Goal: Task Accomplishment & Management: Complete application form

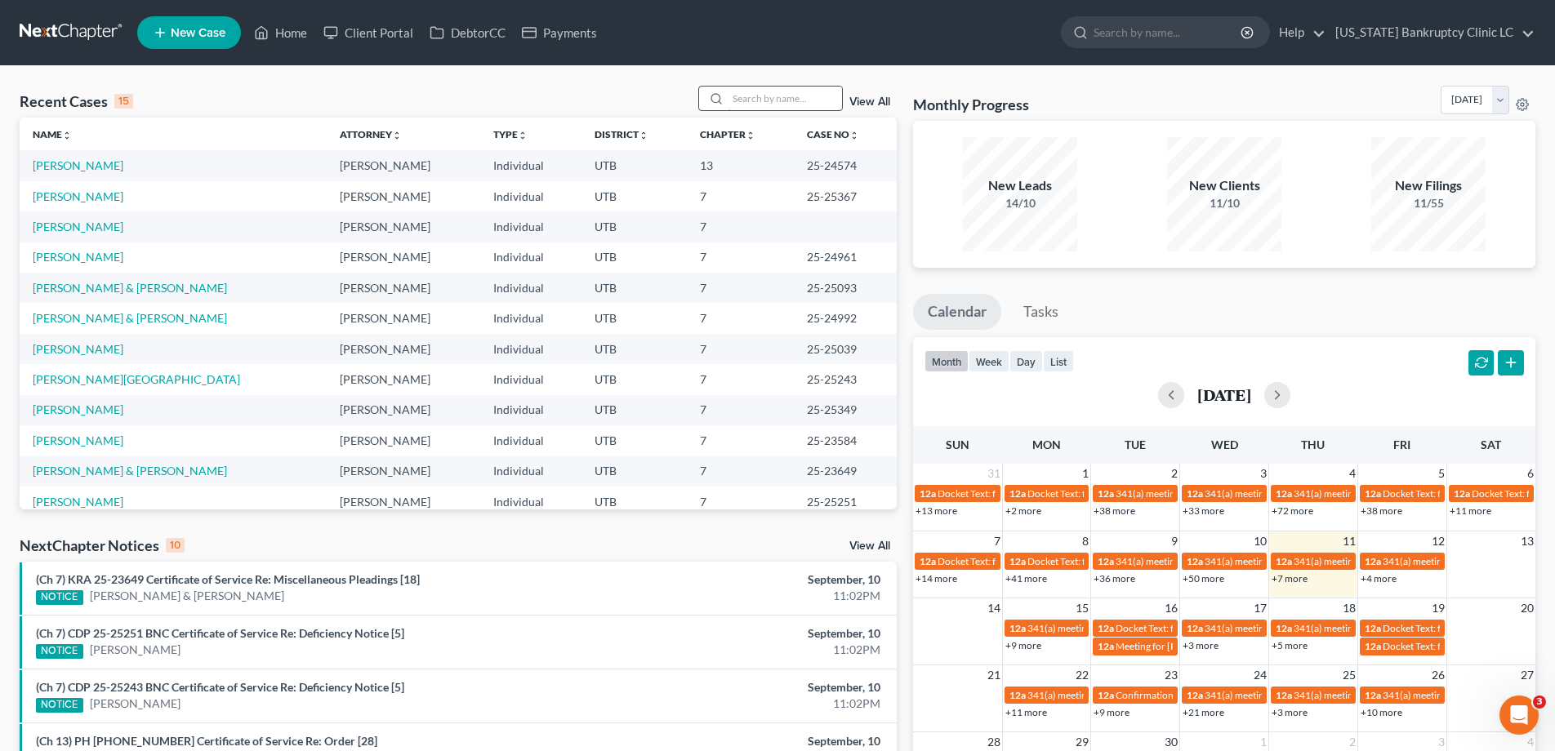
click at [771, 95] on input "search" at bounding box center [784, 99] width 114 height 24
type input "carter"
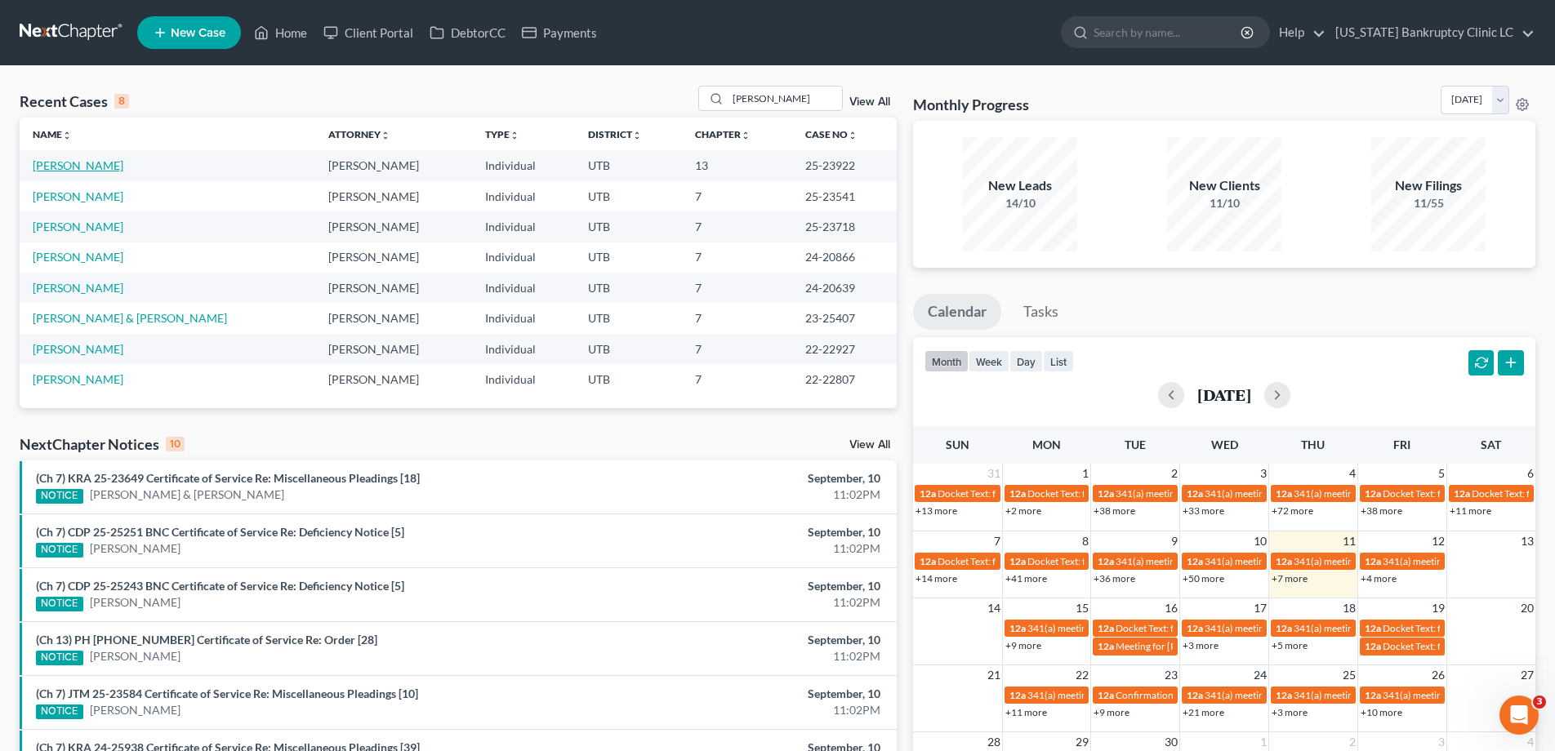
click at [70, 167] on link "[PERSON_NAME]" at bounding box center [78, 165] width 91 height 14
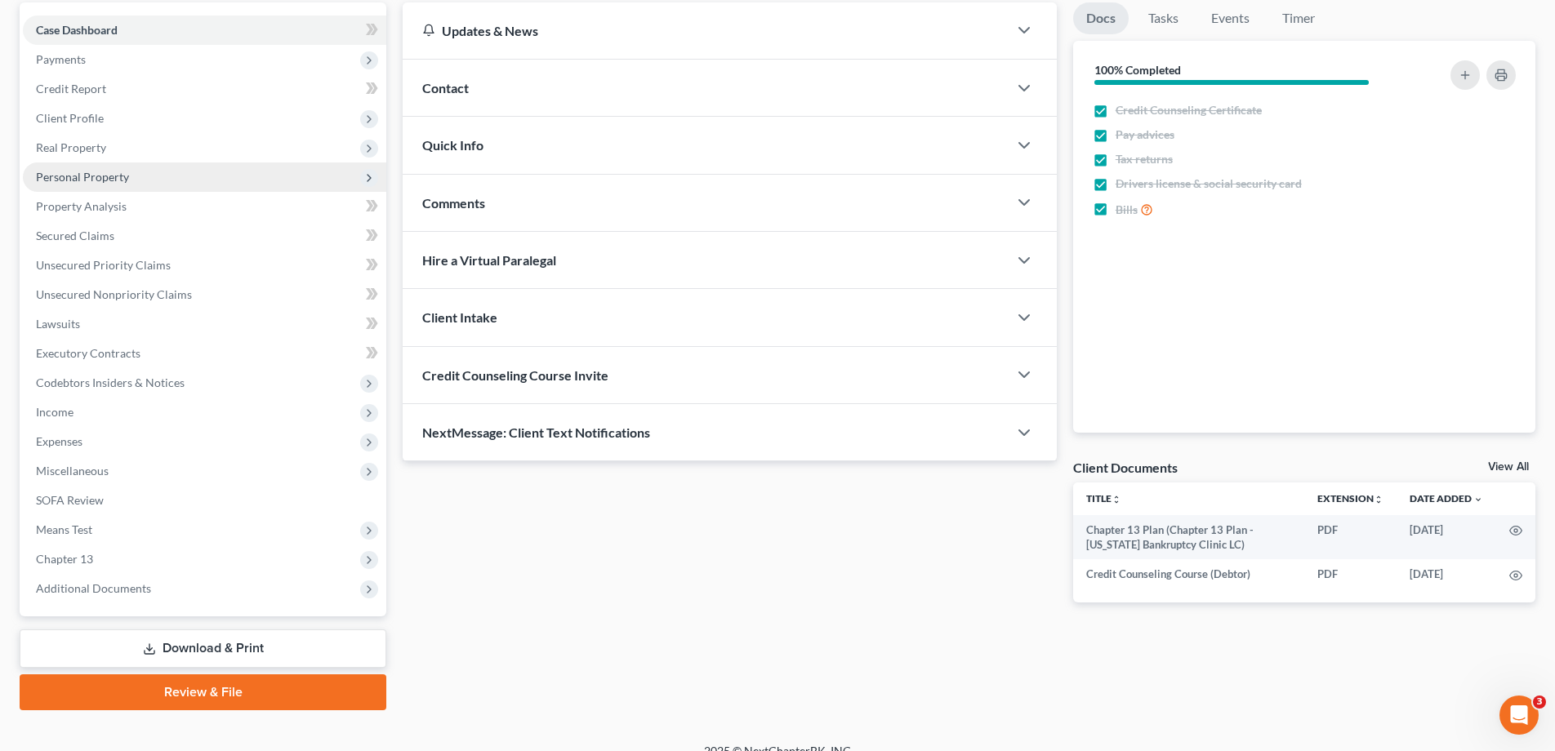
scroll to position [176, 0]
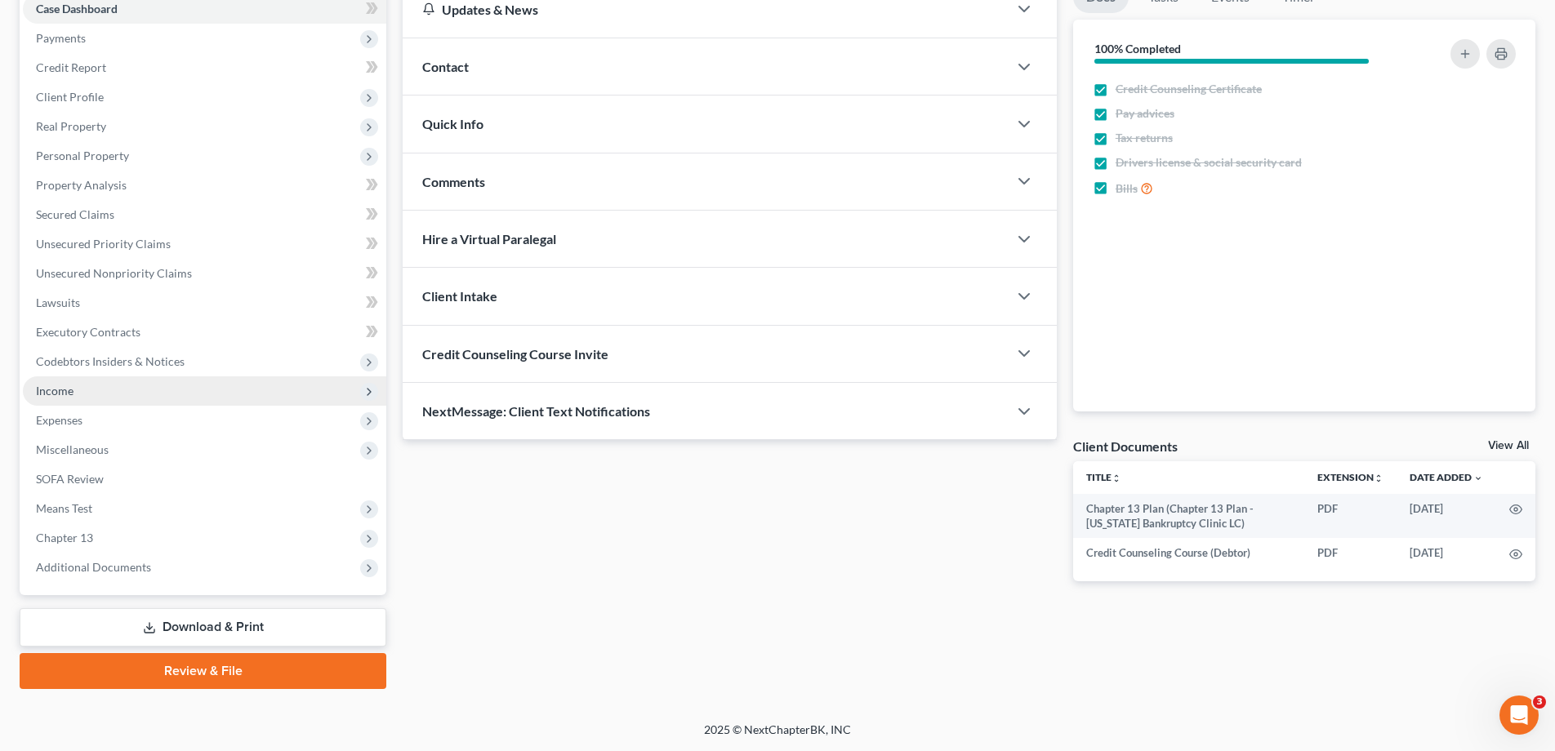
click at [69, 388] on span "Income" at bounding box center [55, 391] width 38 height 14
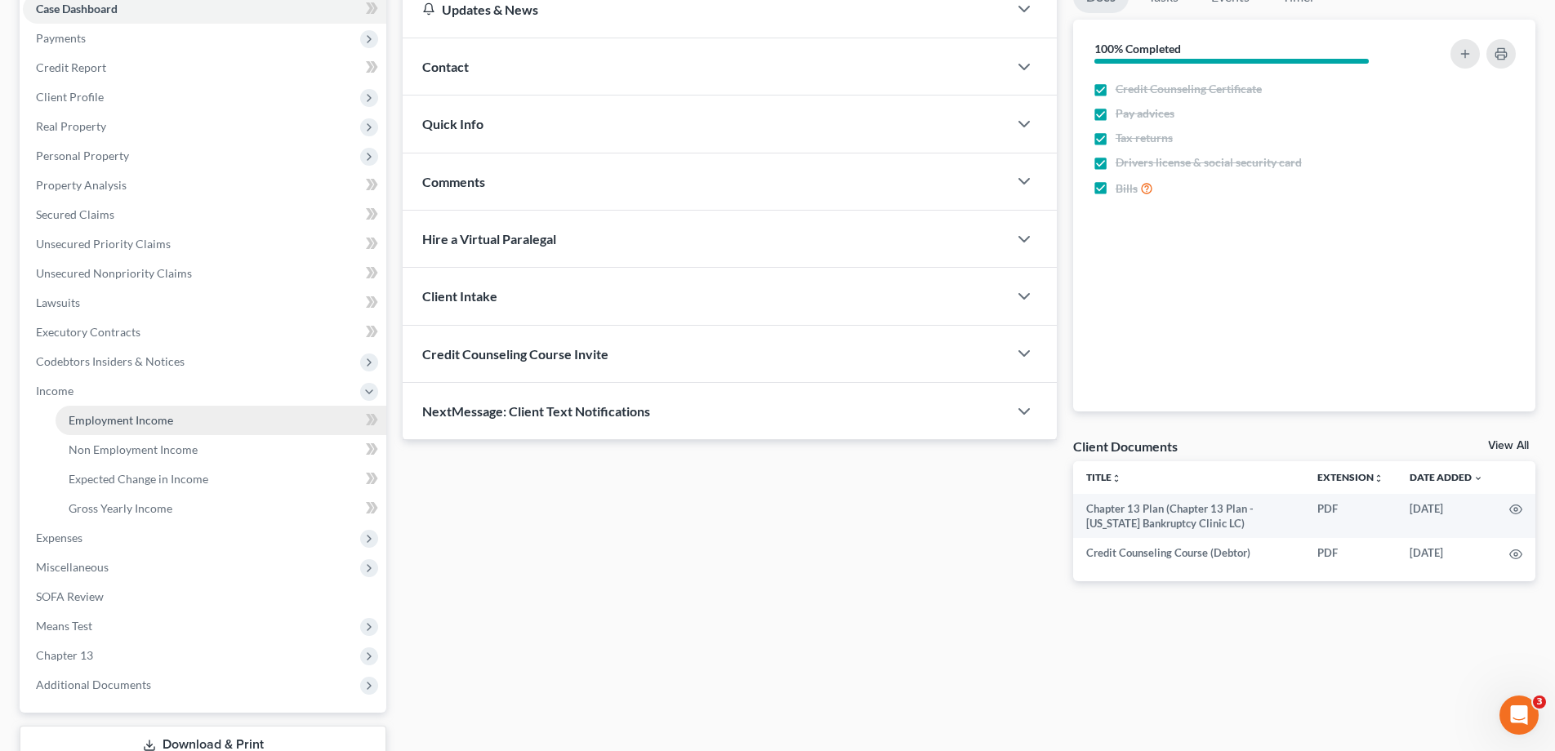
click at [91, 426] on span "Employment Income" at bounding box center [121, 420] width 105 height 14
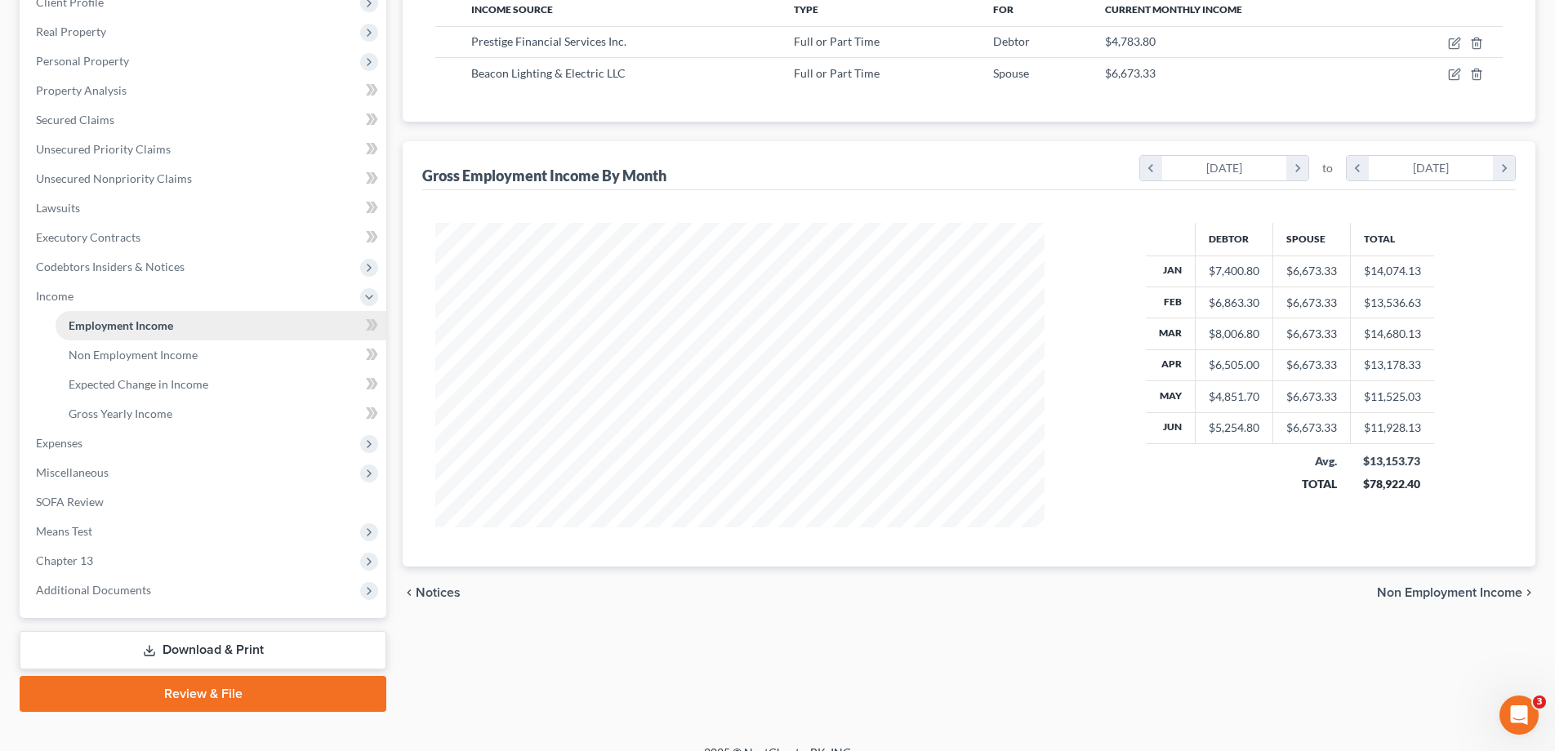
scroll to position [293, 0]
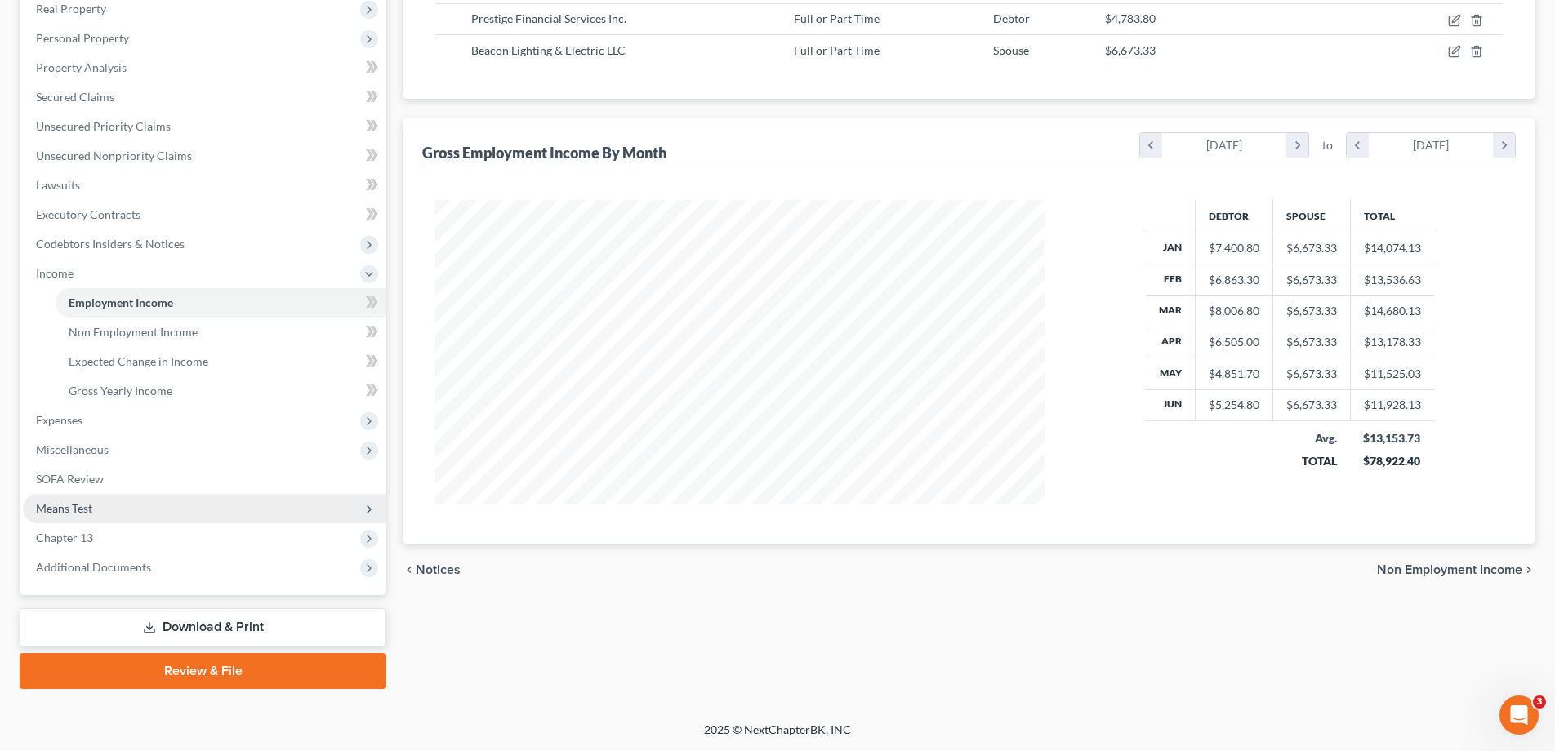
click at [71, 512] on span "Means Test" at bounding box center [64, 508] width 56 height 14
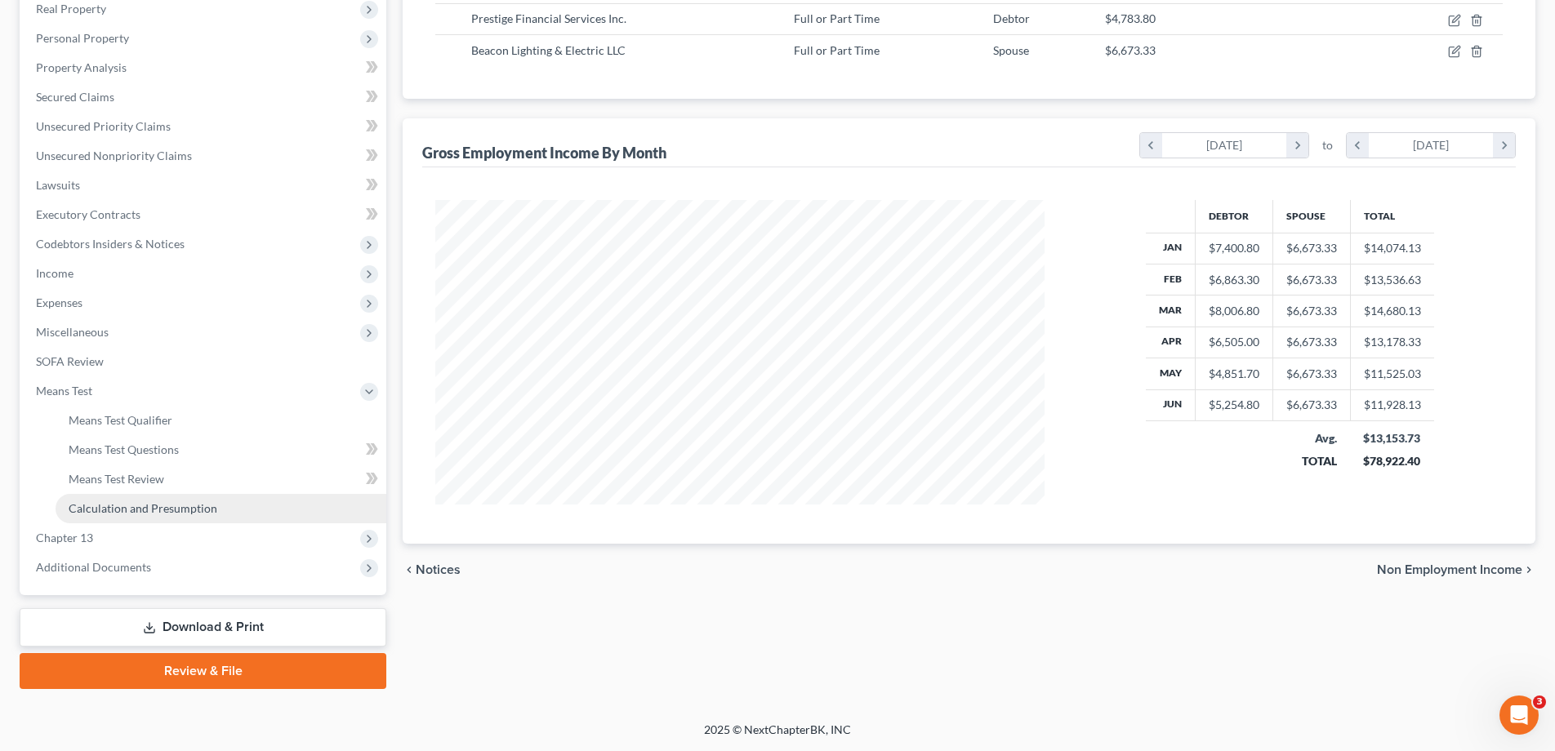
click at [71, 512] on span "Calculation and Presumption" at bounding box center [143, 508] width 149 height 14
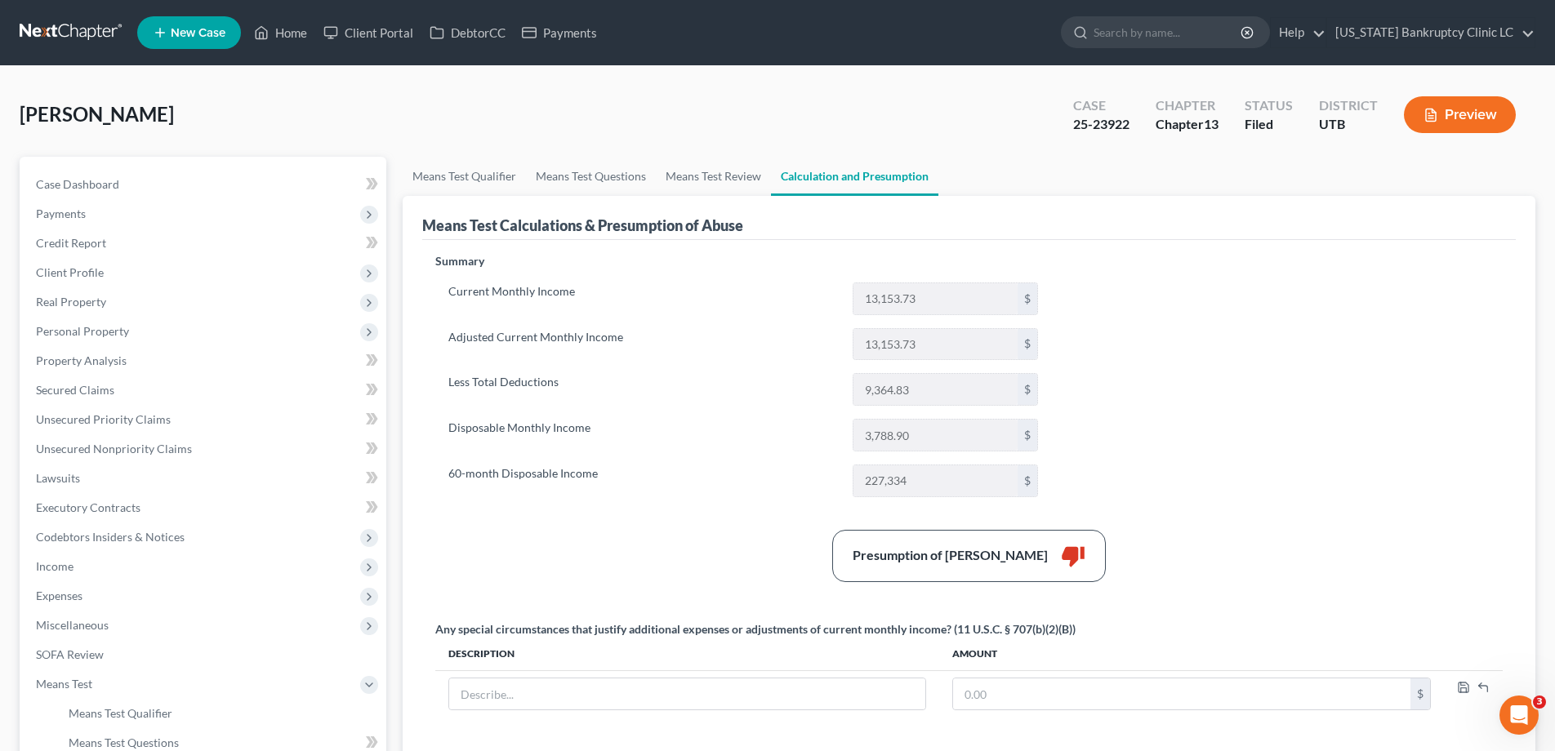
click at [62, 29] on link at bounding box center [72, 32] width 105 height 29
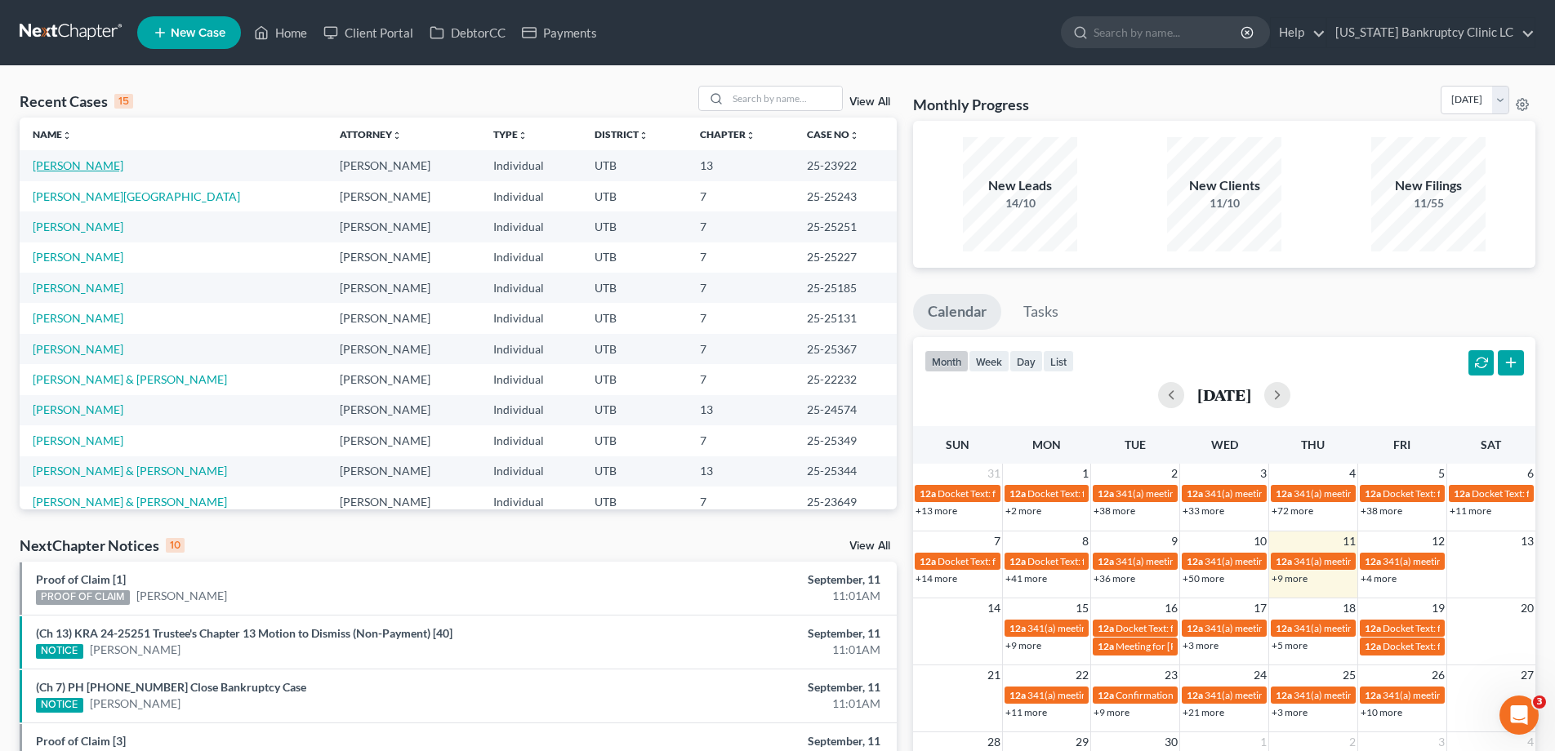
click at [60, 167] on link "[PERSON_NAME]" at bounding box center [78, 165] width 91 height 14
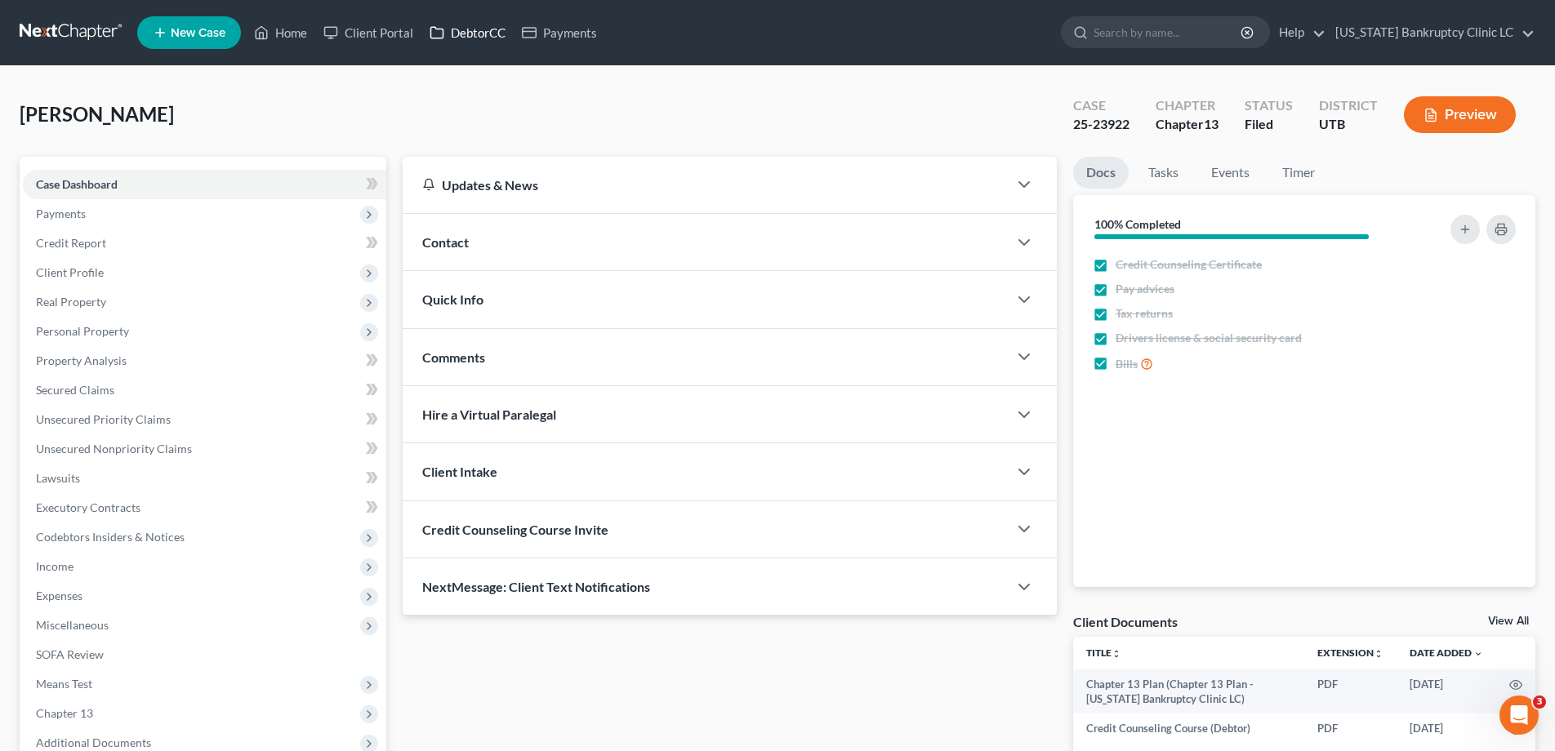
click at [493, 33] on link "DebtorCC" at bounding box center [467, 32] width 92 height 29
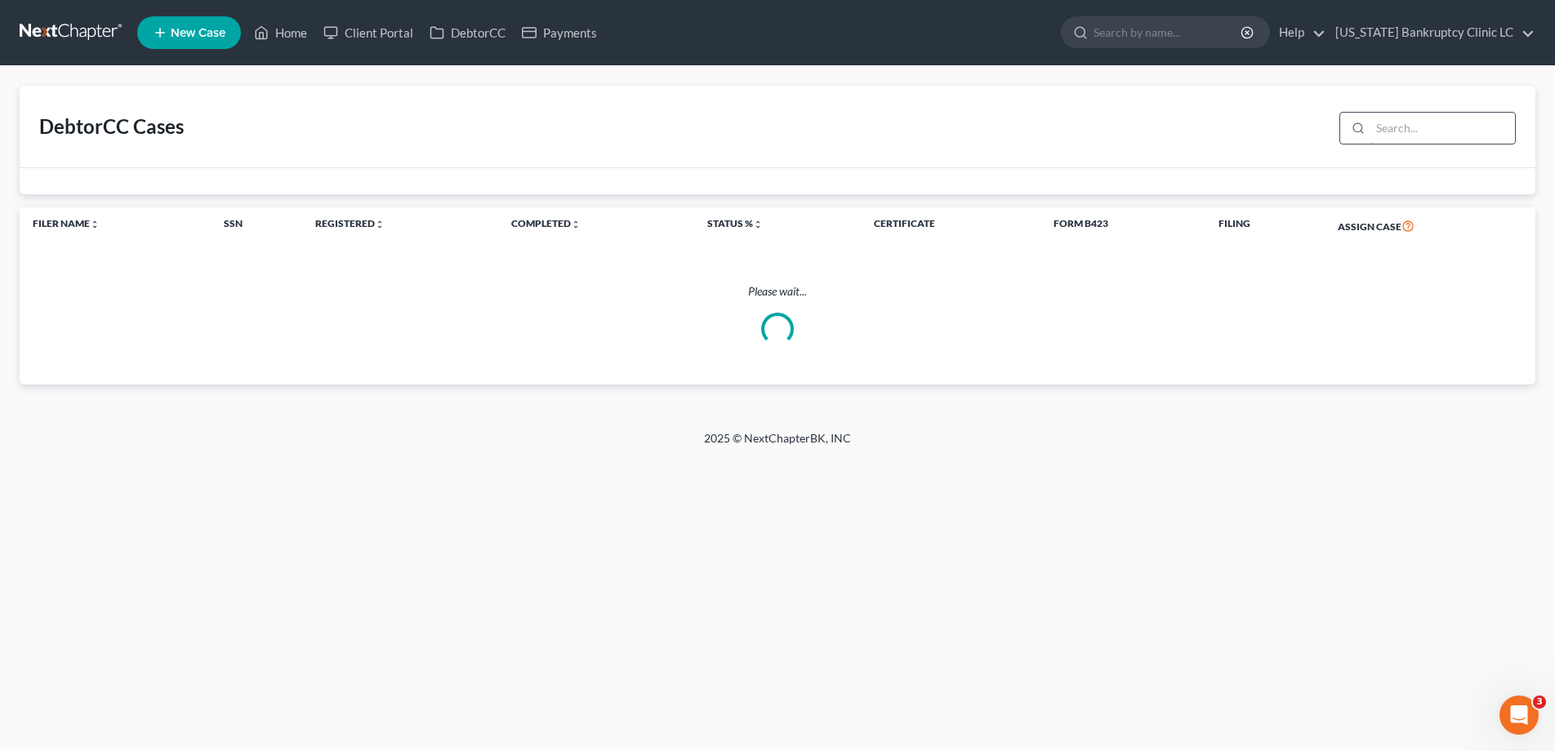
click at [1446, 135] on input "search" at bounding box center [1442, 128] width 145 height 31
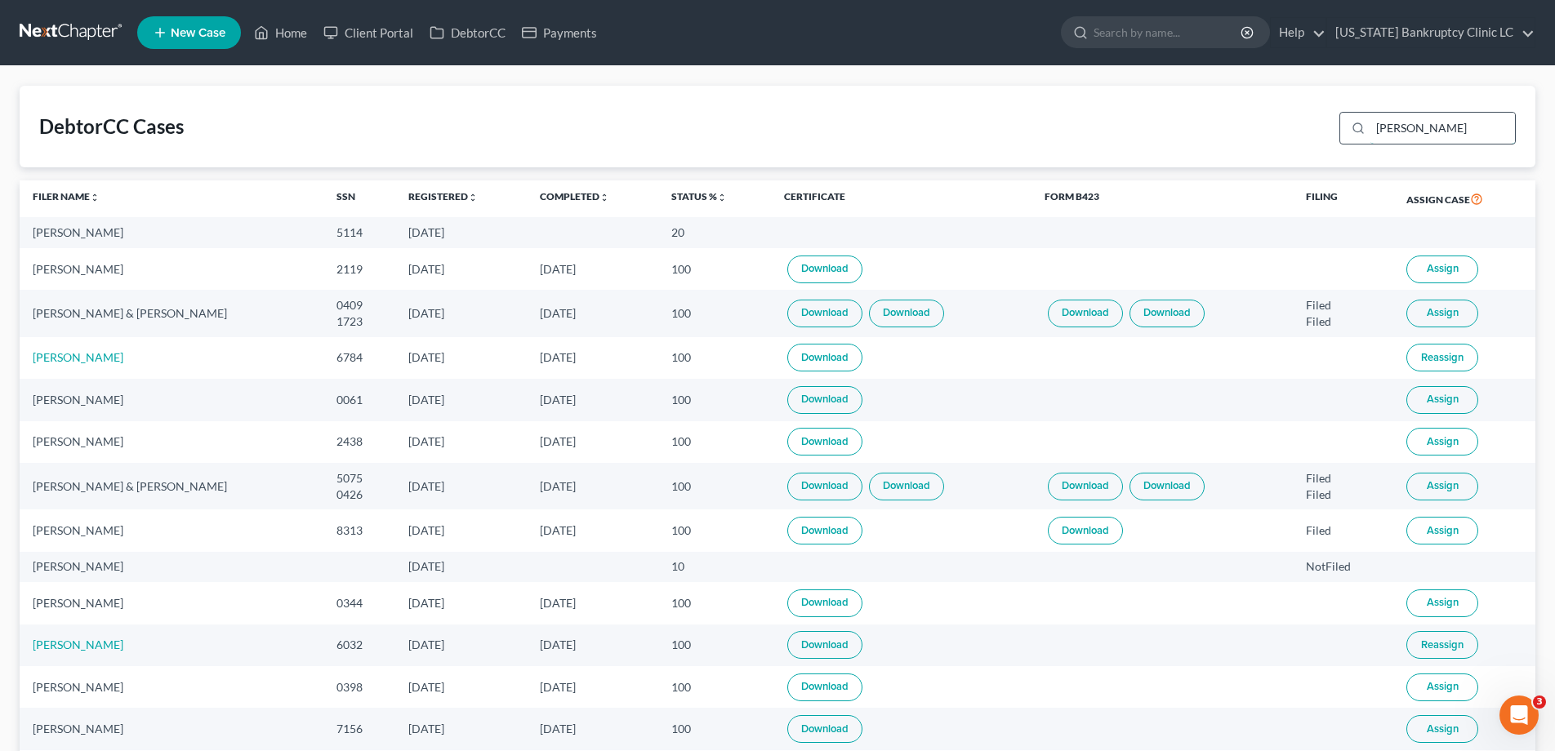
type input "godwin"
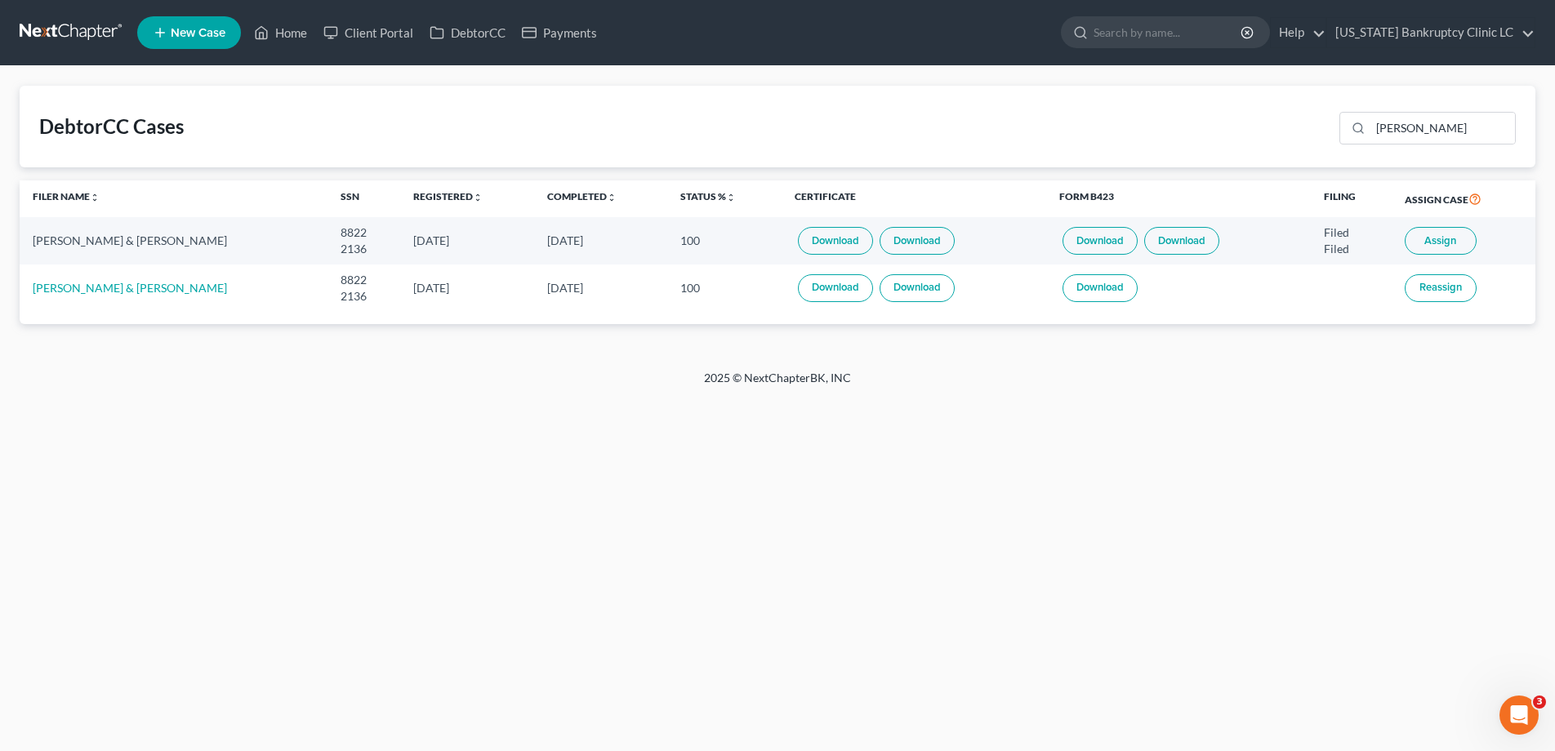
click at [816, 239] on link "Download" at bounding box center [835, 241] width 75 height 28
click at [48, 29] on link at bounding box center [72, 32] width 105 height 29
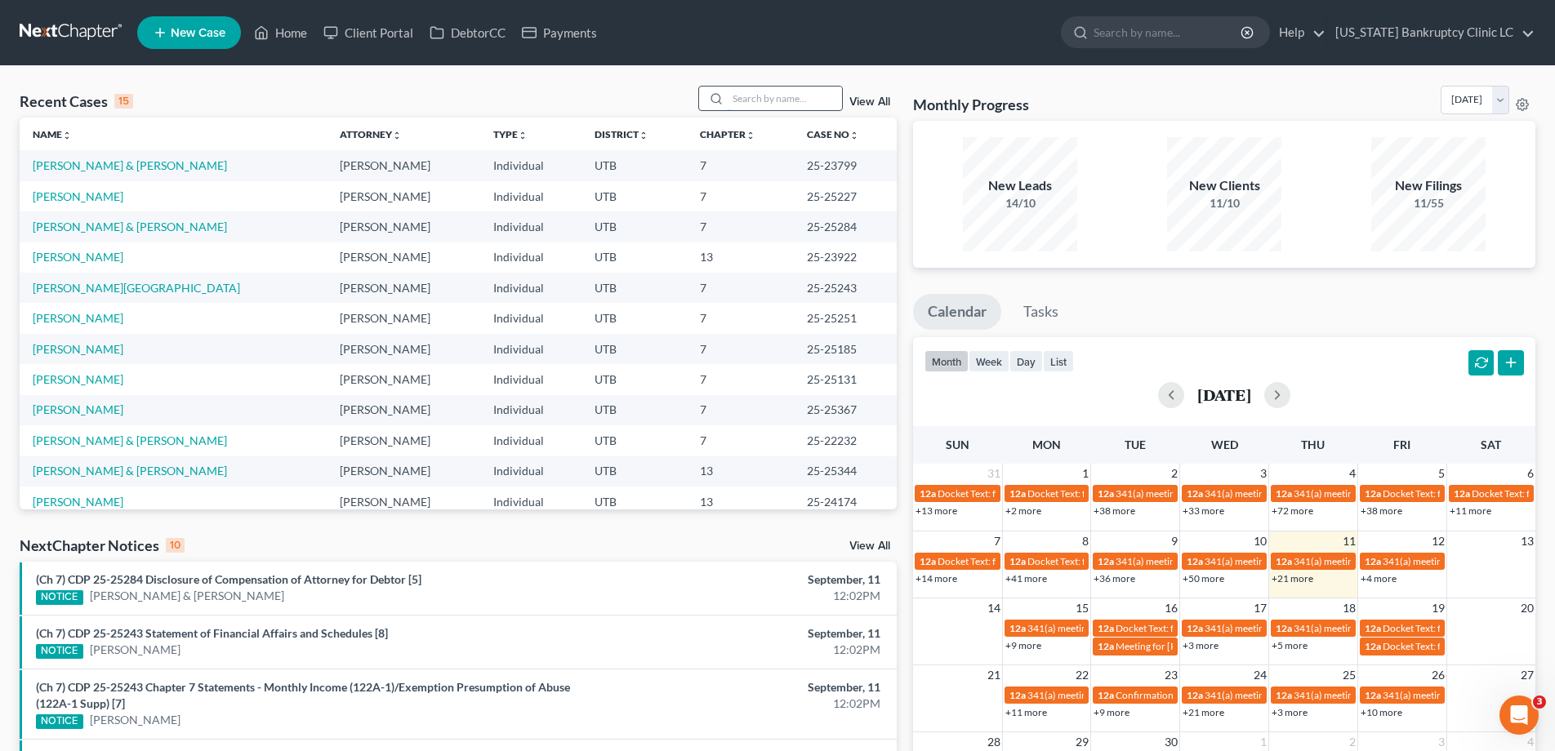
click at [761, 97] on input "search" at bounding box center [784, 99] width 114 height 24
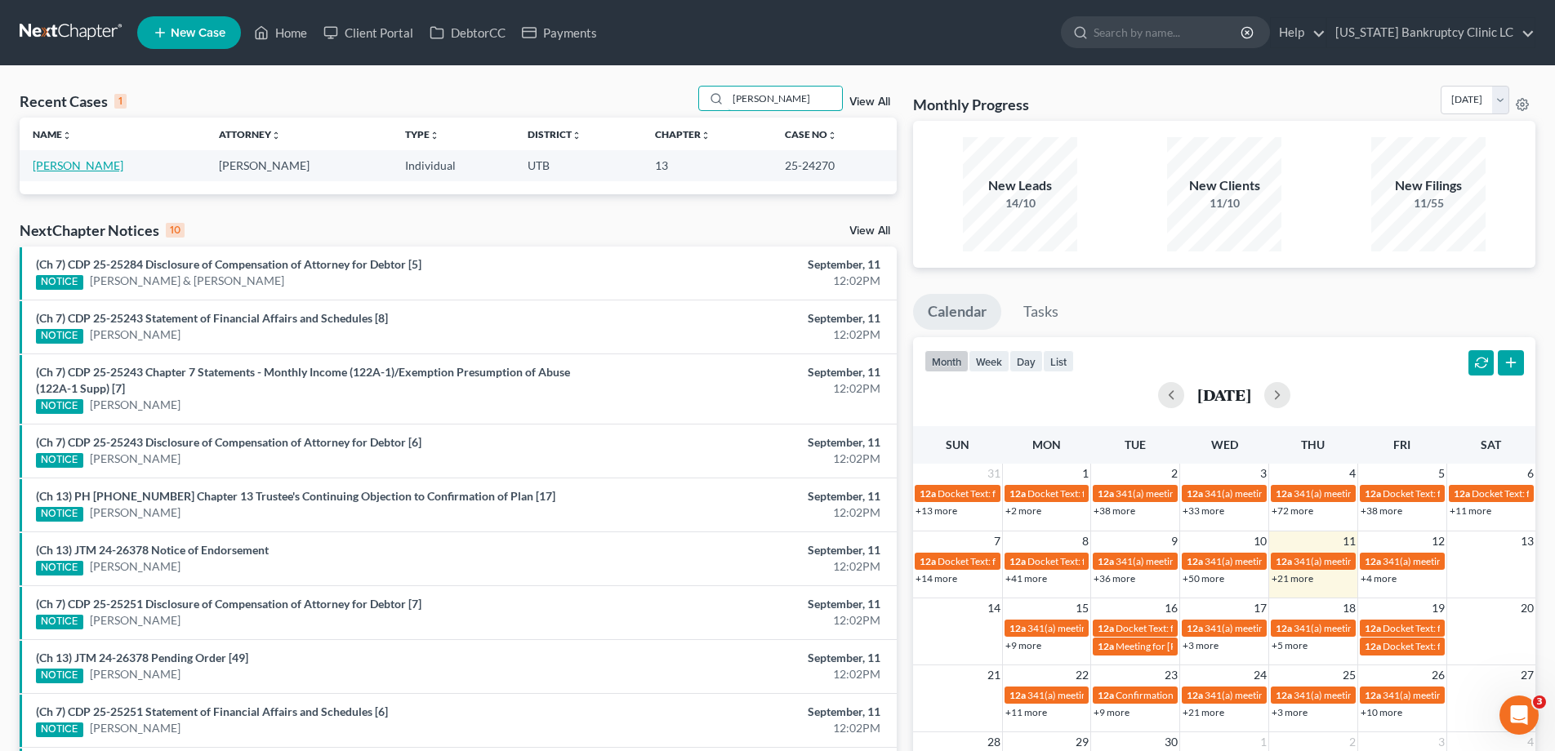
type input "[PERSON_NAME]"
click at [66, 163] on link "[PERSON_NAME]" at bounding box center [78, 165] width 91 height 14
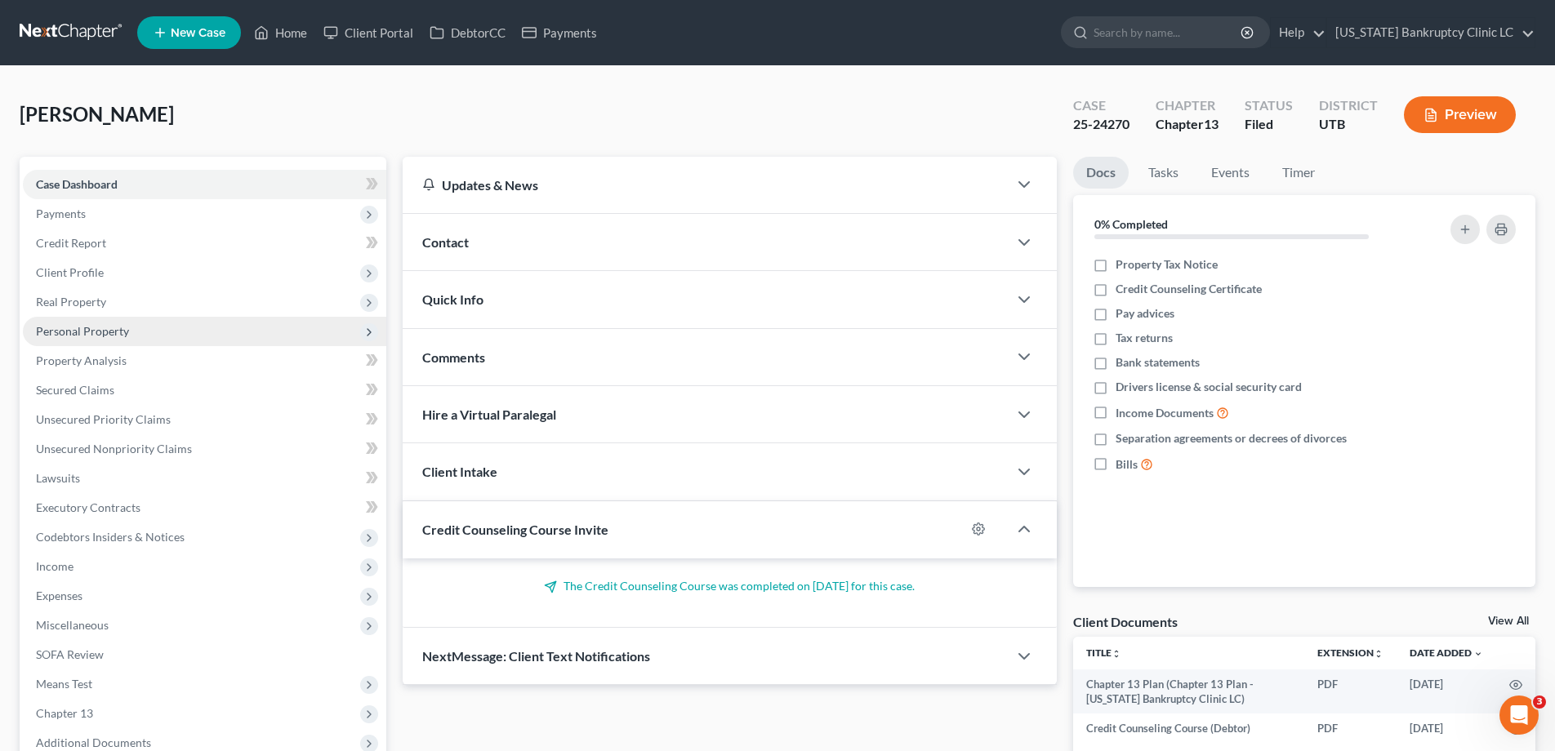
click at [76, 331] on span "Personal Property" at bounding box center [82, 331] width 93 height 14
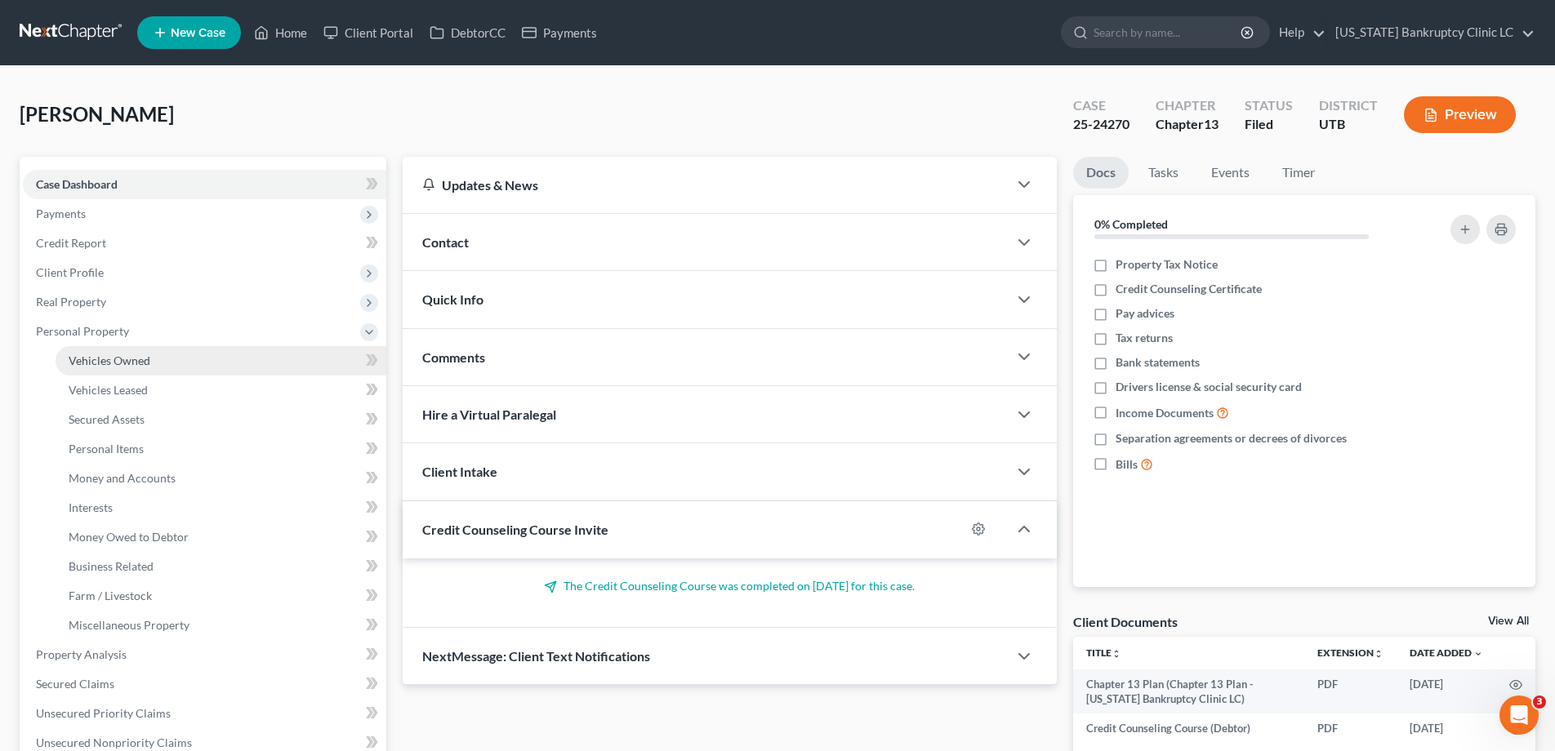
click at [85, 367] on span "Vehicles Owned" at bounding box center [110, 361] width 82 height 14
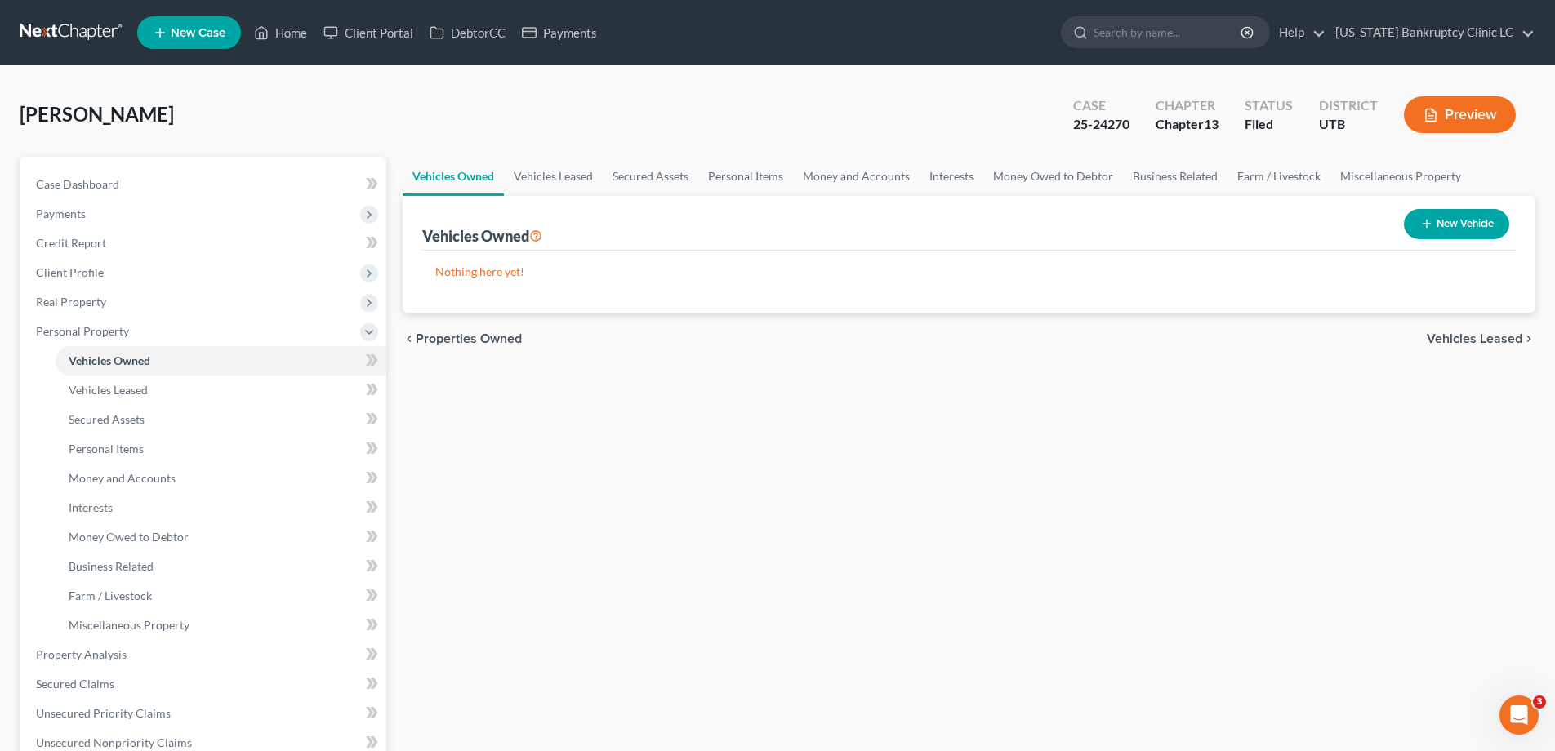
click at [1460, 220] on button "New Vehicle" at bounding box center [1455, 224] width 105 height 30
select select "0"
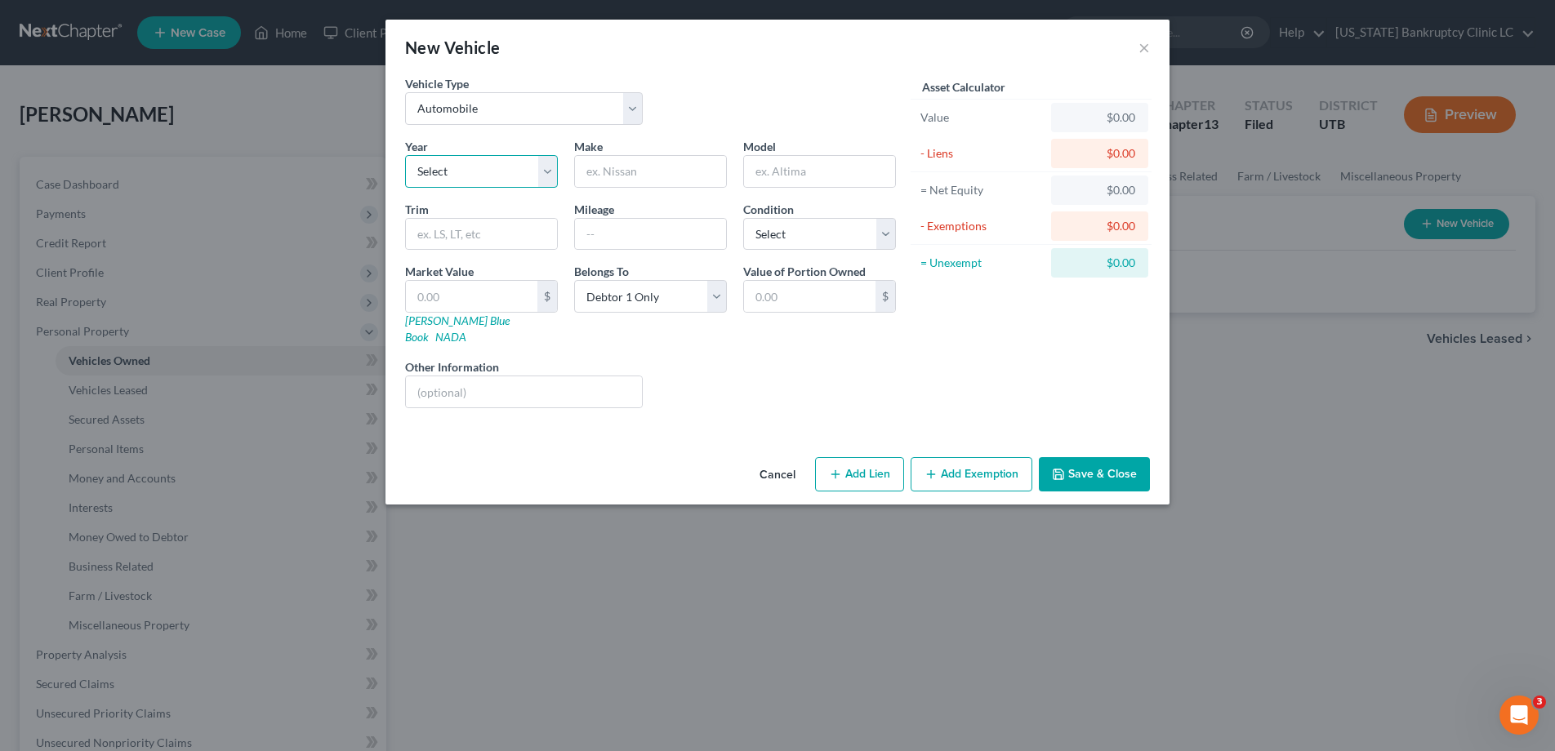
click at [546, 169] on select "Select 2026 2025 2024 2023 2022 2021 2020 2019 2018 2017 2016 2015 2014 2013 20…" at bounding box center [481, 171] width 153 height 33
select select "15"
click at [405, 155] on select "Select 2026 2025 2024 2023 2022 2021 2020 2019 2018 2017 2016 2015 2014 2013 20…" at bounding box center [481, 171] width 153 height 33
click at [632, 178] on input "text" at bounding box center [650, 171] width 151 height 31
type input "Dodge"
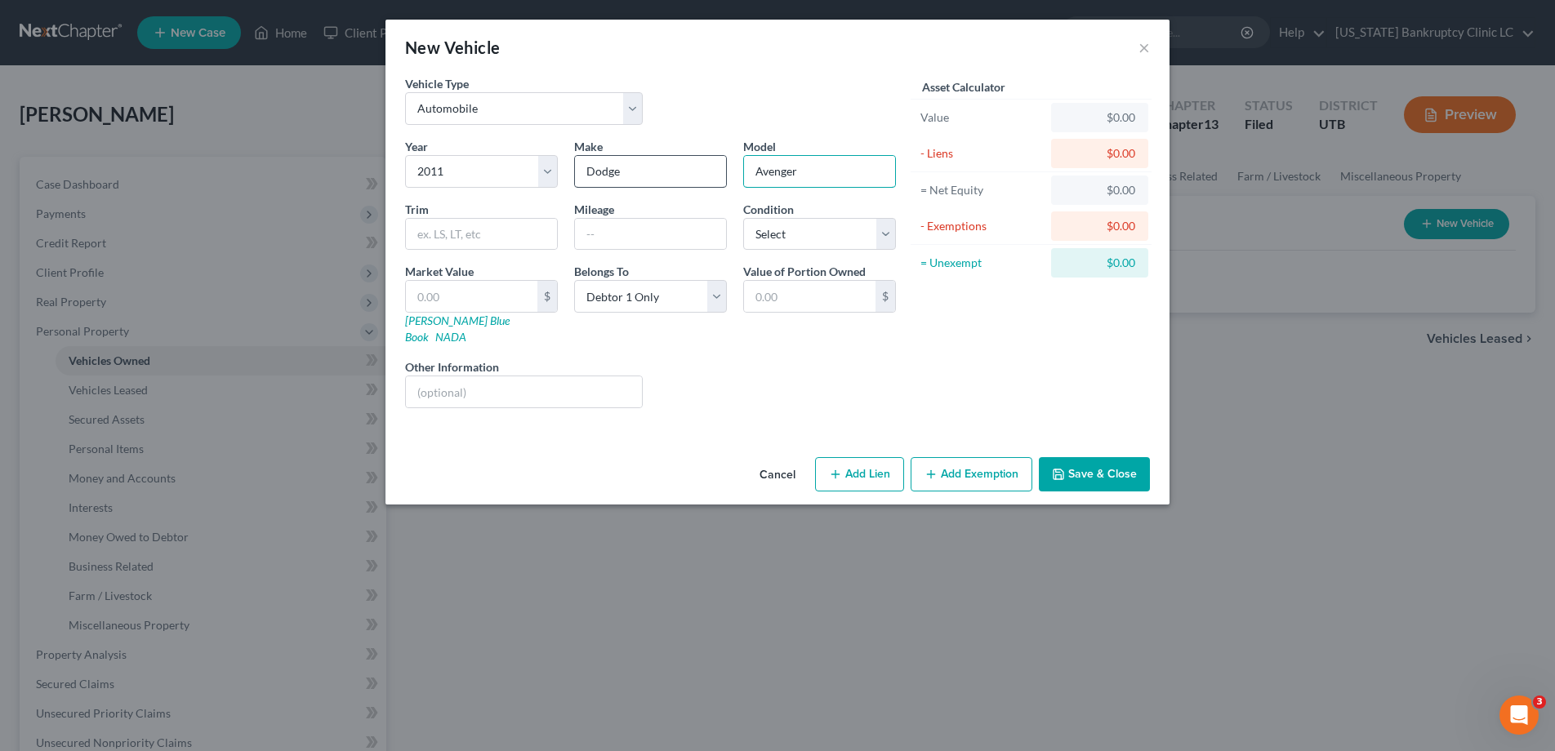
type input "Avenger"
click at [625, 238] on input "text" at bounding box center [650, 234] width 151 height 31
type input "unknown"
click at [497, 237] on input "text" at bounding box center [481, 234] width 151 height 31
type input "unknown"
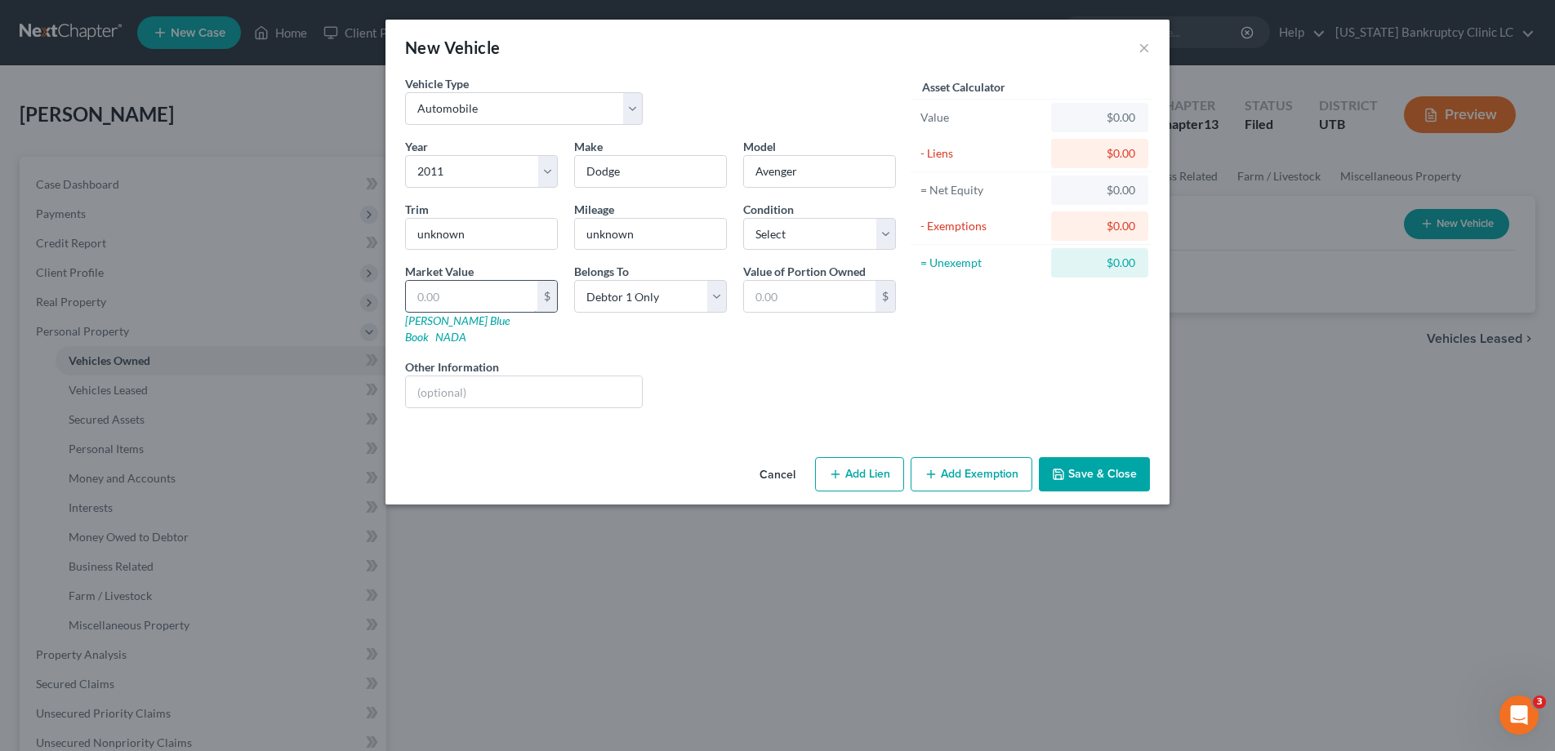
click at [435, 298] on input "text" at bounding box center [471, 296] width 131 height 31
type input "0"
type input "0.00"
type input "0"
click at [437, 376] on input "text" at bounding box center [524, 391] width 236 height 31
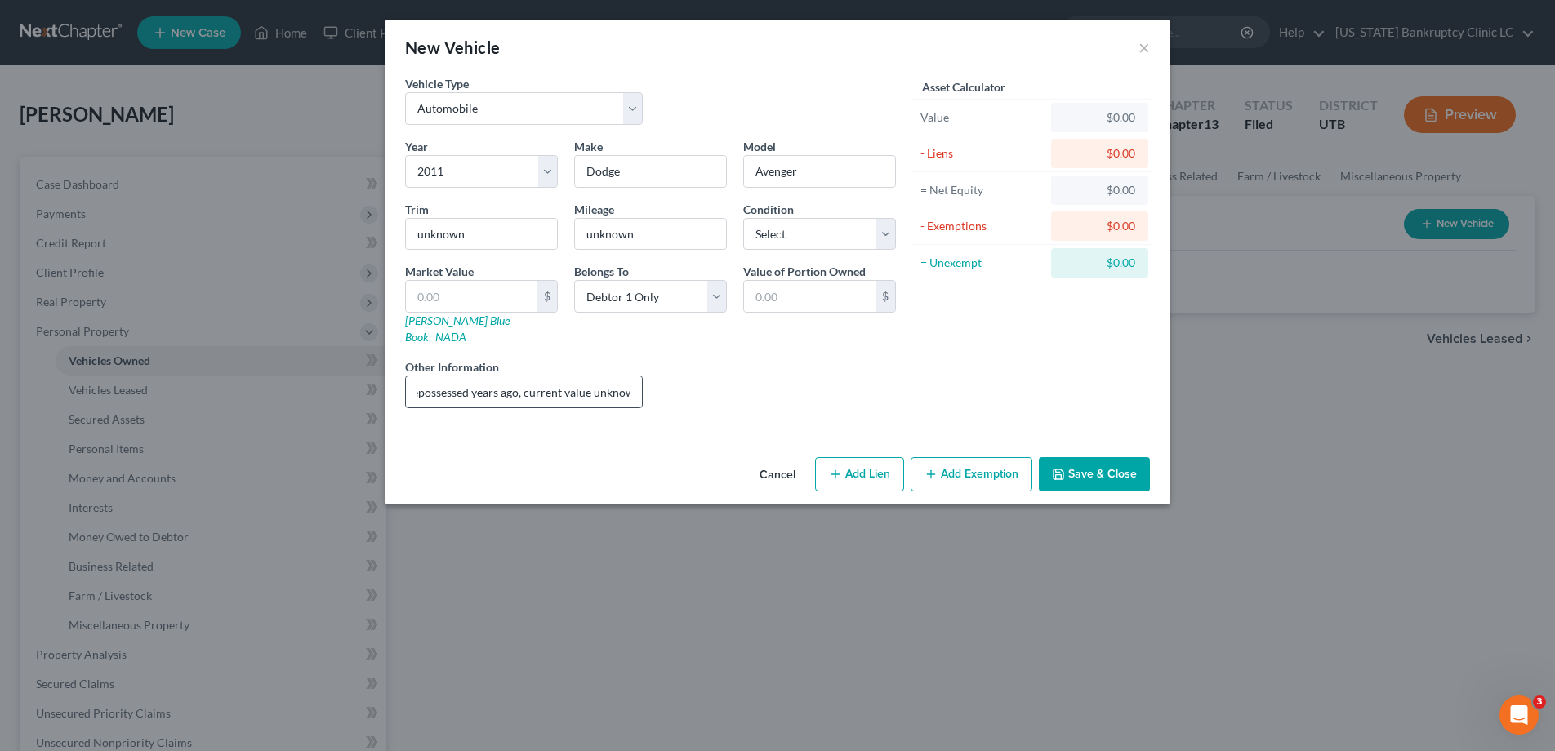
scroll to position [0, 56]
click at [580, 376] on input "Vehicle repossessed years ago, current value unknown" at bounding box center [524, 391] width 236 height 31
type input "Vehicle repossessed years ago, current value & condition unknown."
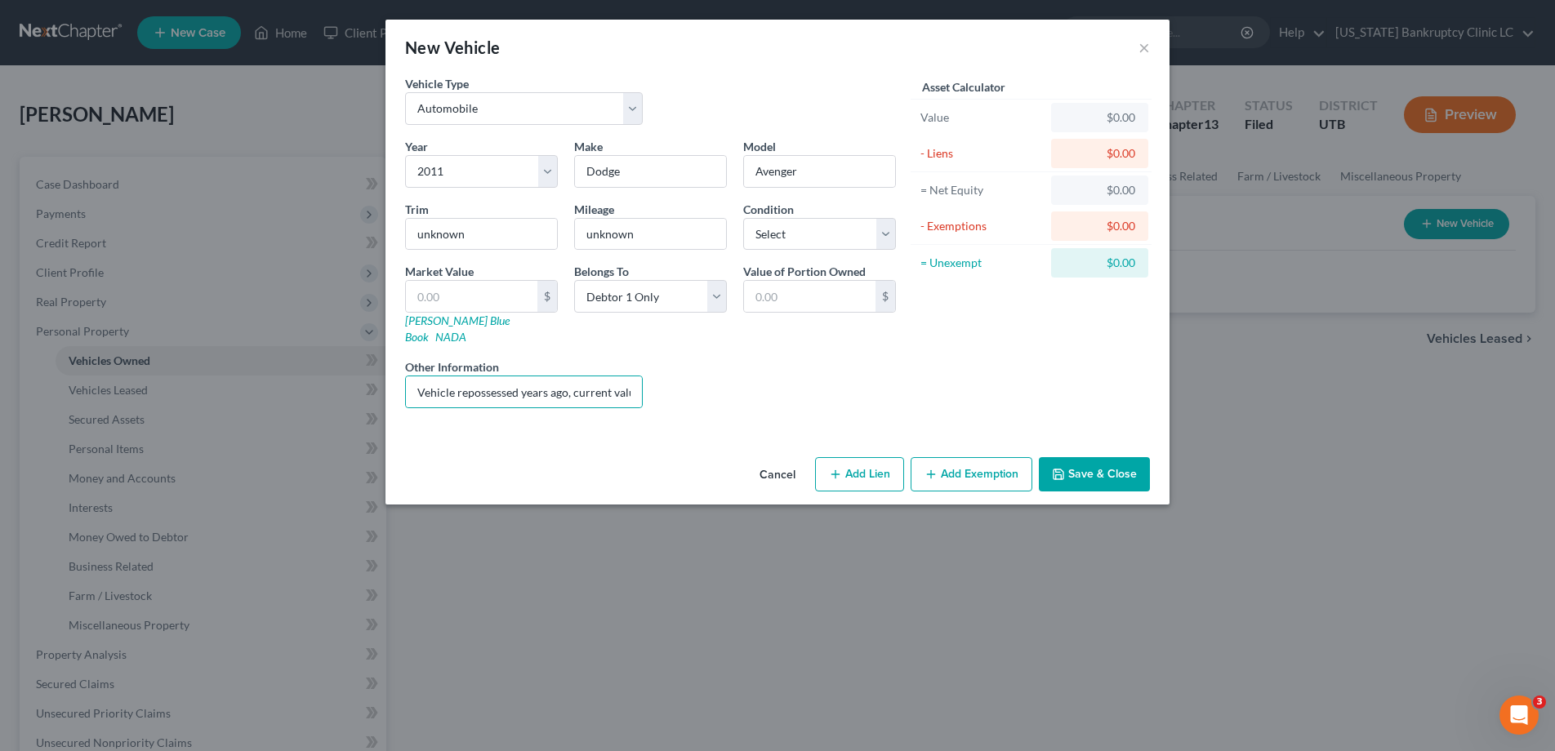
click at [846, 457] on button "Add Lien" at bounding box center [859, 474] width 89 height 34
select select "0"
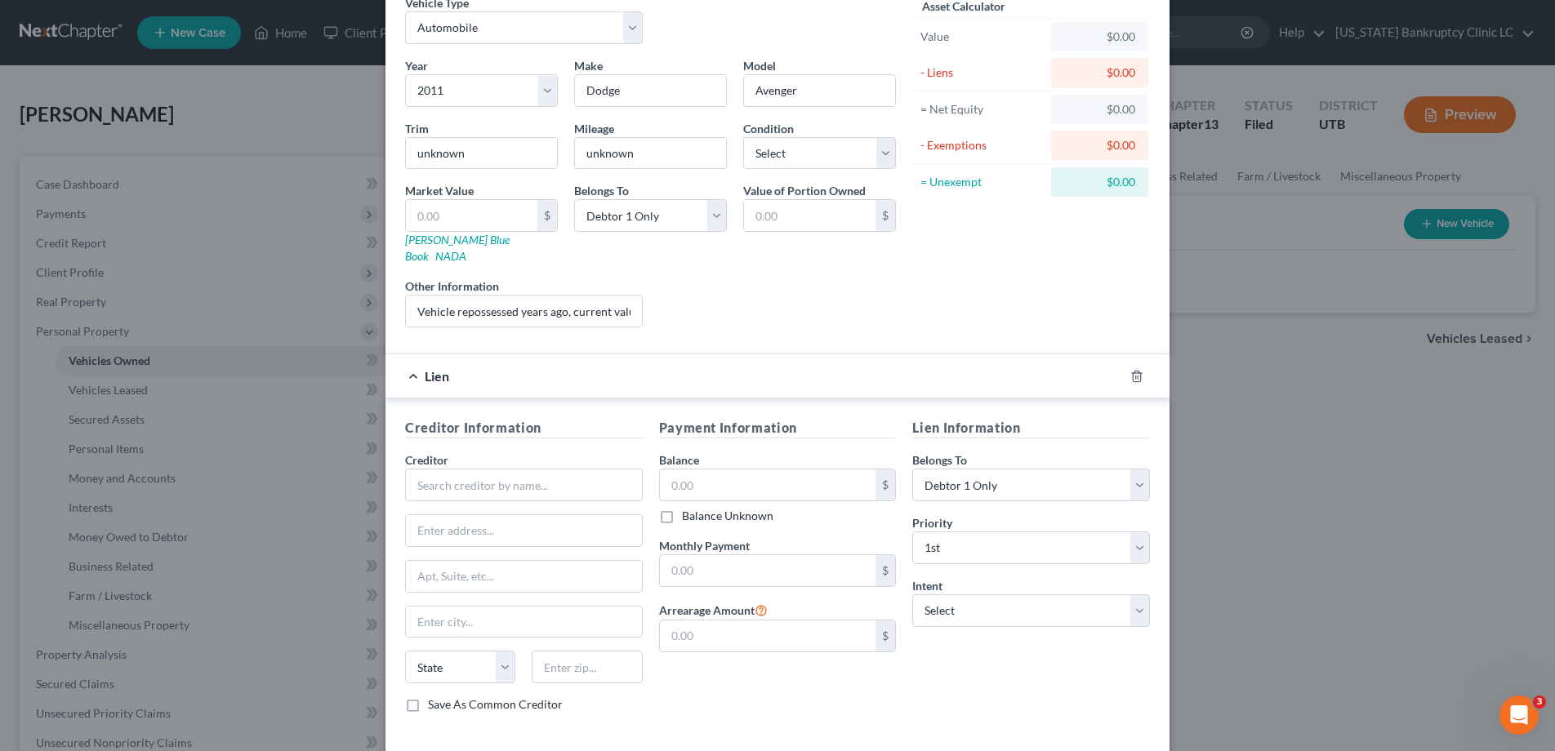
scroll to position [142, 0]
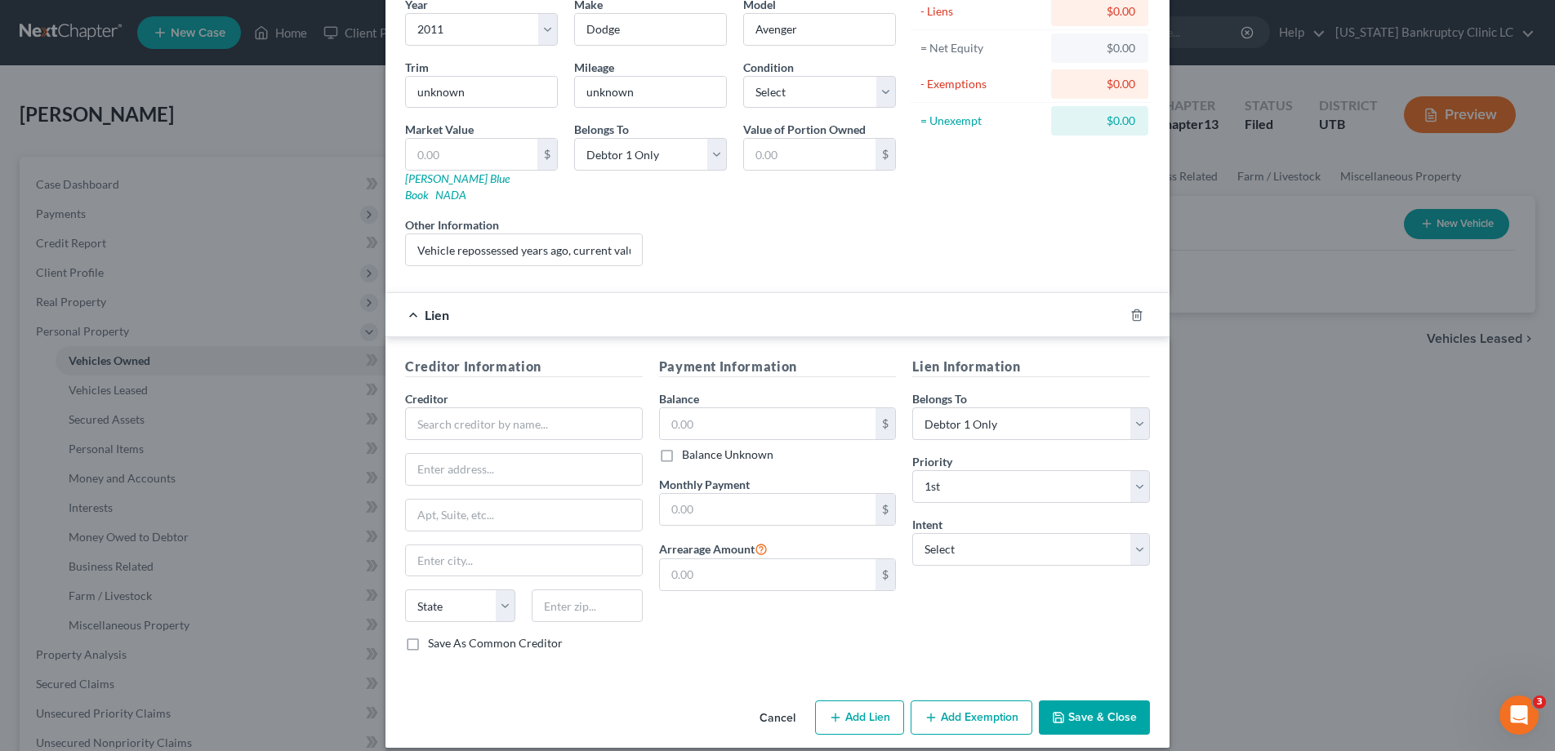
click at [411, 299] on div "Lien" at bounding box center [754, 314] width 738 height 43
click at [1136, 314] on line "button" at bounding box center [1136, 315] width 0 height 3
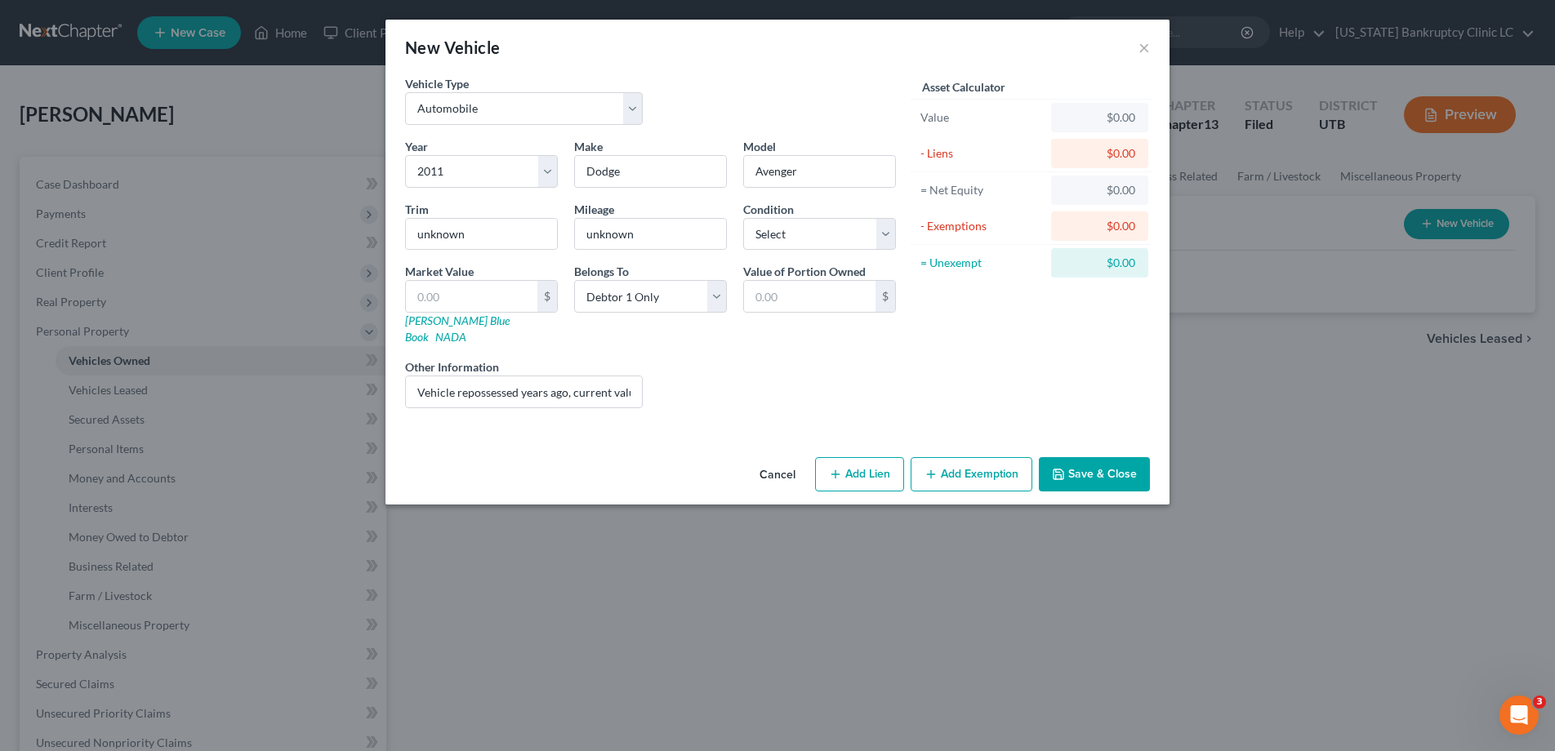
scroll to position [0, 0]
click at [1107, 458] on button "Save & Close" at bounding box center [1094, 474] width 111 height 34
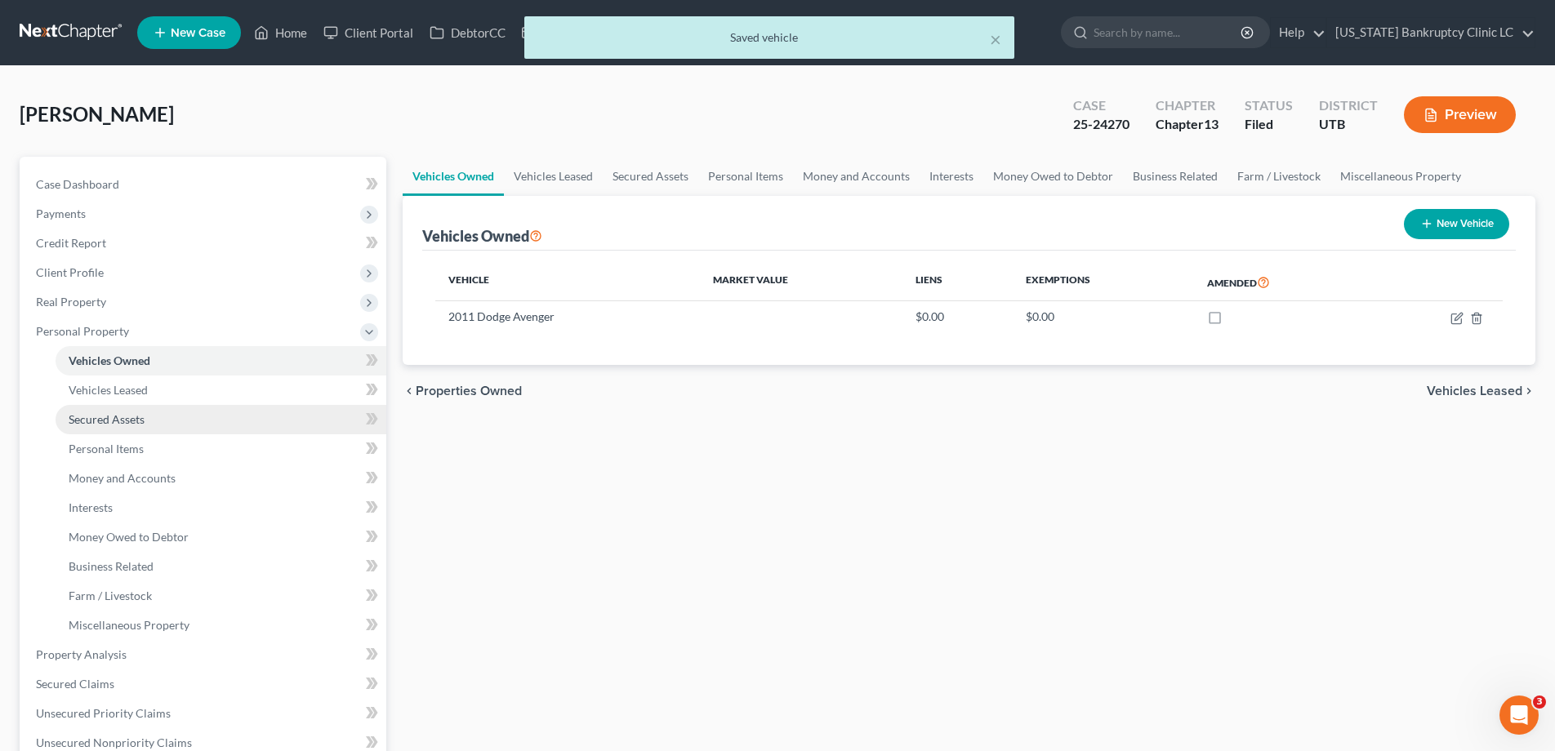
click at [100, 413] on span "Secured Assets" at bounding box center [107, 419] width 76 height 14
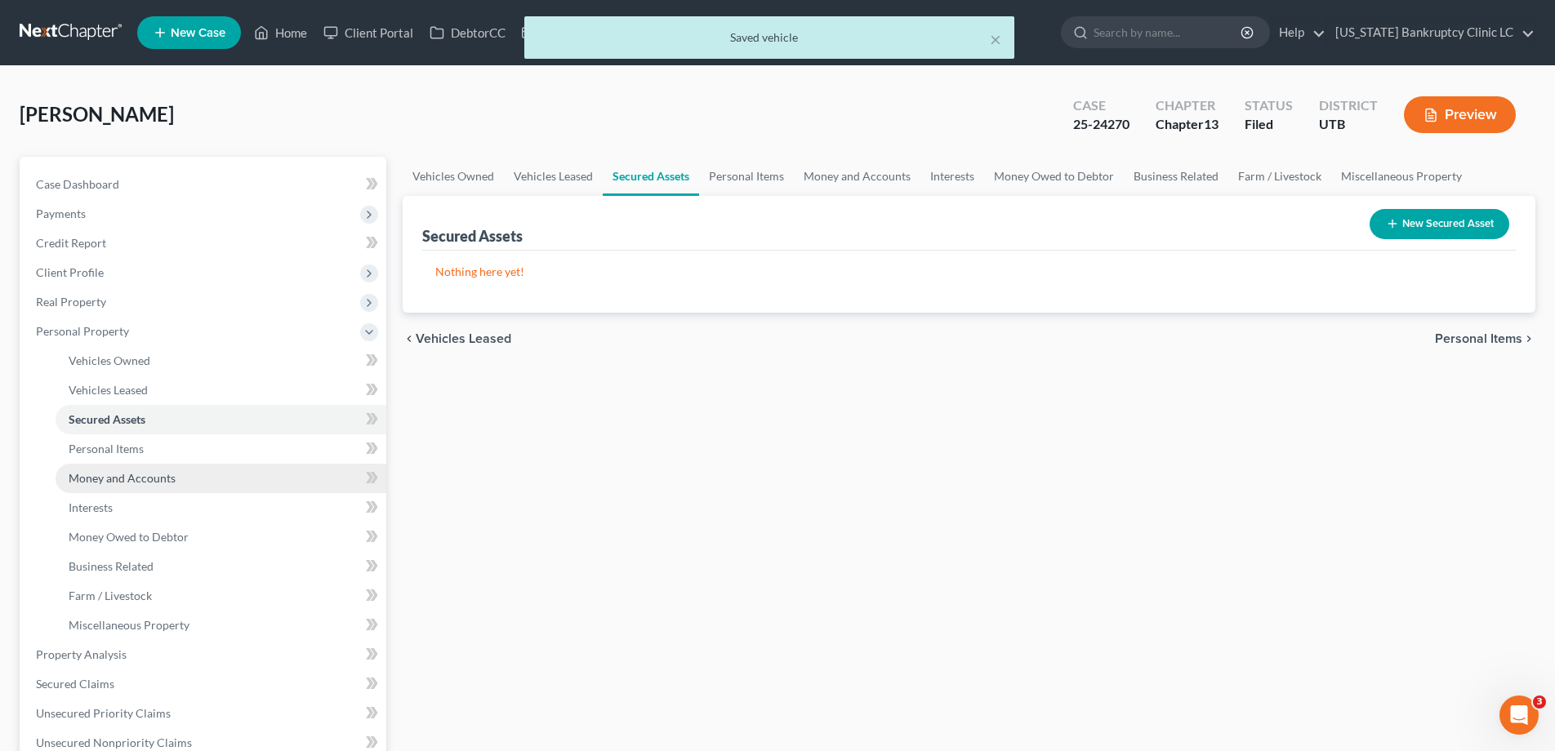
click at [122, 474] on span "Money and Accounts" at bounding box center [122, 478] width 107 height 14
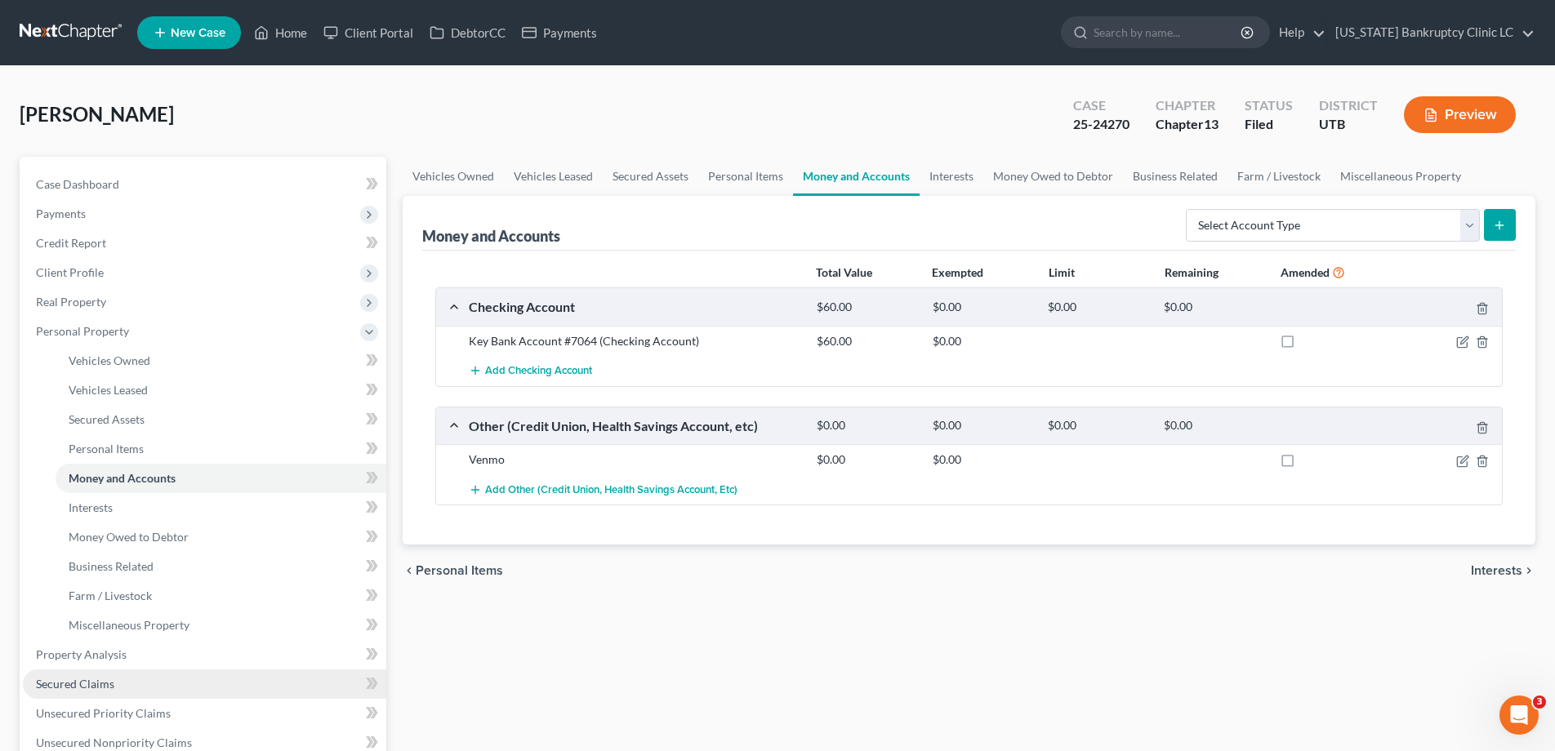
click at [80, 684] on span "Secured Claims" at bounding box center [75, 684] width 78 height 14
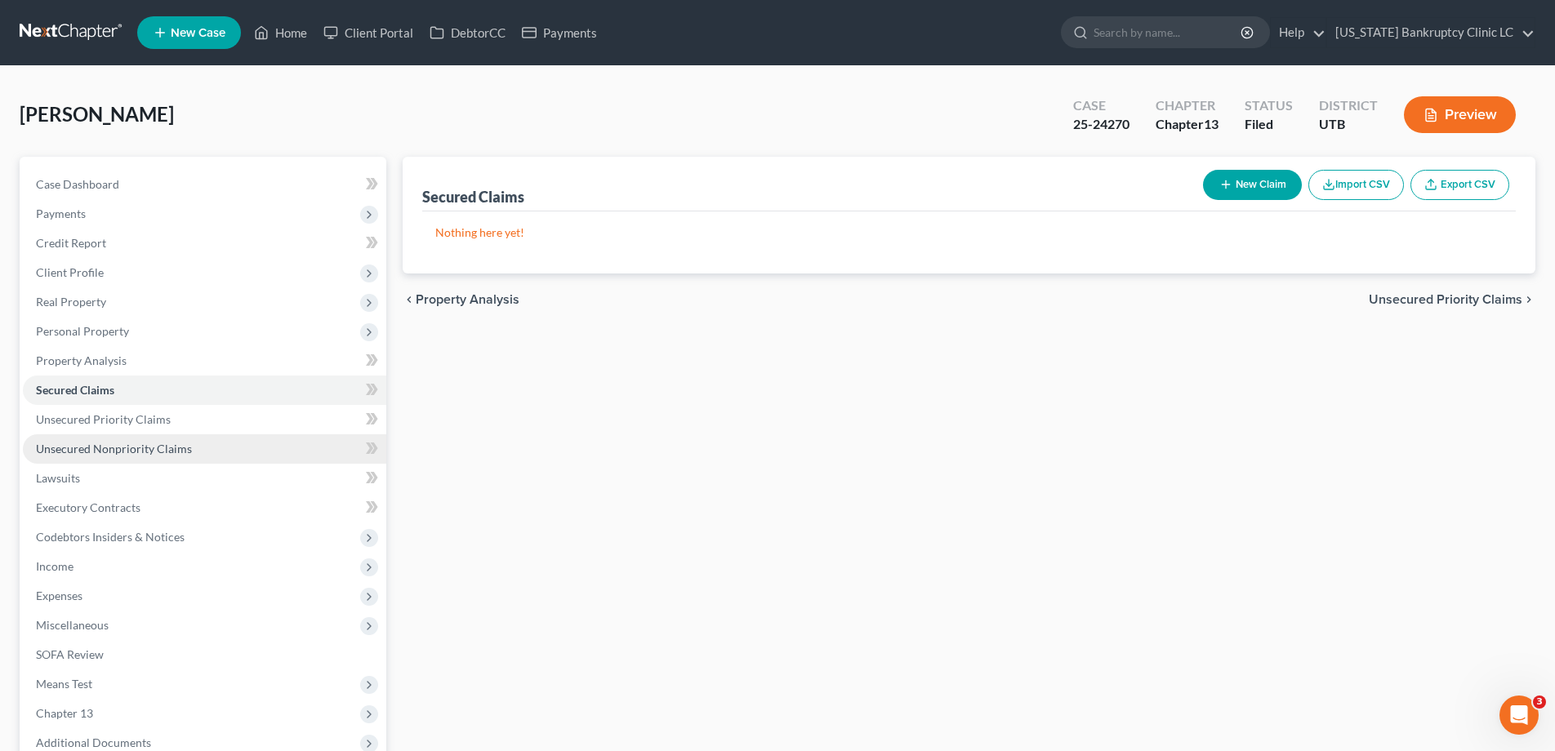
click at [101, 451] on span "Unsecured Nonpriority Claims" at bounding box center [114, 449] width 156 height 14
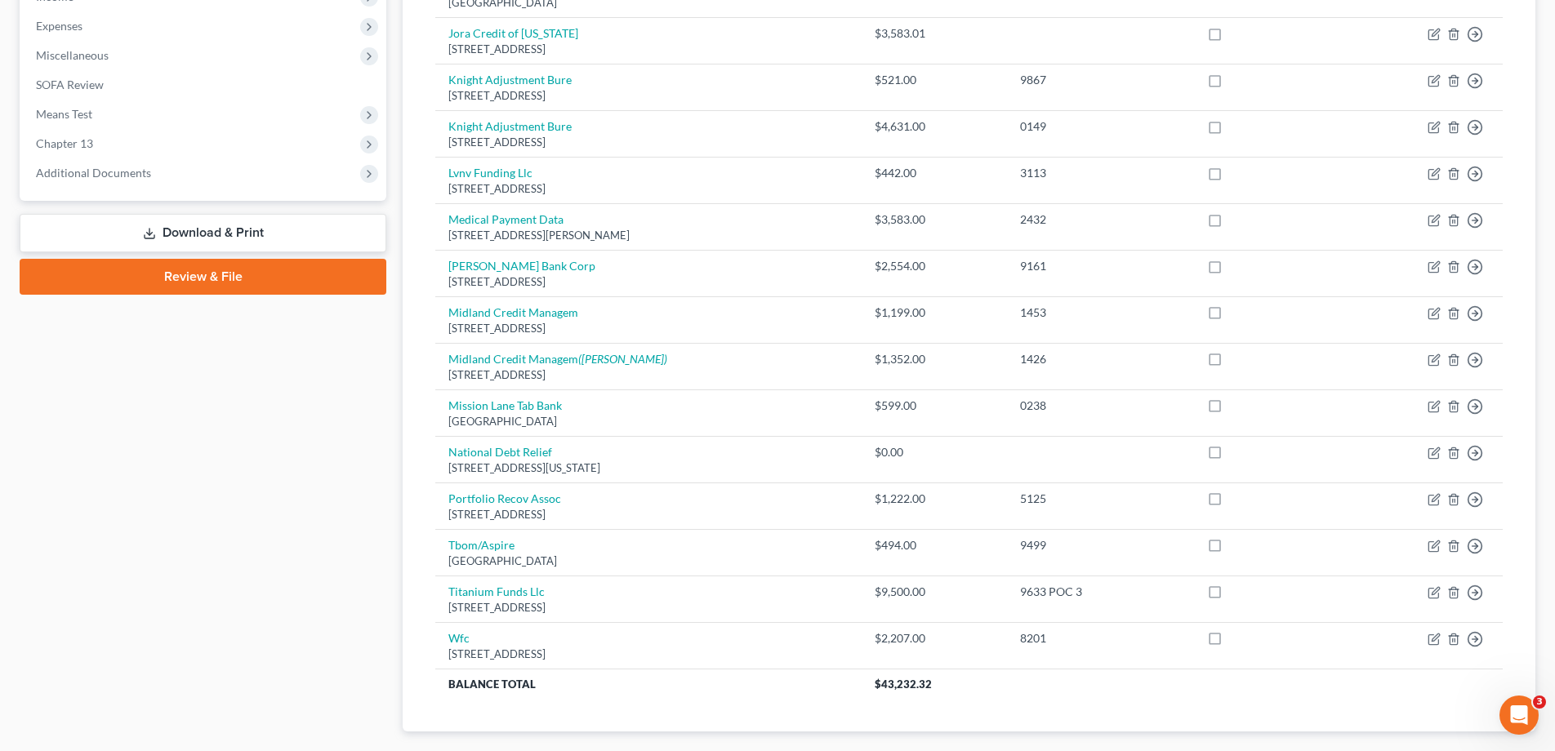
scroll to position [572, 0]
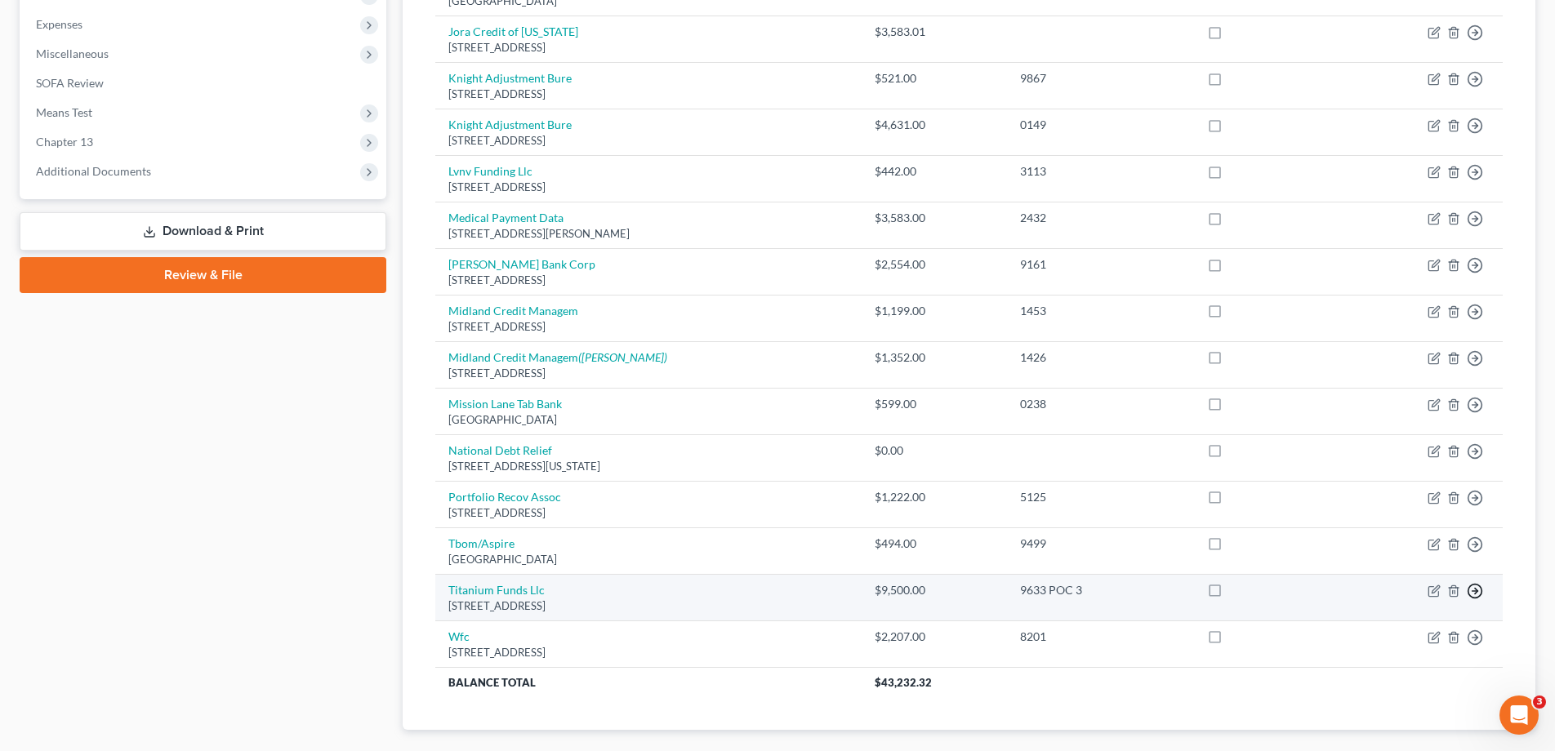
click at [1474, 589] on icon "button" at bounding box center [1474, 591] width 16 height 16
click at [1396, 602] on link "Move to D" at bounding box center [1400, 603] width 136 height 28
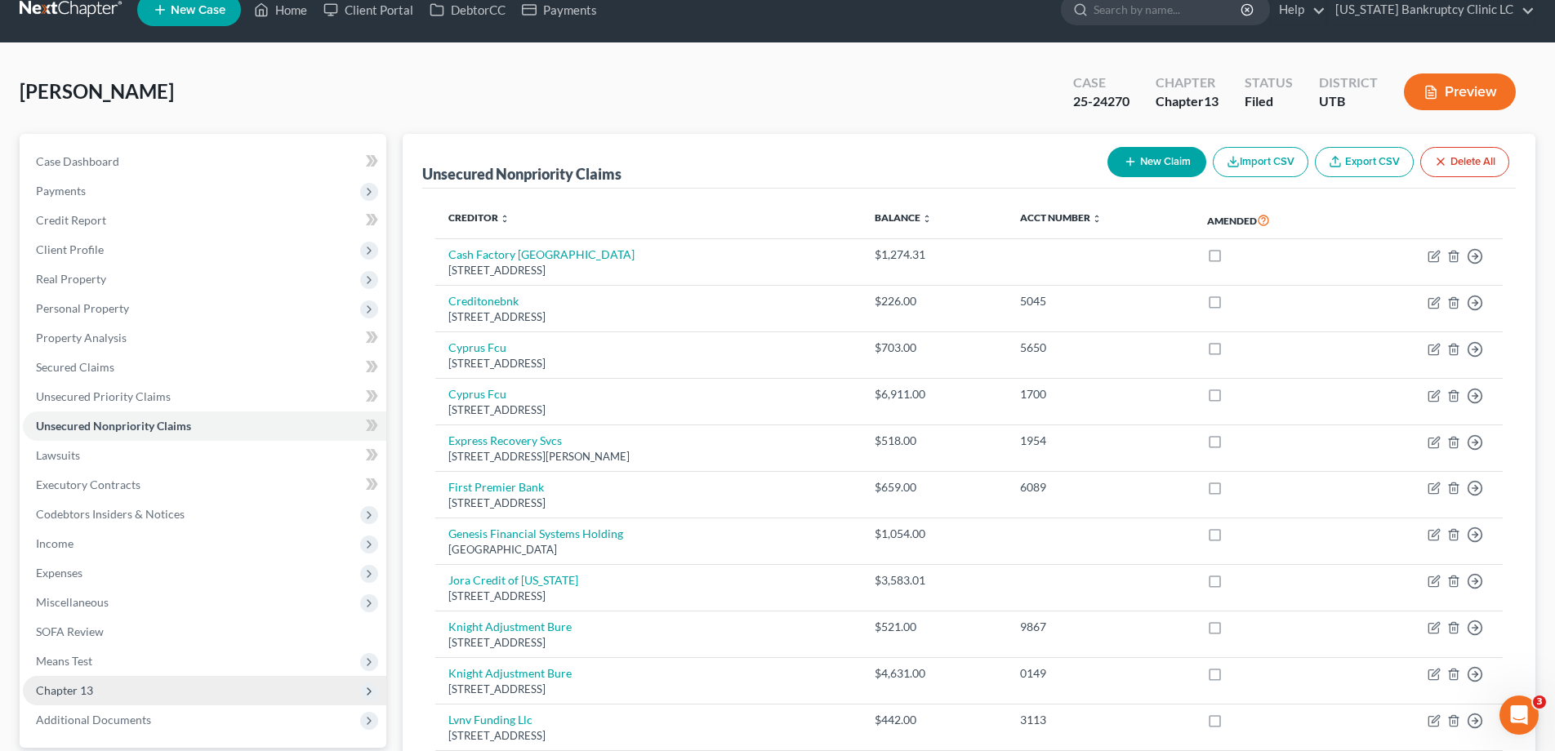
scroll to position [0, 0]
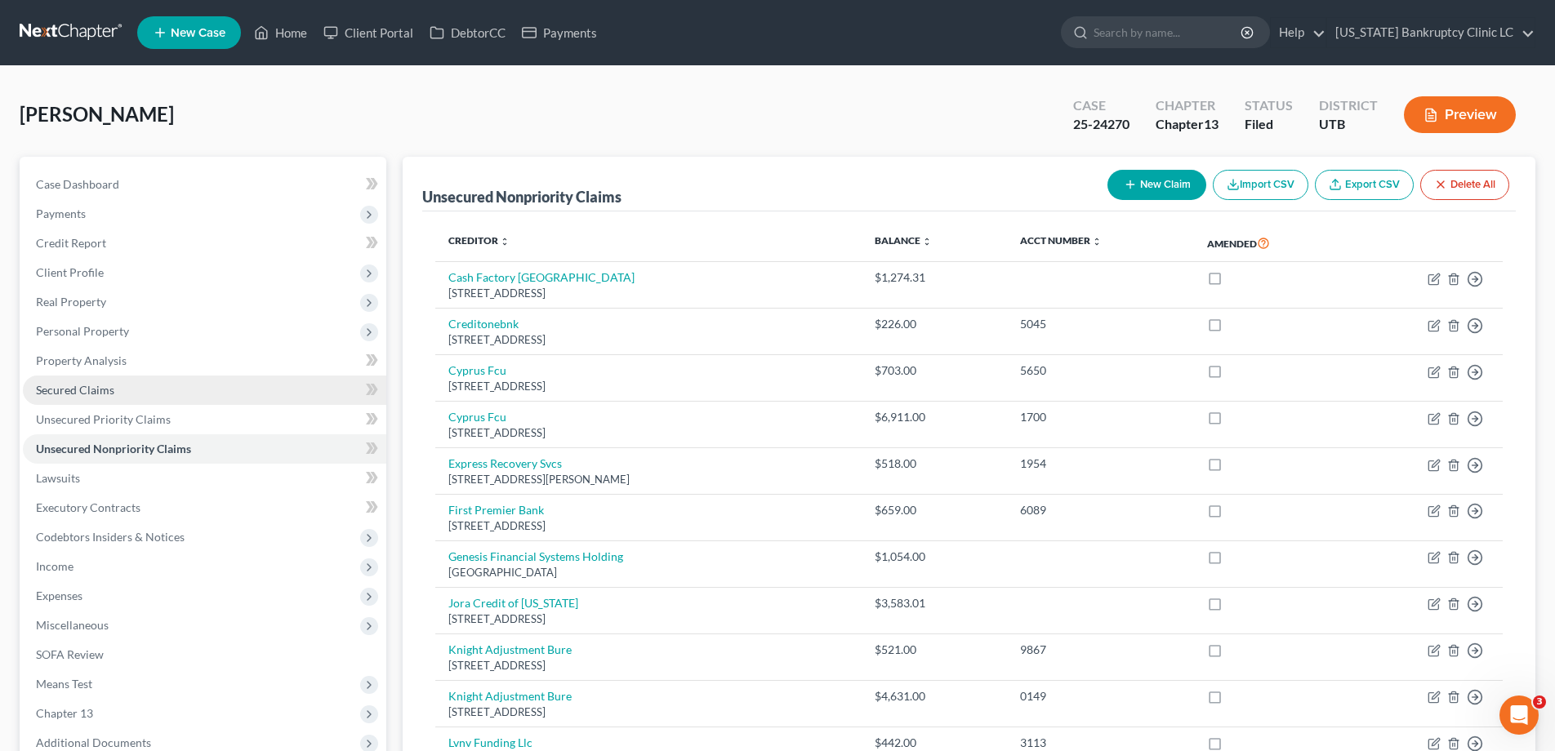
click at [91, 385] on span "Secured Claims" at bounding box center [75, 390] width 78 height 14
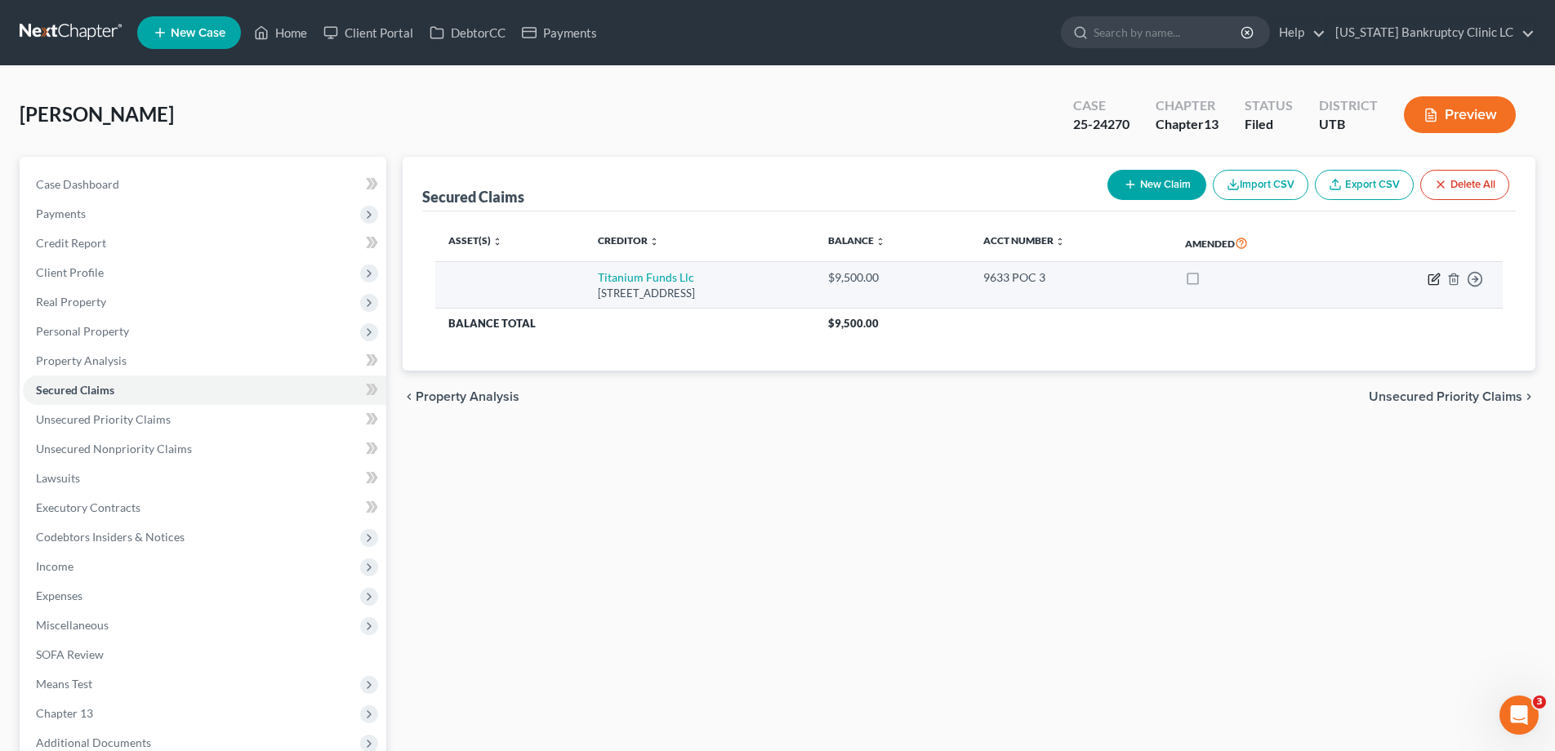
click at [1434, 278] on icon "button" at bounding box center [1433, 279] width 13 height 13
select select "46"
select select "0"
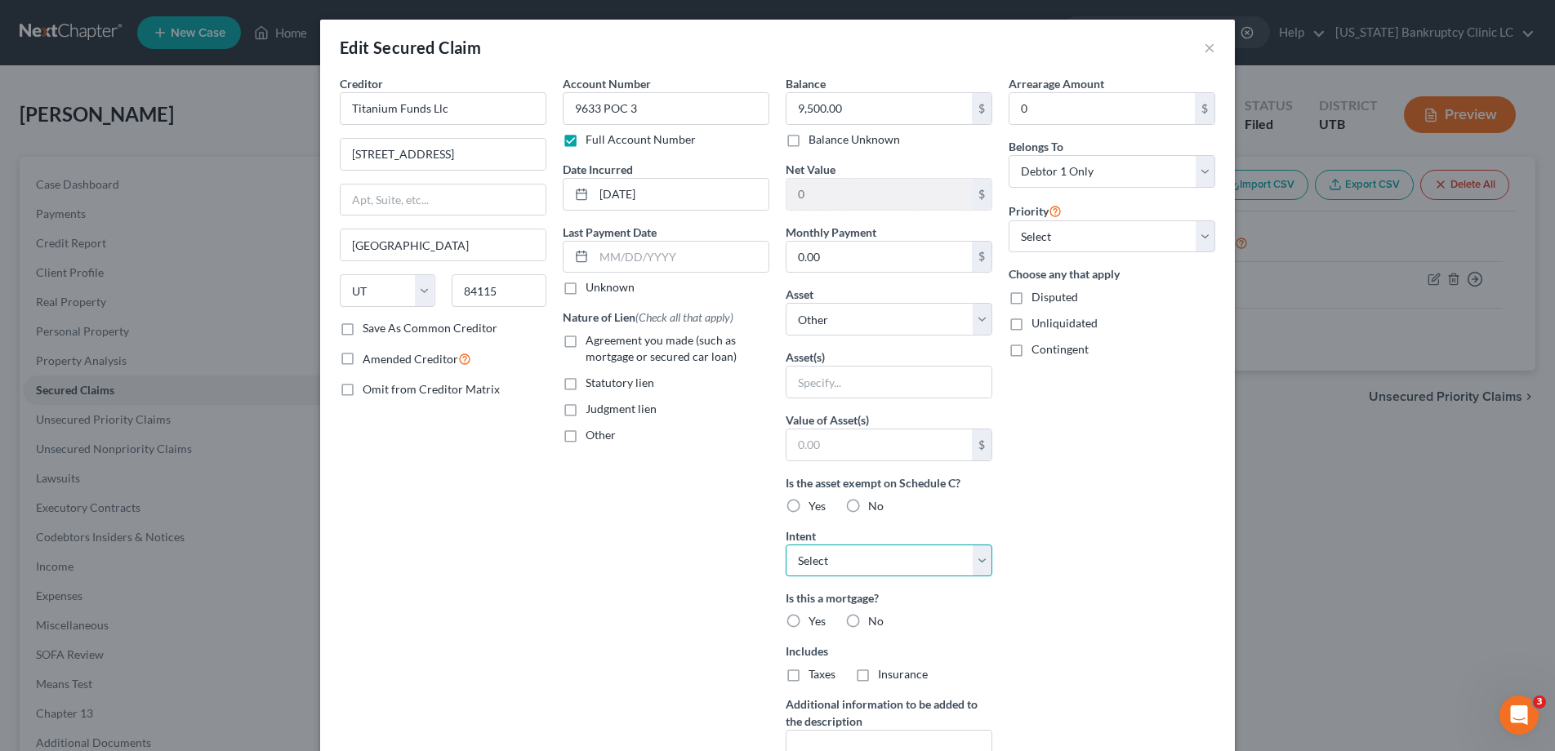
click at [984, 553] on select "Select Surrender Redeem Reaffirm Avoid Other" at bounding box center [888, 561] width 207 height 33
select select "0"
click at [785, 545] on select "Select Surrender Redeem Reaffirm Avoid Other" at bounding box center [888, 561] width 207 height 33
click at [980, 318] on select "Select Other Multiple Assets Venmo (Other (Credit Union, Health Savings Account…" at bounding box center [888, 319] width 207 height 33
select select "11"
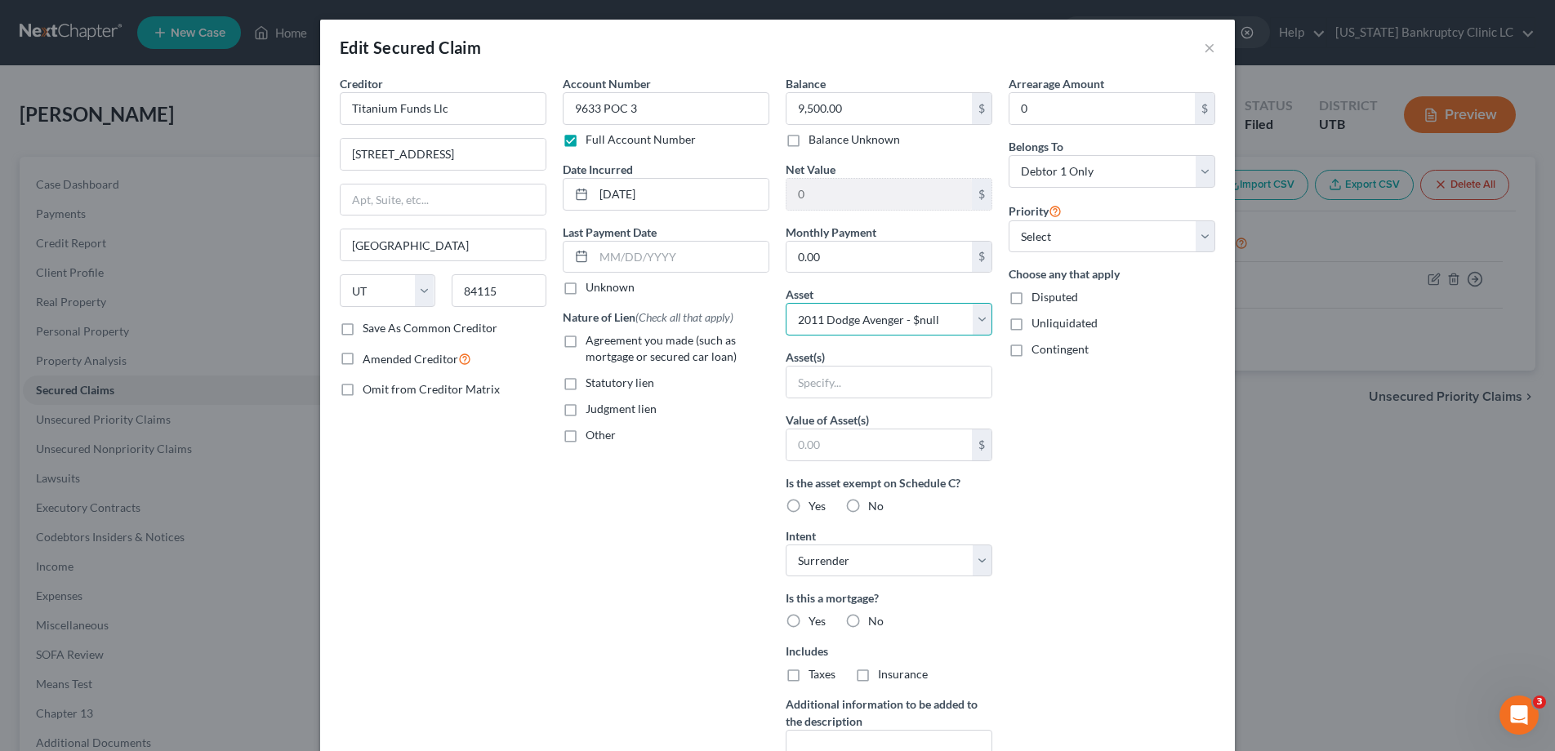
click at [785, 303] on select "Select Other Multiple Assets Venmo (Other (Credit Union, Health Savings Account…" at bounding box center [888, 319] width 207 height 33
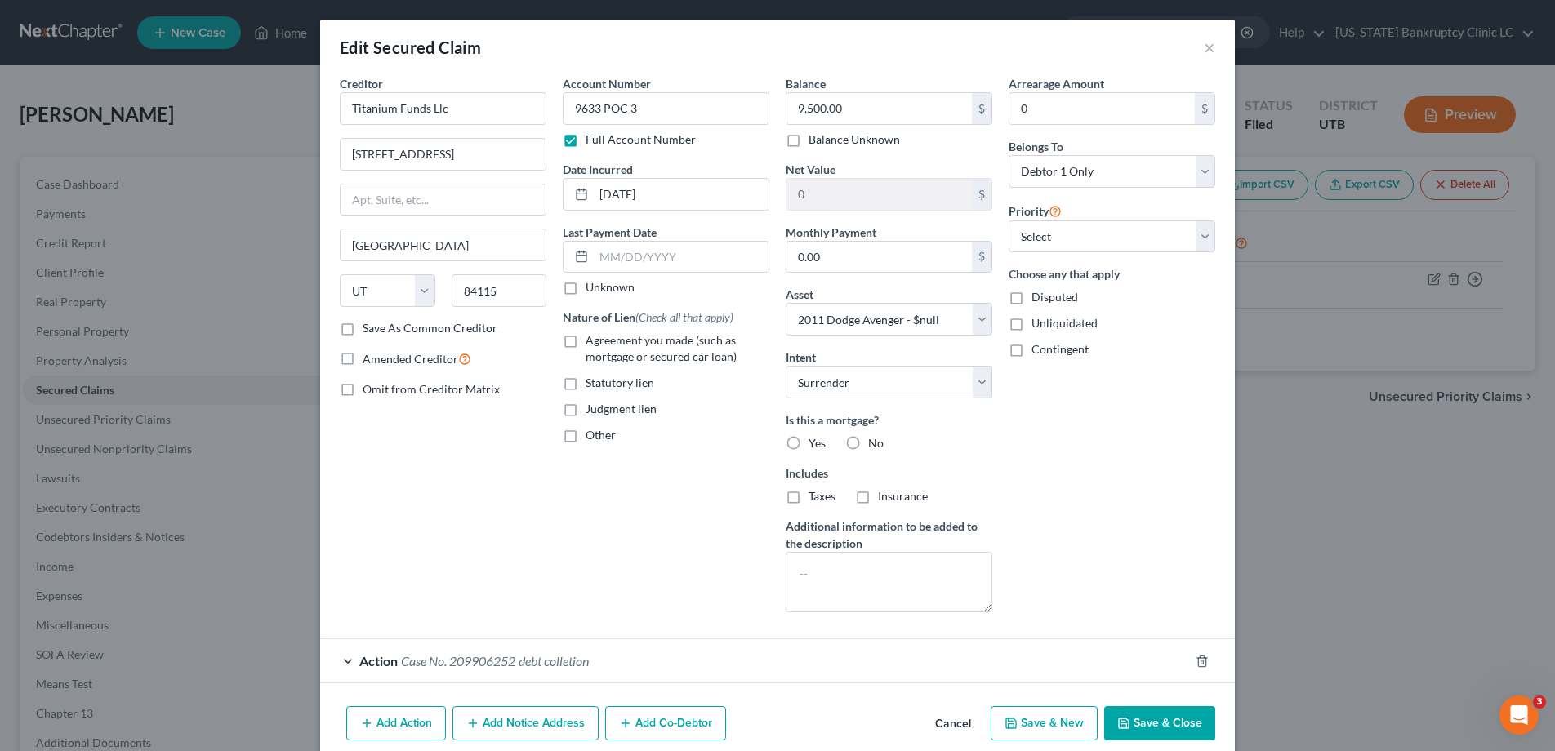
click at [868, 440] on label "No" at bounding box center [876, 443] width 16 height 16
click at [874, 440] on input "No" at bounding box center [879, 440] width 11 height 11
radio input "true"
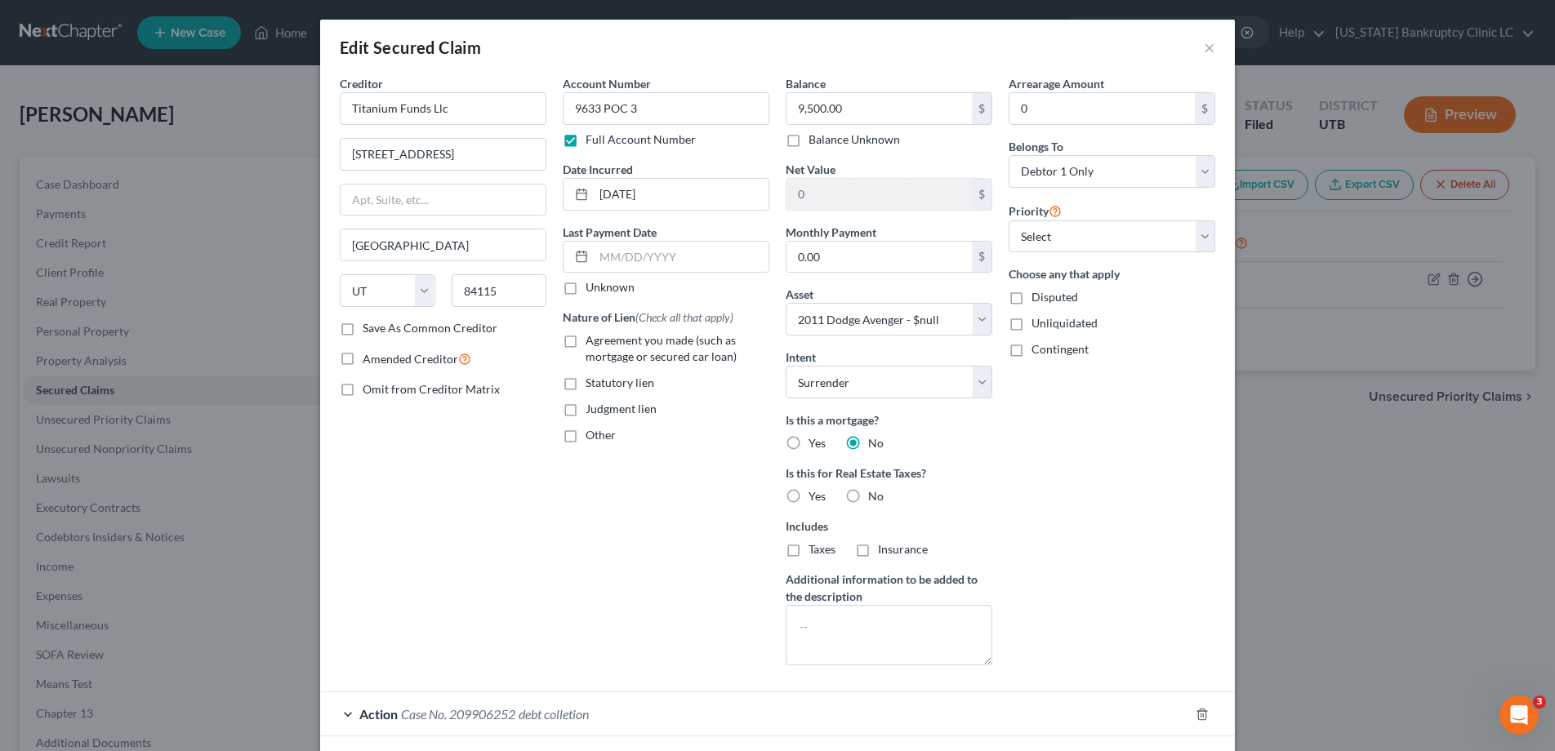
click at [585, 342] on label "Agreement you made (such as mortgage or secured car loan)" at bounding box center [677, 348] width 184 height 33
click at [592, 342] on input "Agreement you made (such as mortgage or secured car loan)" at bounding box center [597, 337] width 11 height 11
checkbox input "true"
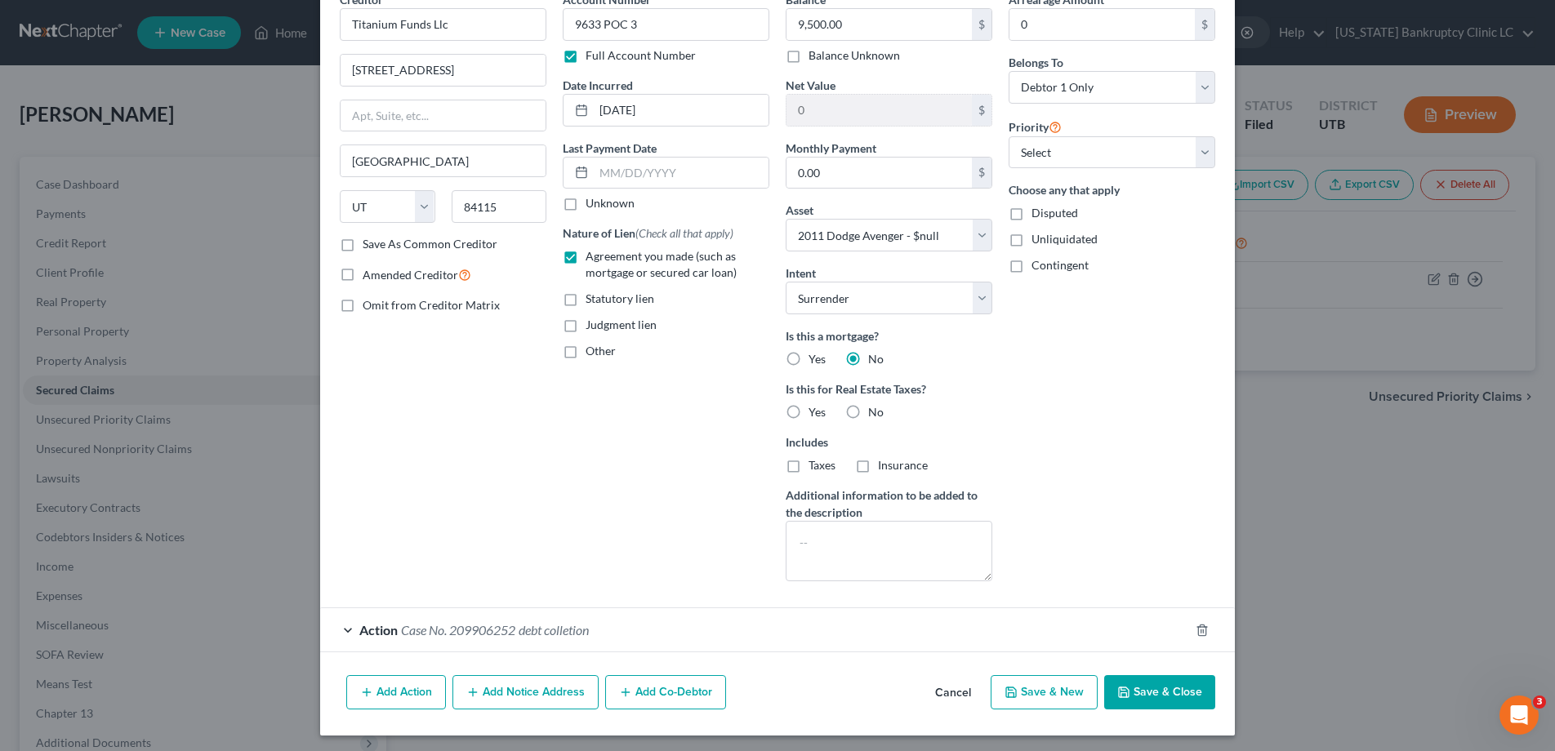
scroll to position [88, 0]
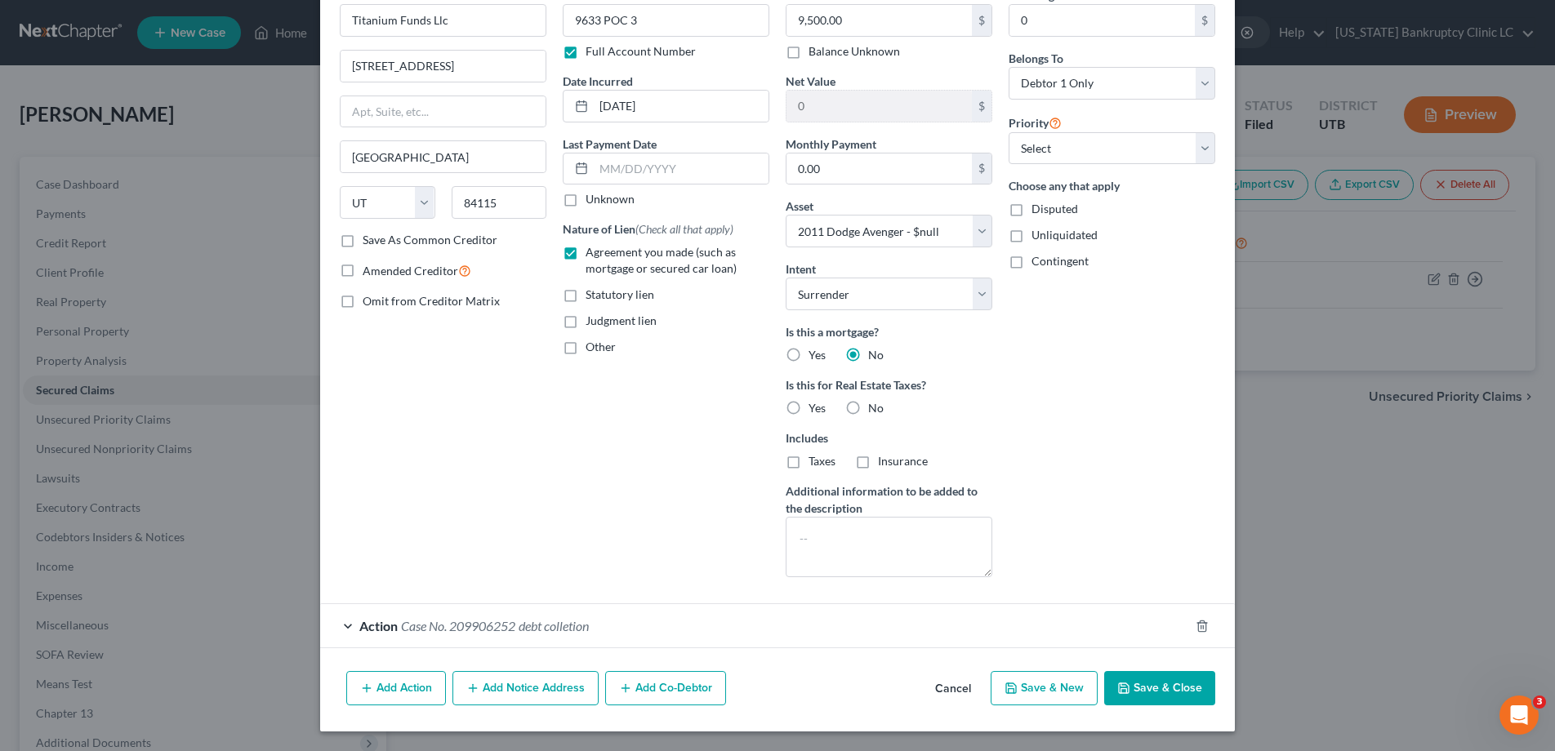
click at [1145, 680] on button "Save & Close" at bounding box center [1159, 688] width 111 height 34
select select
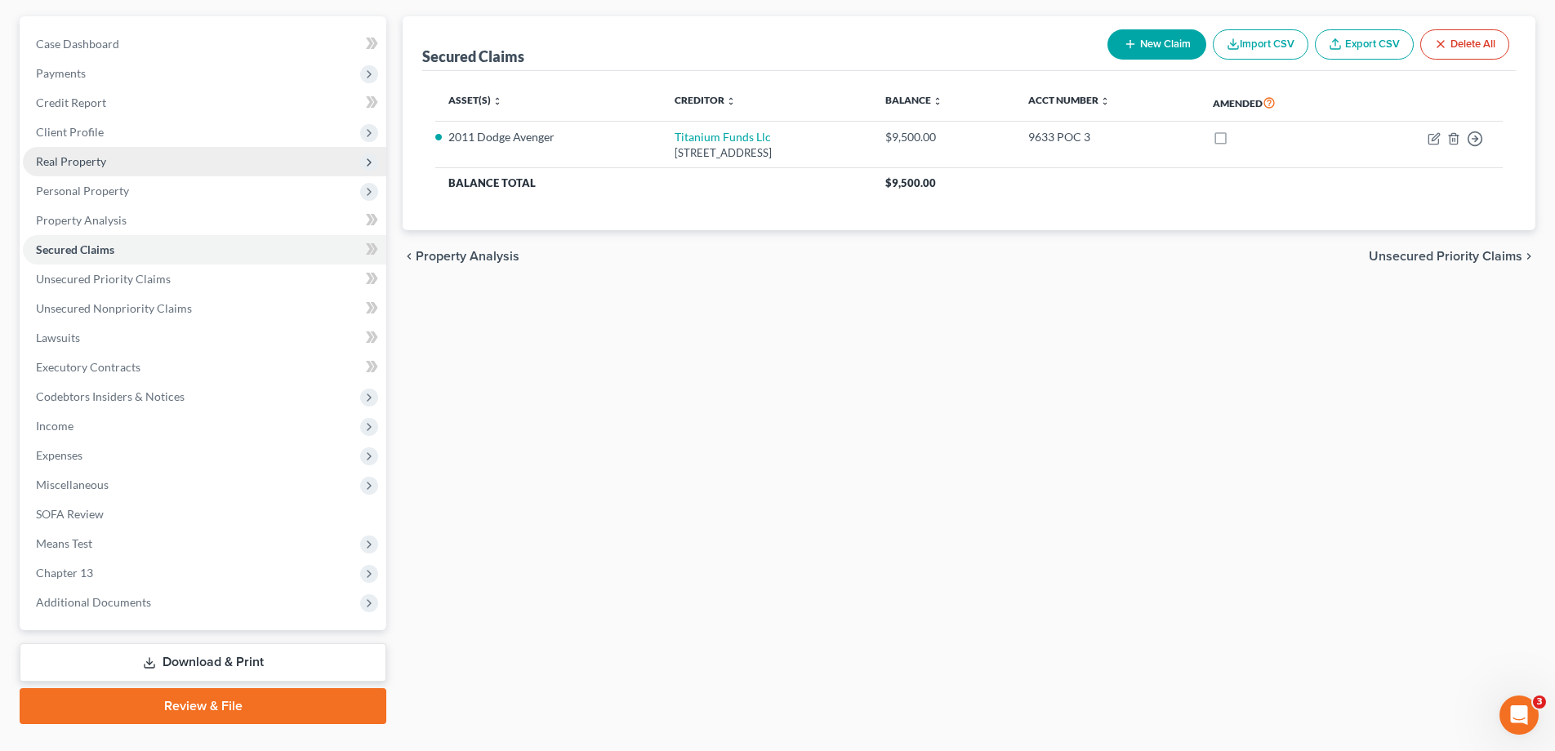
scroll to position [176, 0]
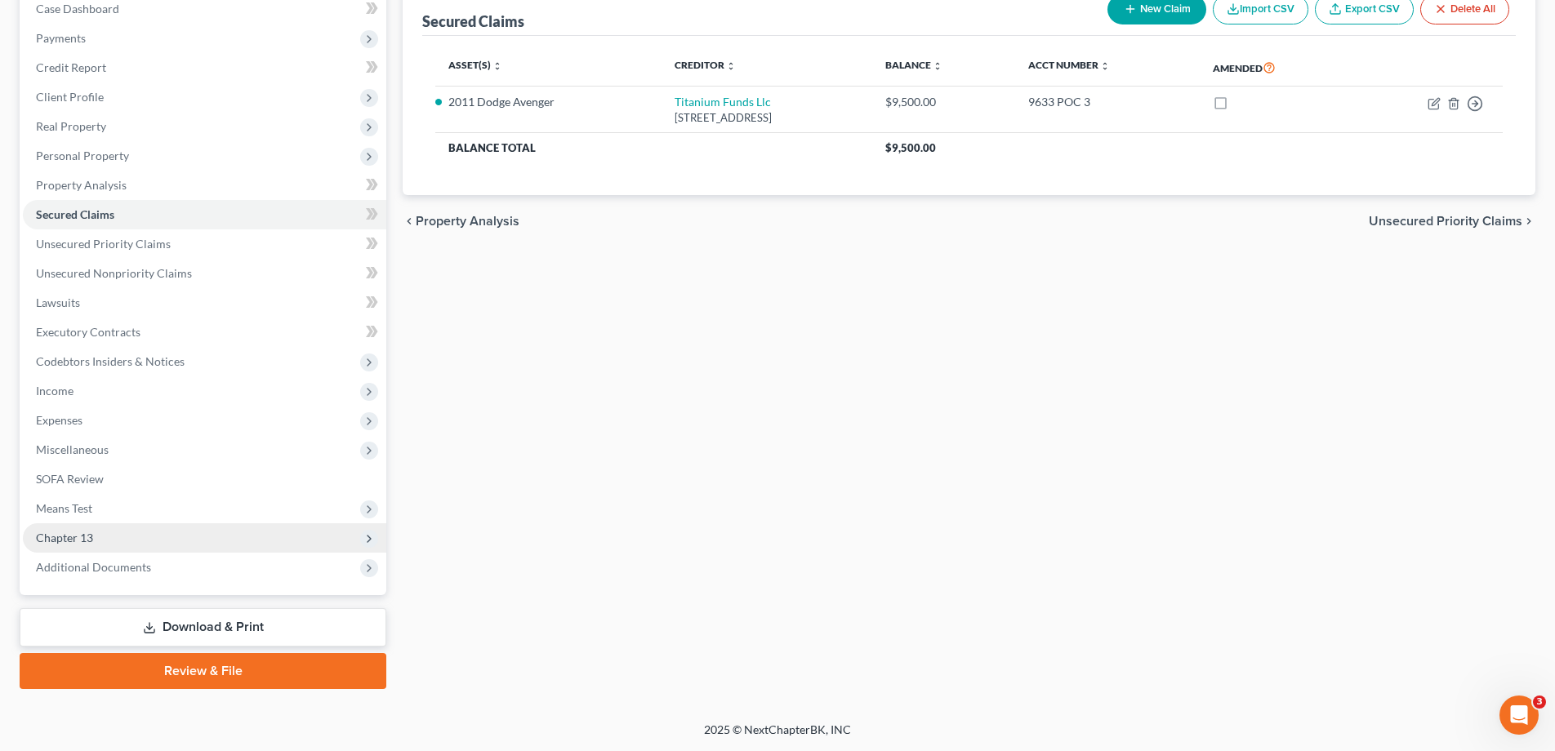
click at [58, 540] on span "Chapter 13" at bounding box center [64, 538] width 57 height 14
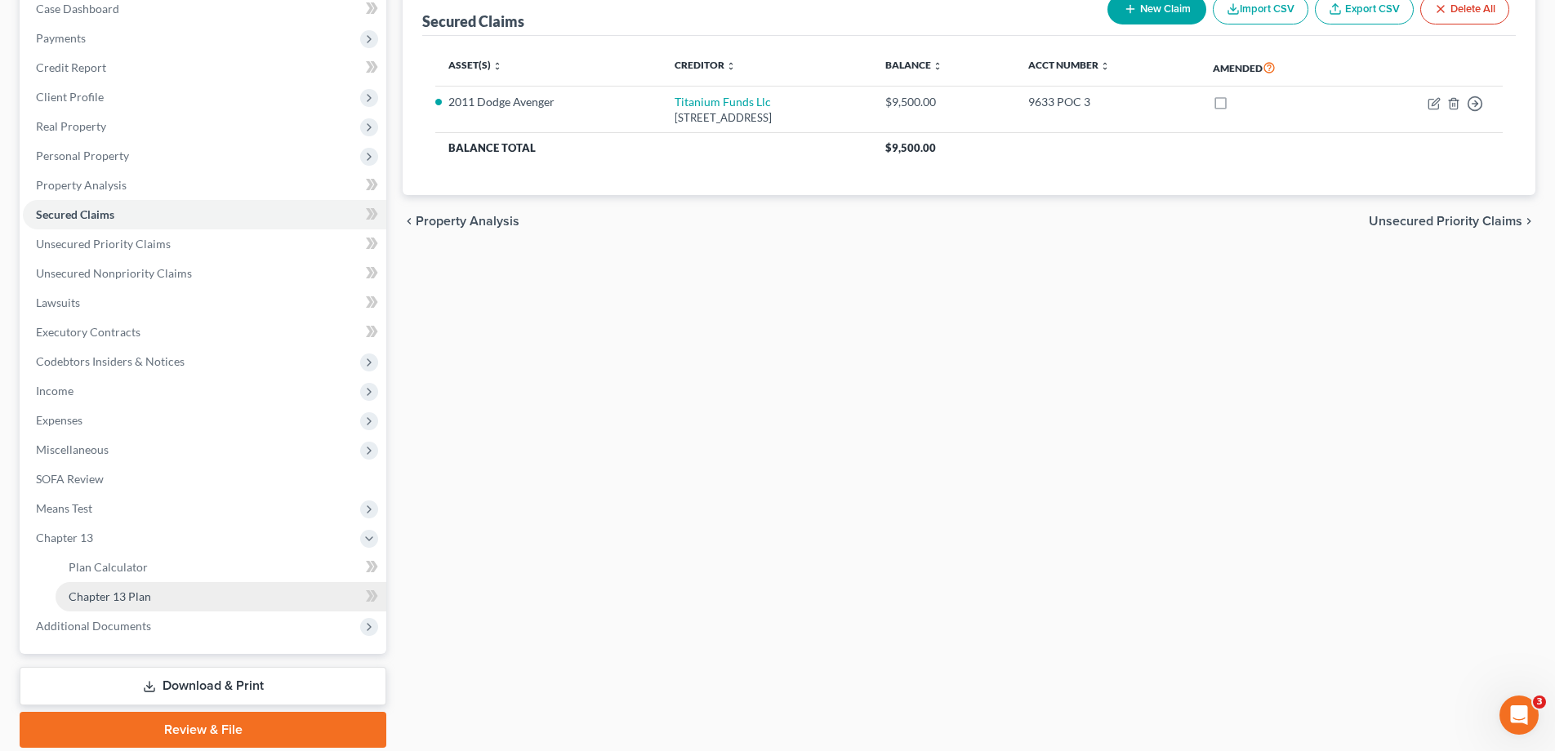
click at [87, 600] on span "Chapter 13 Plan" at bounding box center [110, 596] width 82 height 14
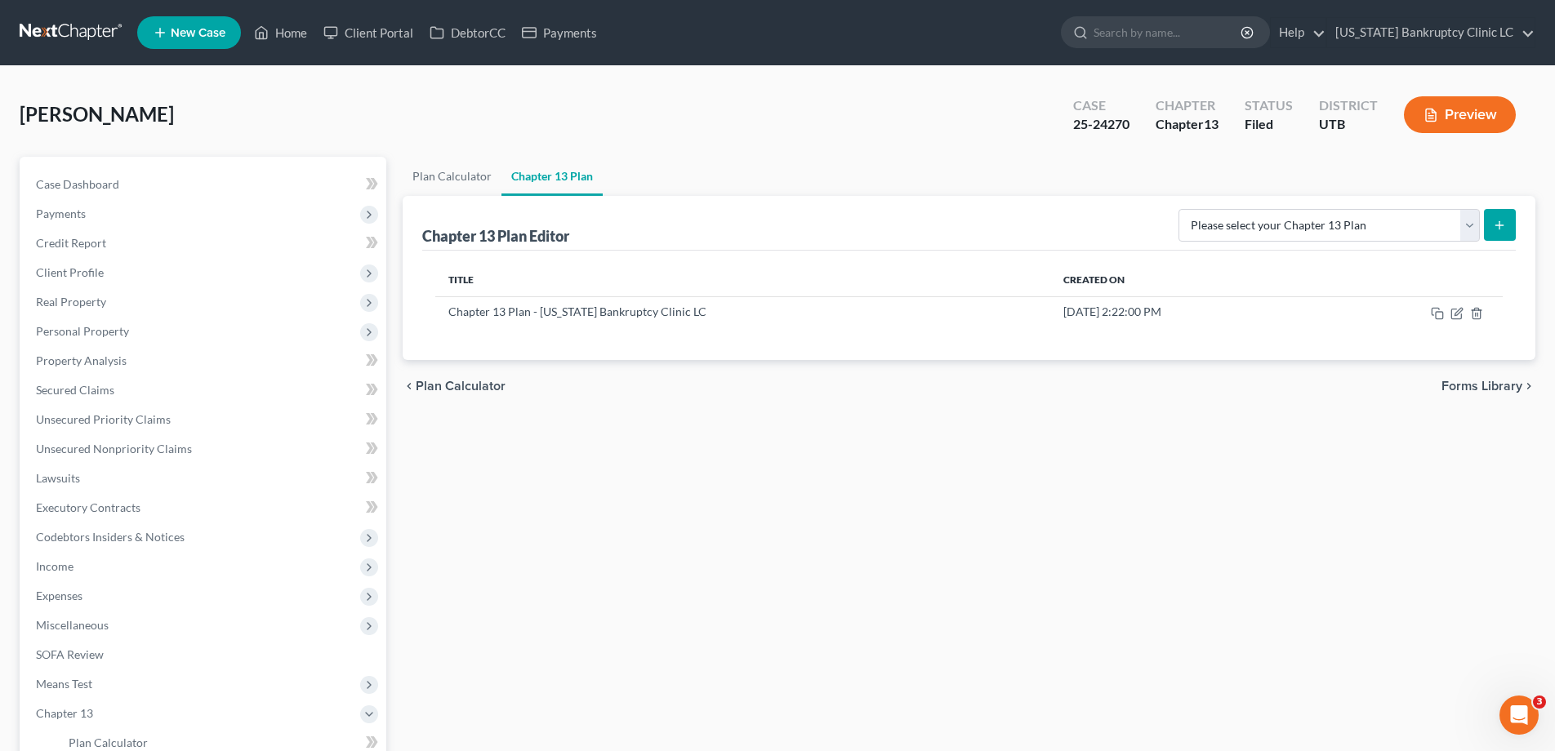
click at [1502, 222] on icon "submit" at bounding box center [1498, 225] width 13 height 13
click at [1470, 221] on select "Please select your Chapter 13 Plan Chapter 13 Plan - [US_STATE] Bankruptcy Clin…" at bounding box center [1328, 225] width 301 height 33
select select "0"
click at [1214, 209] on select "Please select your Chapter 13 Plan Chapter 13 Plan - [US_STATE] Bankruptcy Clin…" at bounding box center [1328, 225] width 301 height 33
click at [1505, 228] on icon "submit" at bounding box center [1498, 225] width 13 height 13
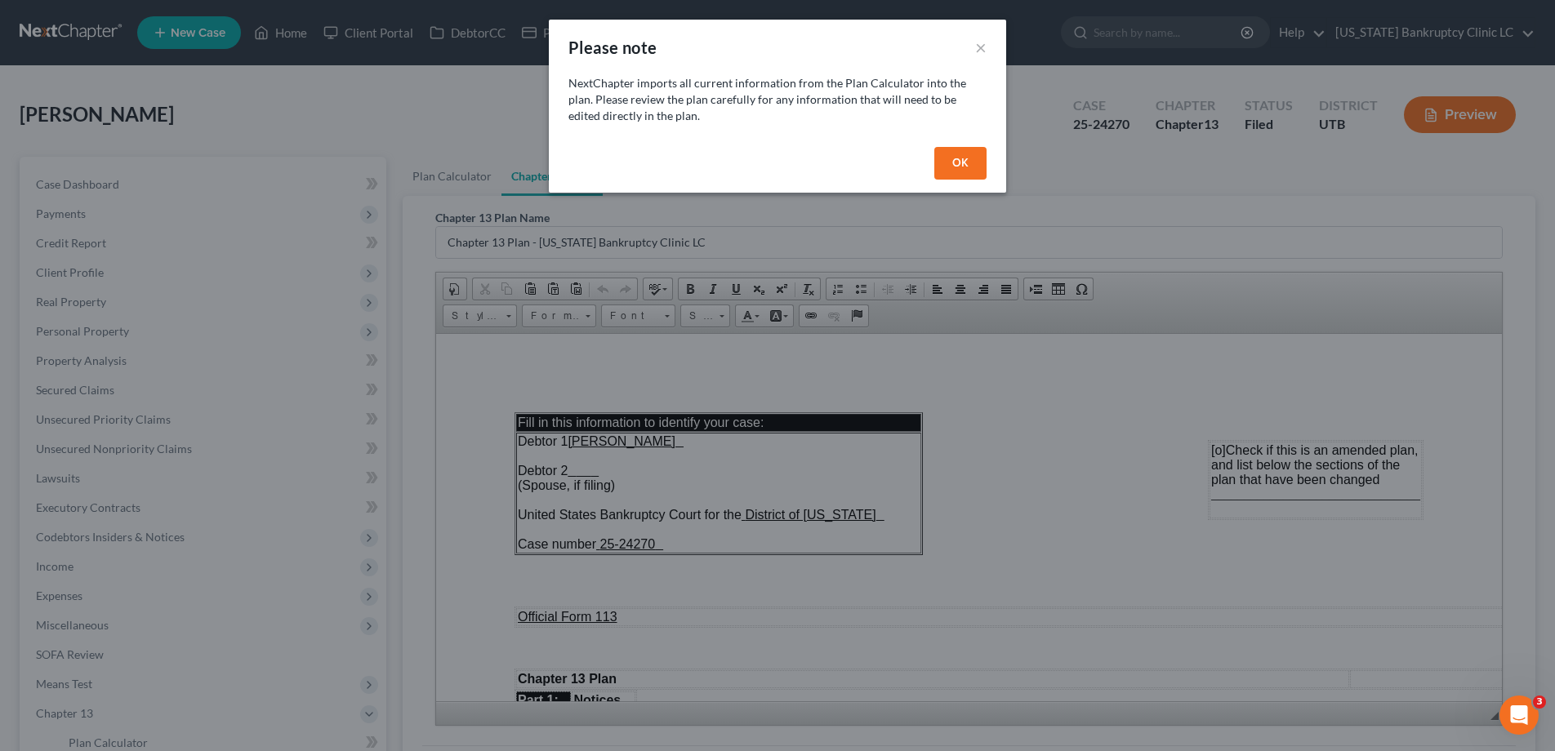
click at [972, 162] on button "OK" at bounding box center [960, 163] width 52 height 33
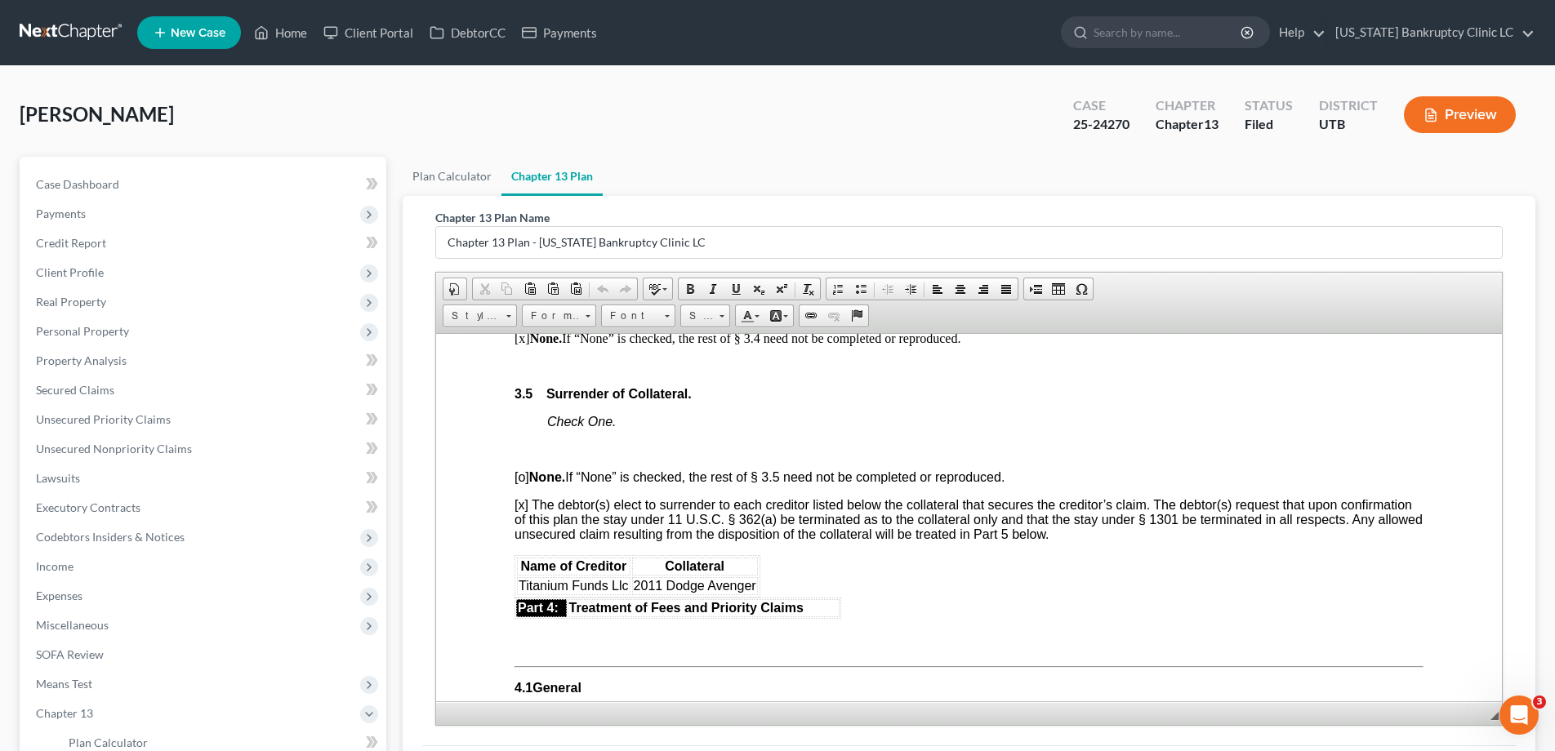
scroll to position [2131, 0]
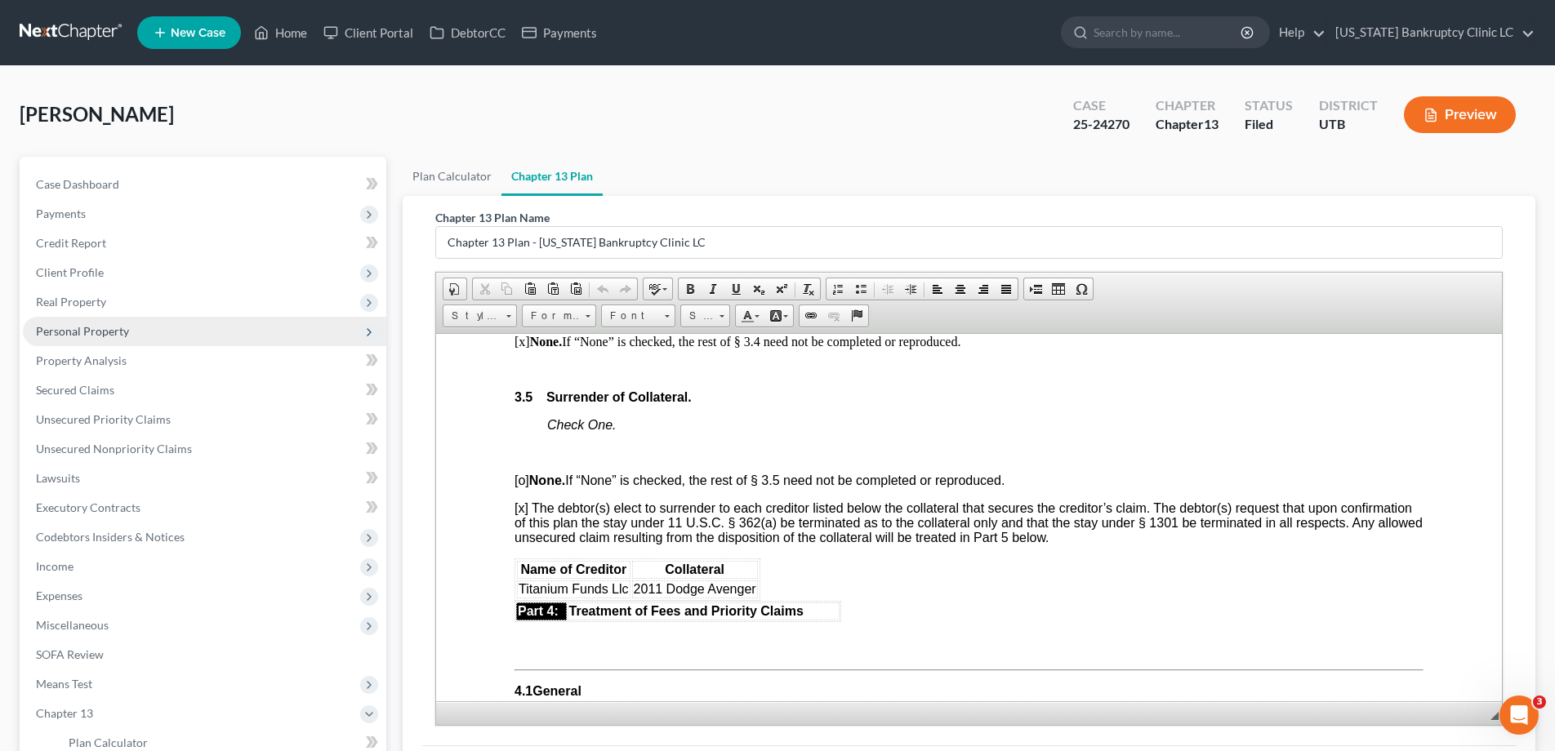
click at [92, 331] on span "Personal Property" at bounding box center [82, 331] width 93 height 14
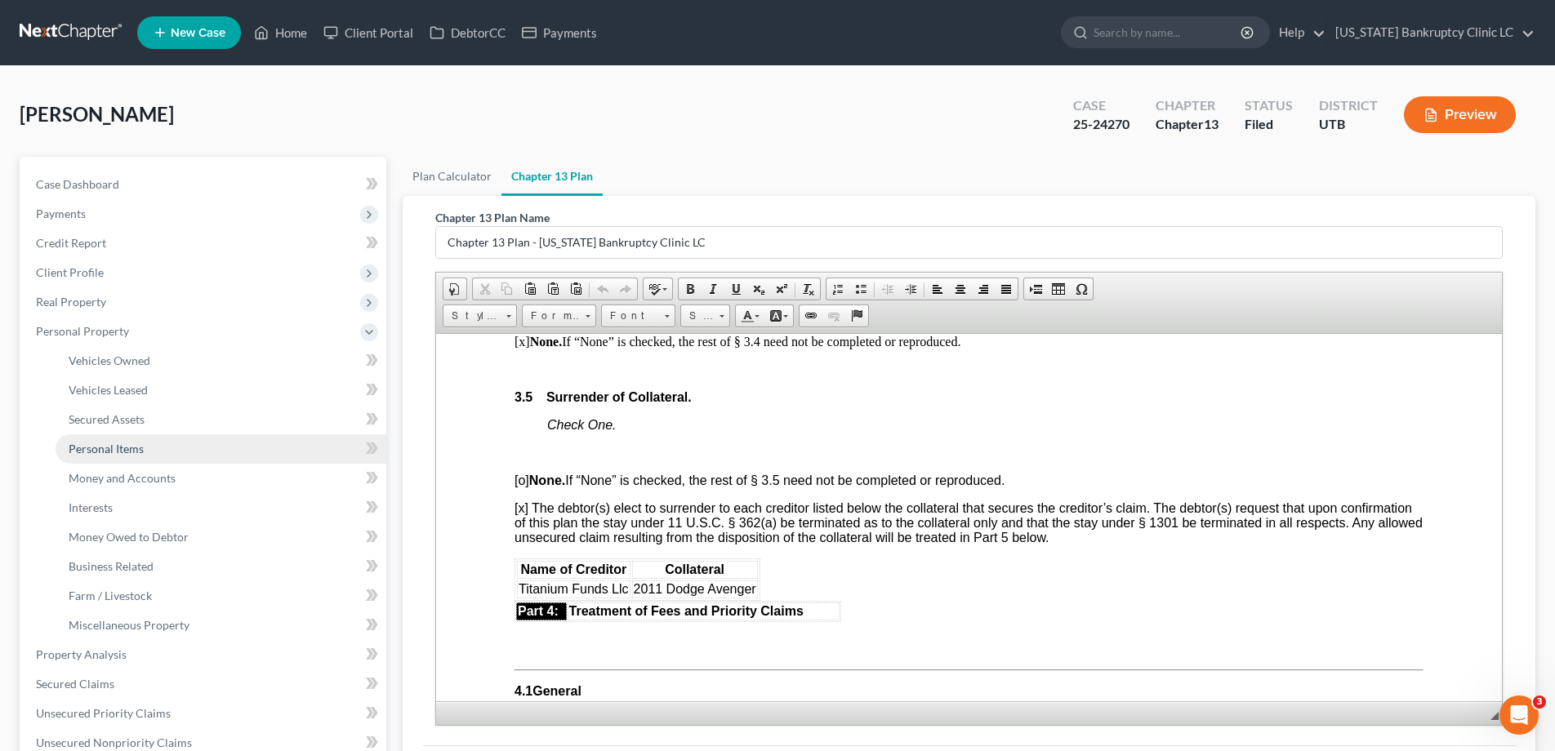
click at [102, 451] on span "Personal Items" at bounding box center [106, 449] width 75 height 14
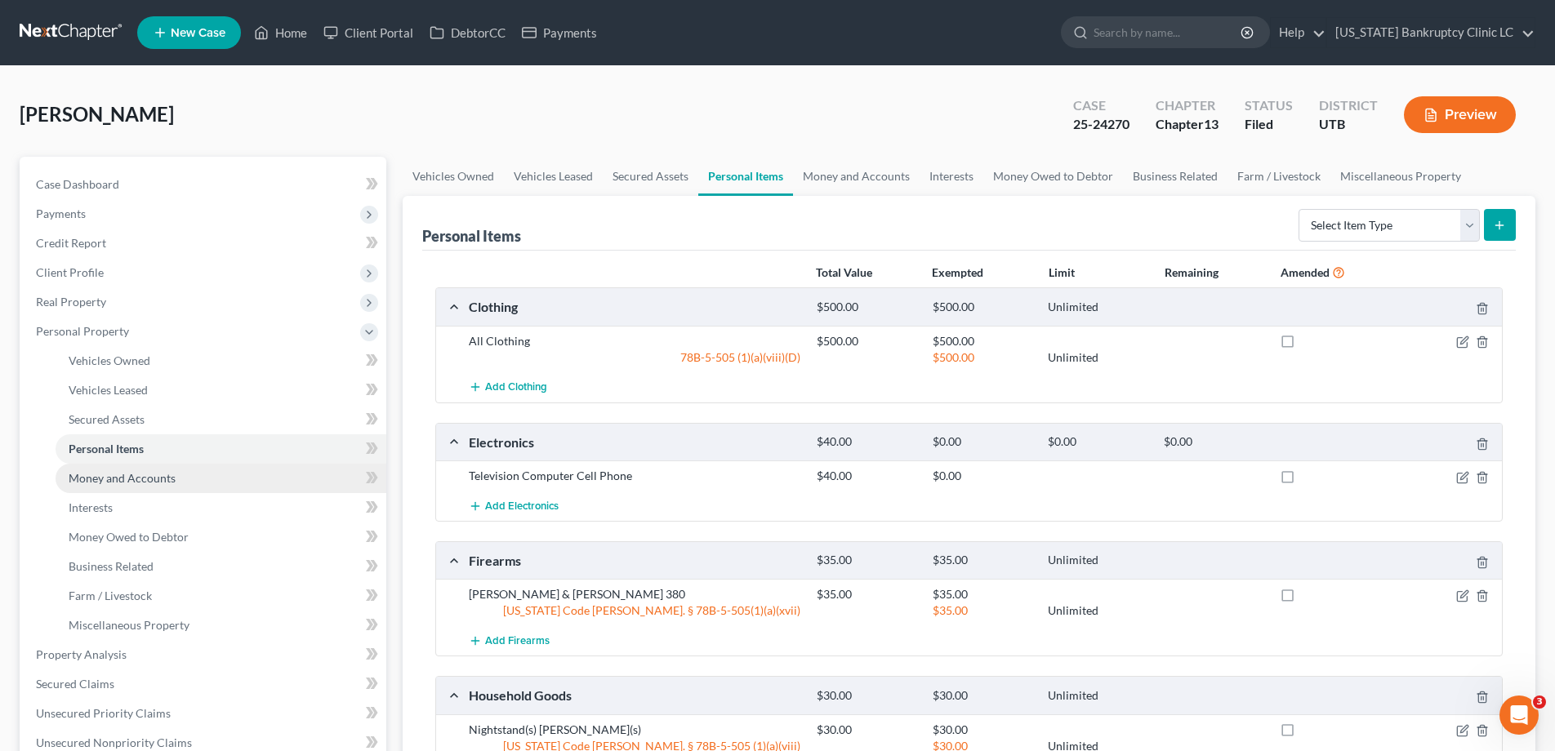
click at [117, 481] on span "Money and Accounts" at bounding box center [122, 478] width 107 height 14
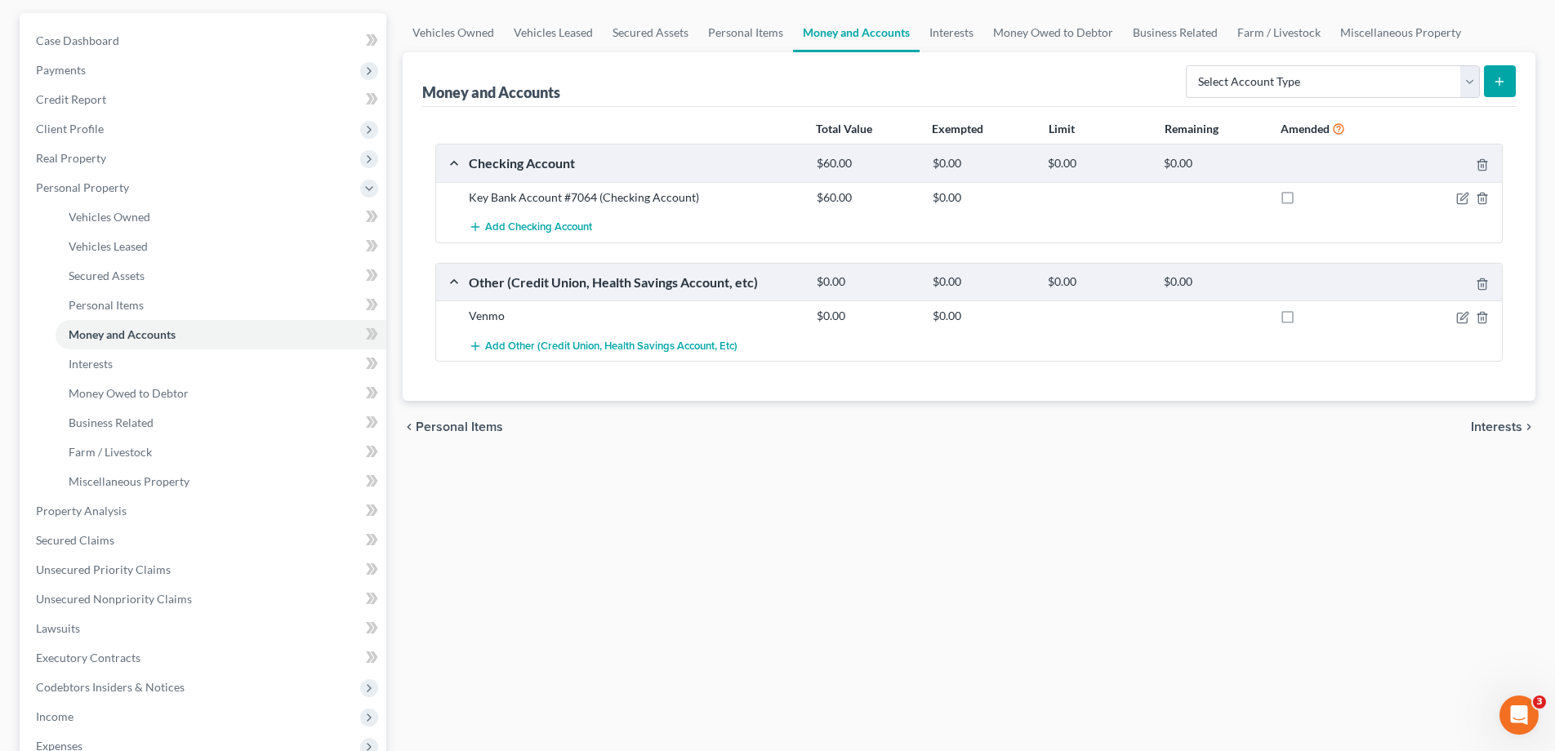
scroll to position [146, 0]
click at [612, 344] on span "Add Other (Credit Union, Health Savings Account, etc)" at bounding box center [611, 343] width 252 height 13
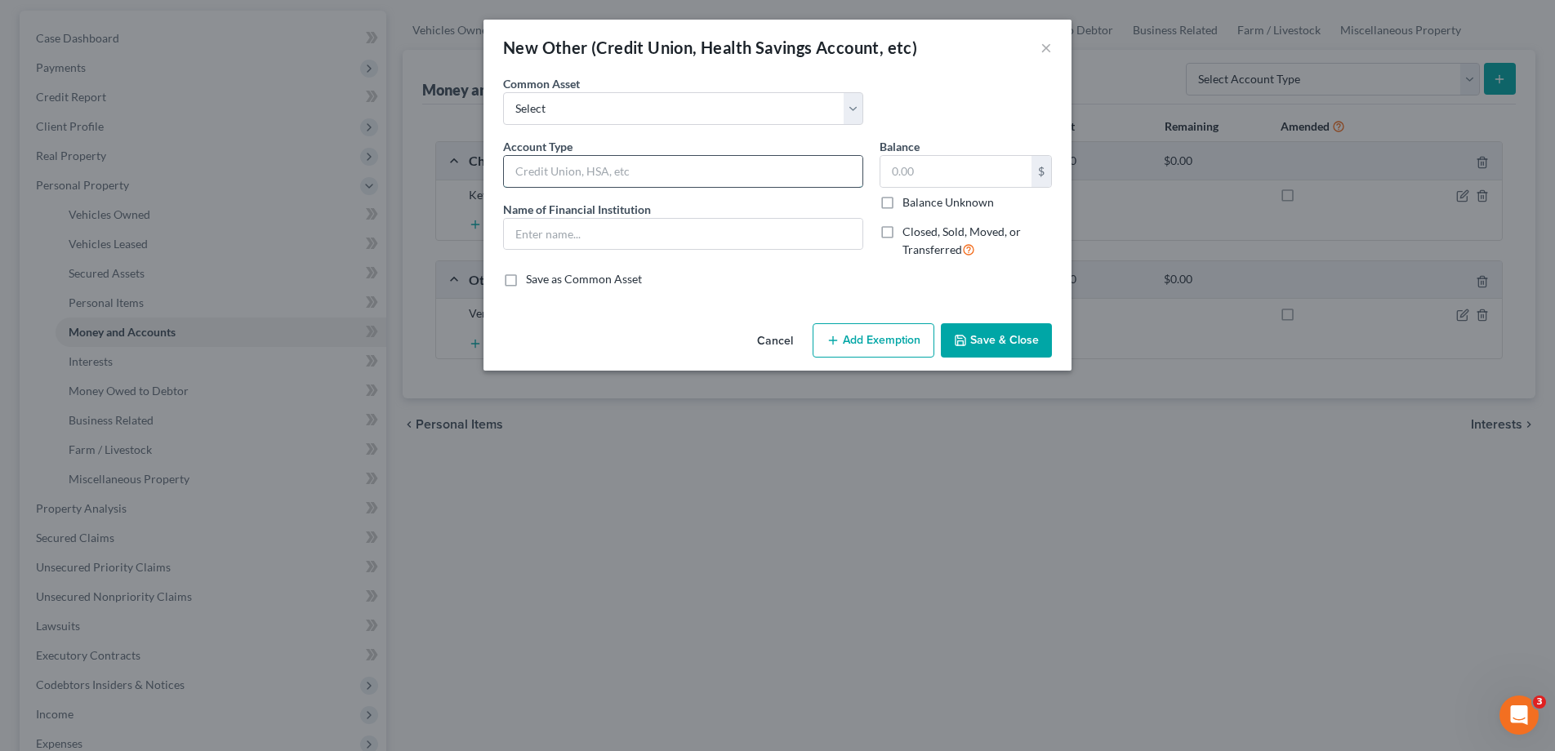
click at [555, 174] on input "text" at bounding box center [683, 171] width 358 height 31
type input "HSA"
type input "1,781.68"
drag, startPoint x: 984, startPoint y: 344, endPoint x: 975, endPoint y: 343, distance: 9.0
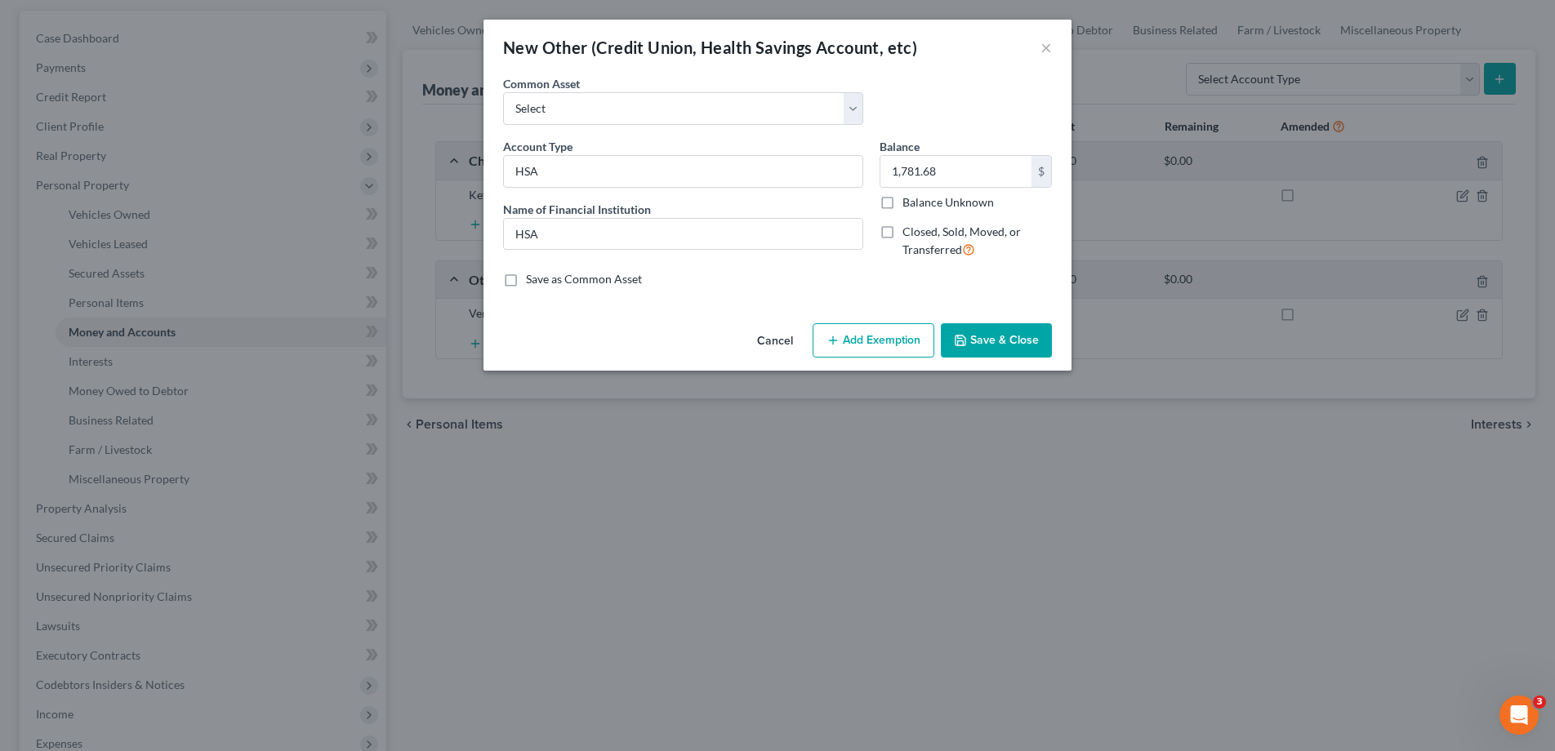
click at [984, 344] on button "Save & Close" at bounding box center [996, 340] width 111 height 34
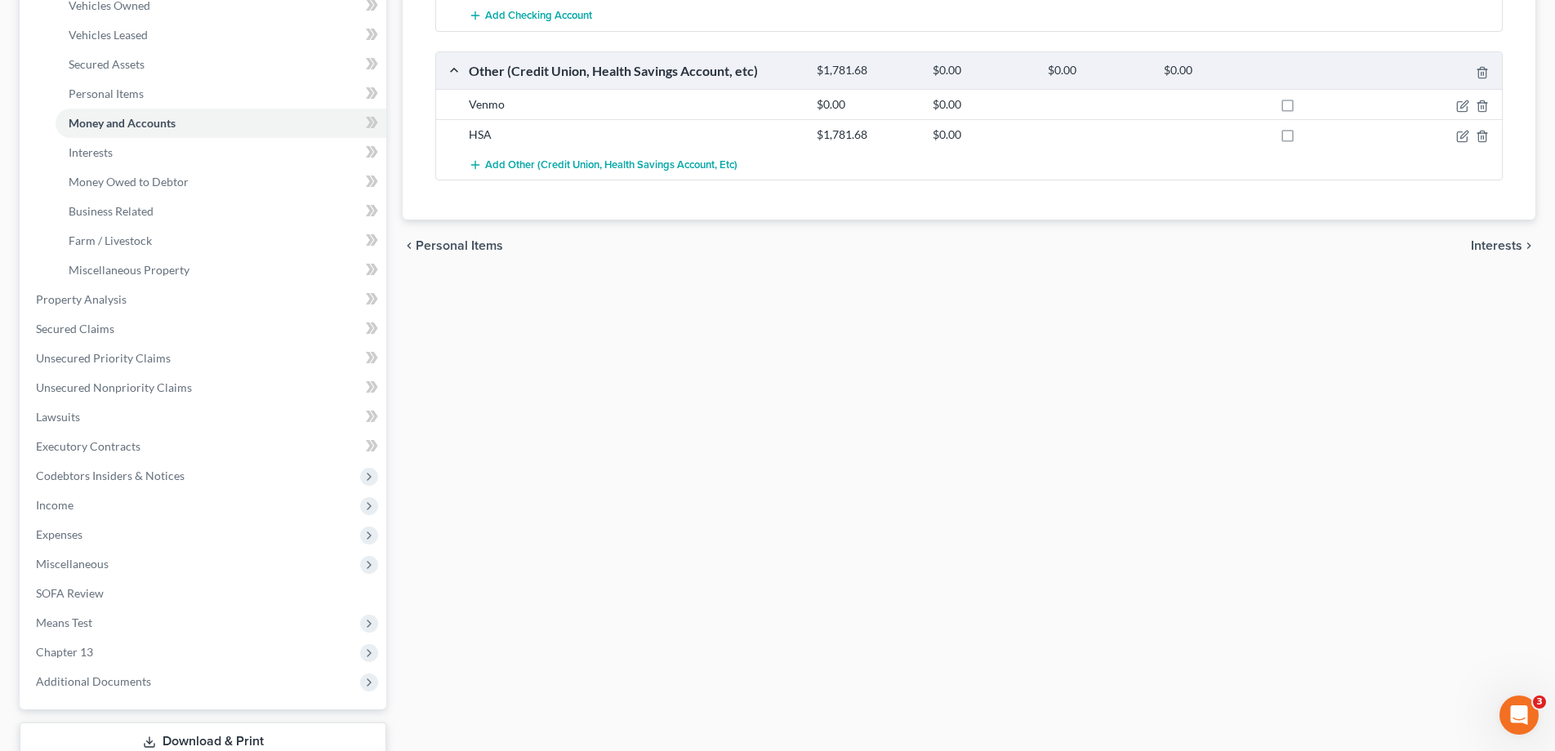
scroll to position [357, 0]
click at [66, 652] on span "Chapter 13" at bounding box center [64, 650] width 57 height 14
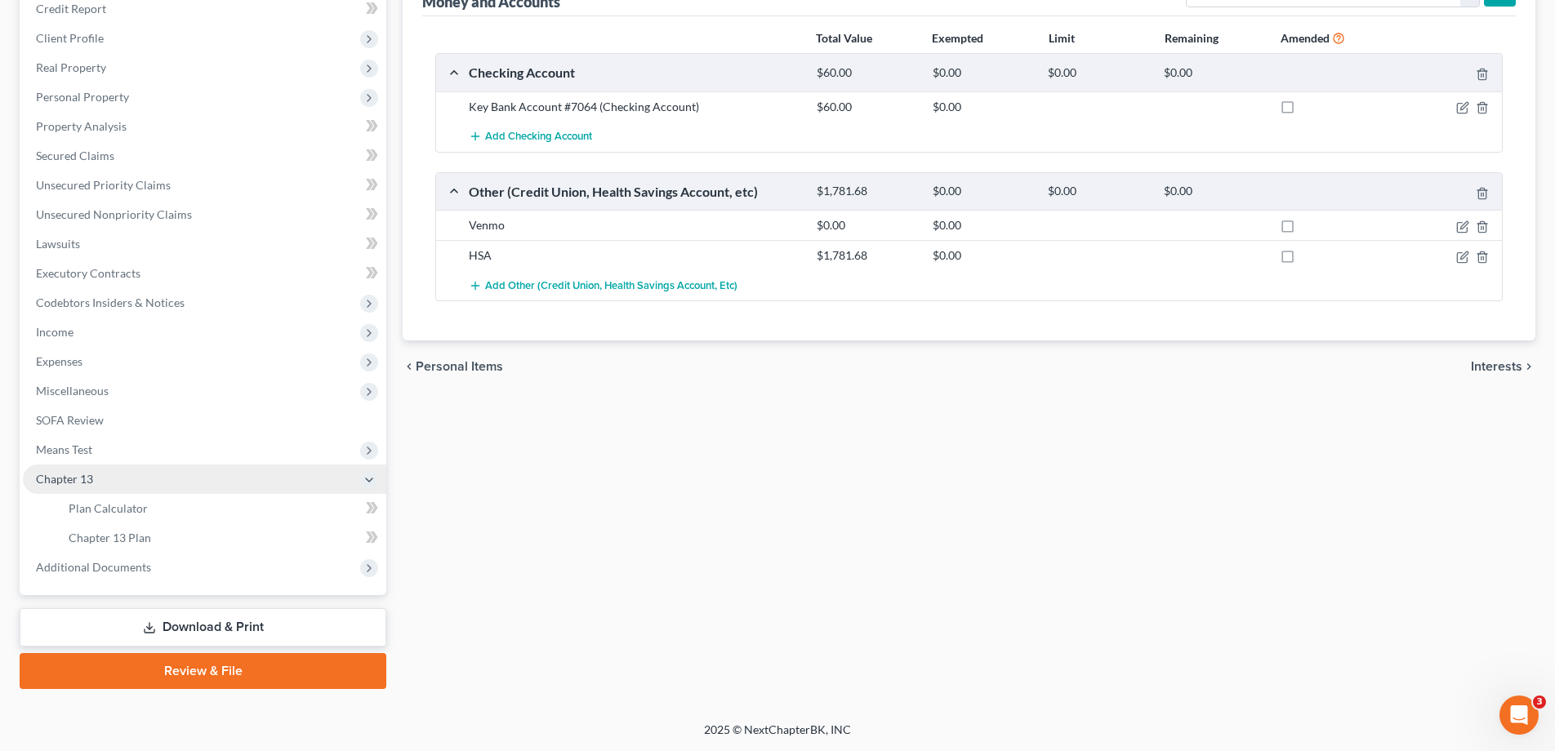
scroll to position [234, 0]
click at [114, 512] on span "Plan Calculator" at bounding box center [108, 508] width 79 height 14
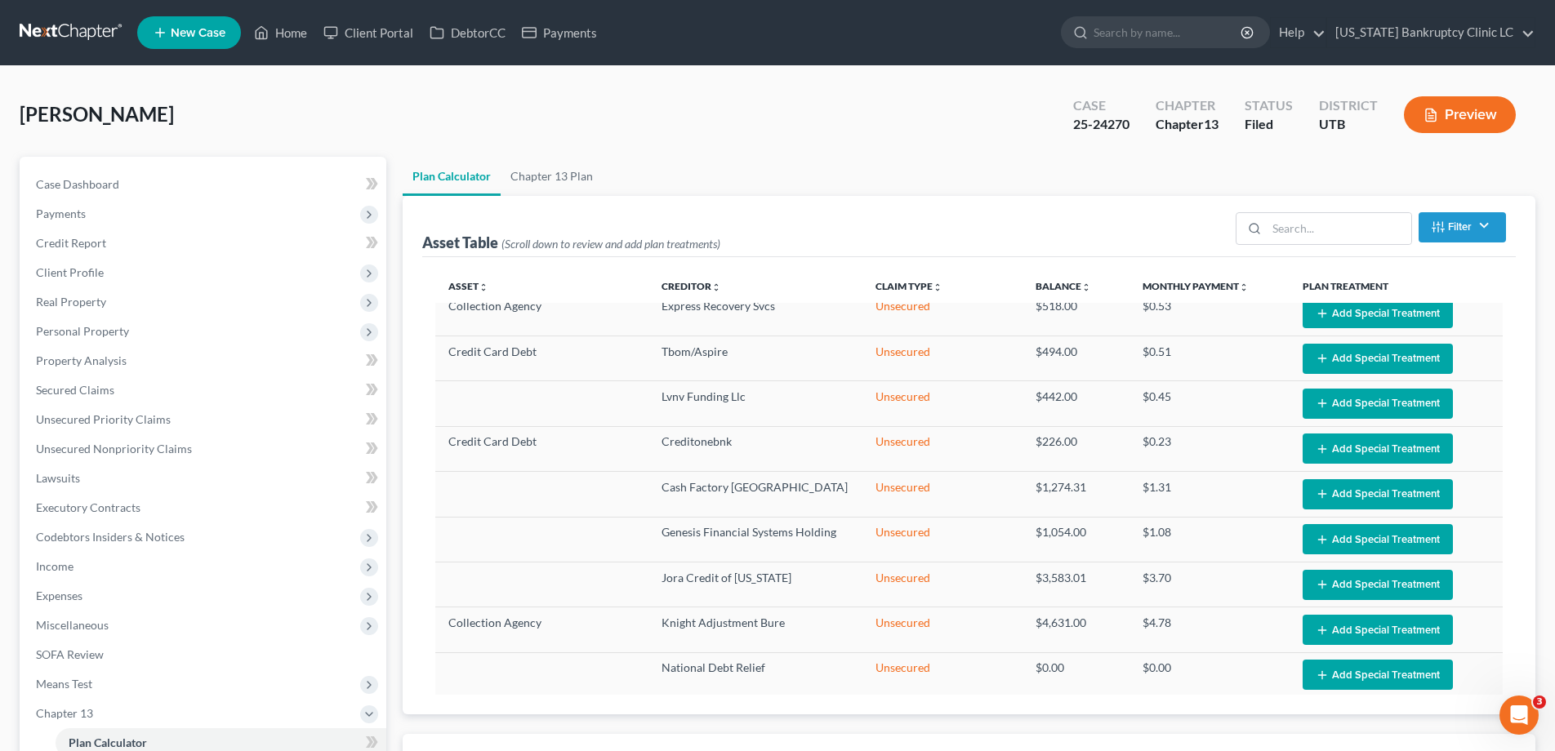
select select "35"
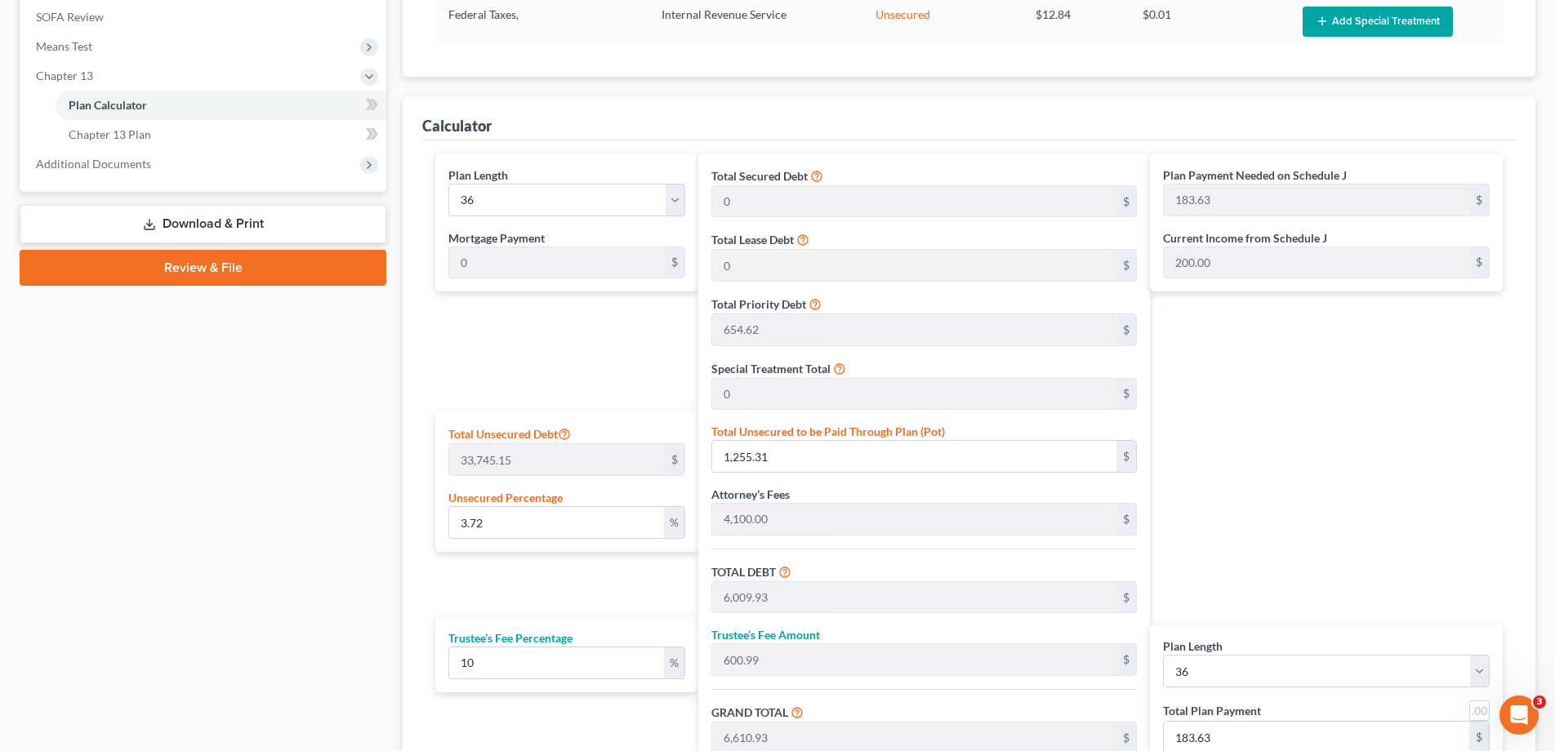
scroll to position [642, 0]
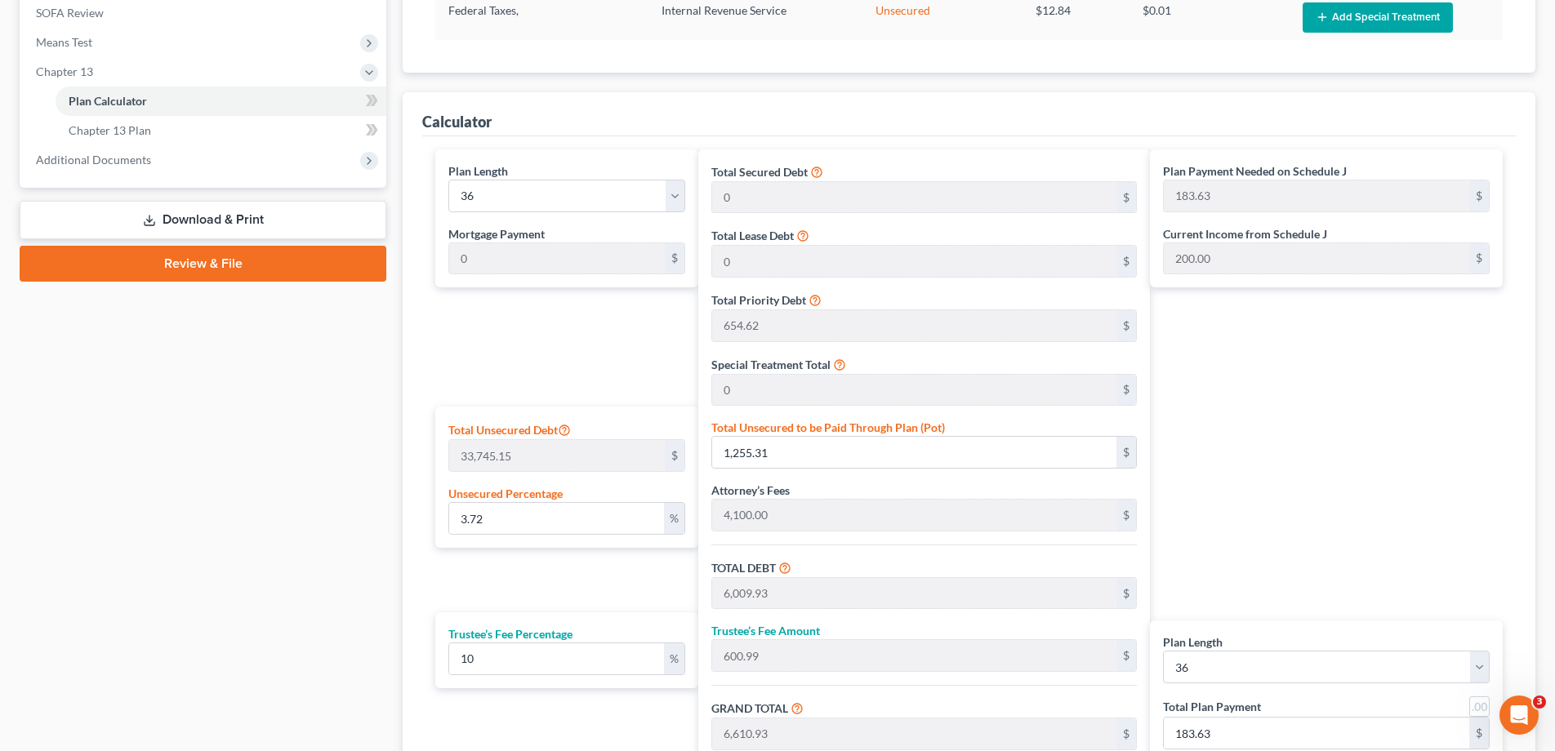
click at [246, 211] on link "Download & Print" at bounding box center [203, 220] width 367 height 38
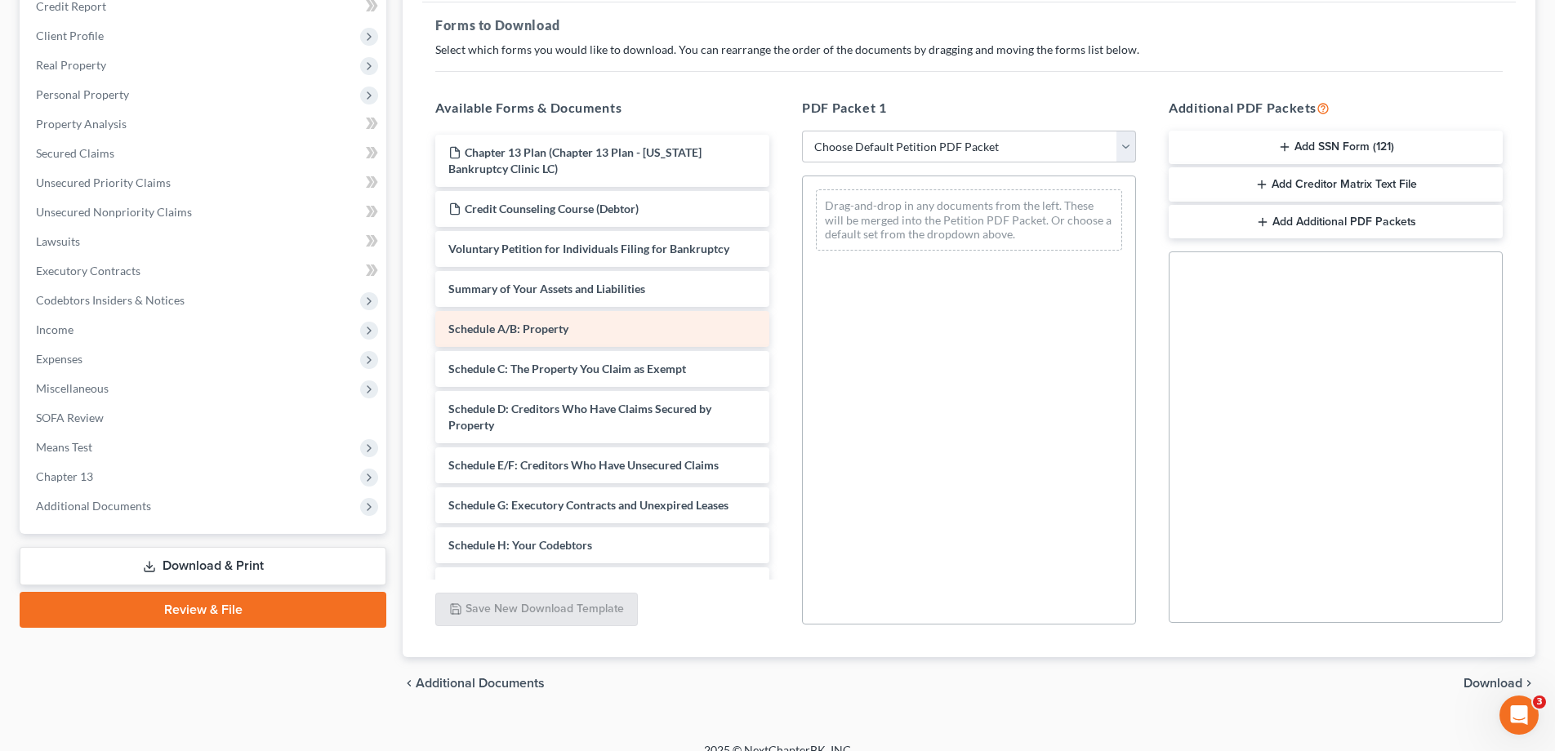
scroll to position [238, 0]
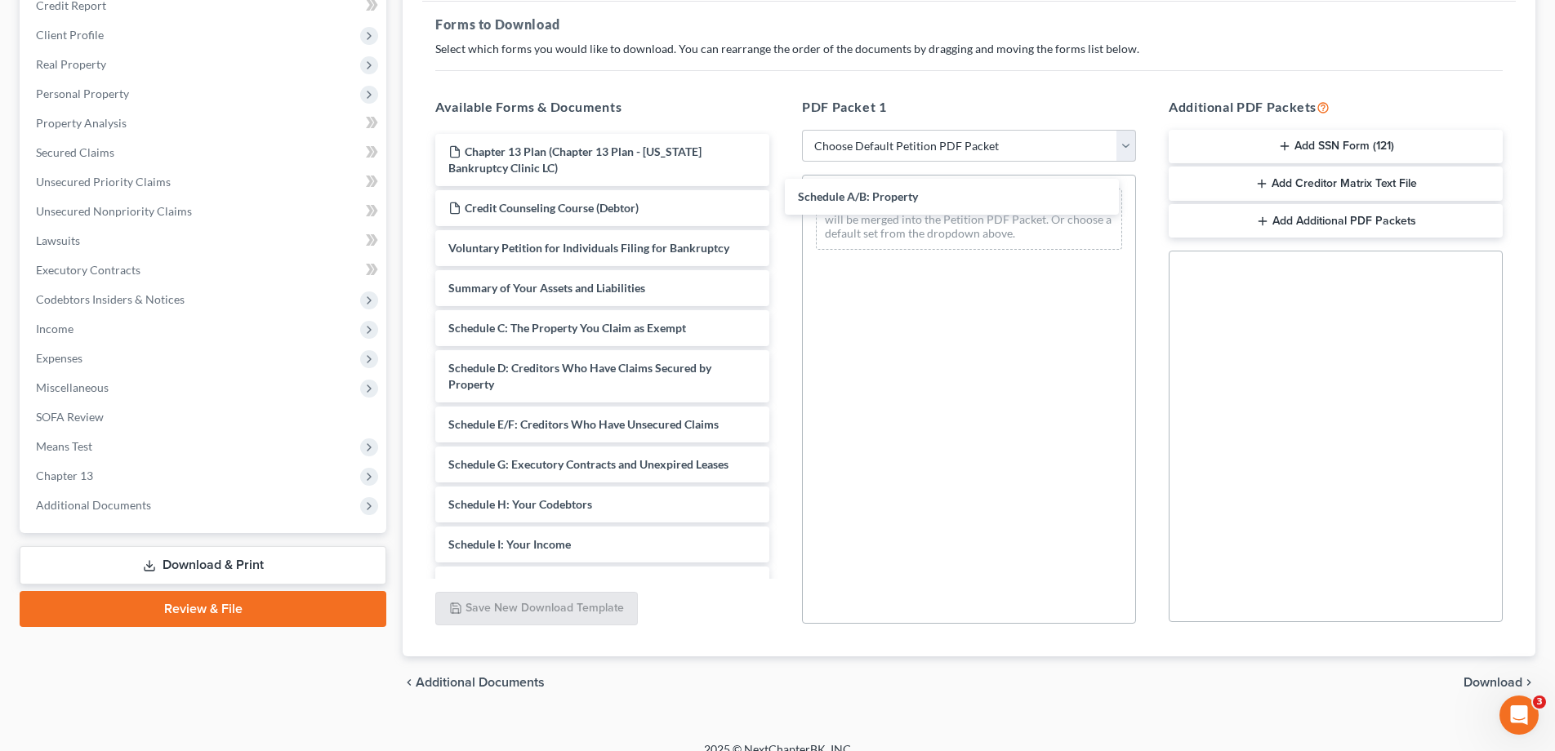
drag, startPoint x: 495, startPoint y: 327, endPoint x: 833, endPoint y: 202, distance: 360.1
click at [782, 195] on div "Schedule A/B: Property Chapter 13 Plan (Chapter 13 Plan - [US_STATE] Bankruptcy…" at bounding box center [602, 524] width 360 height 781
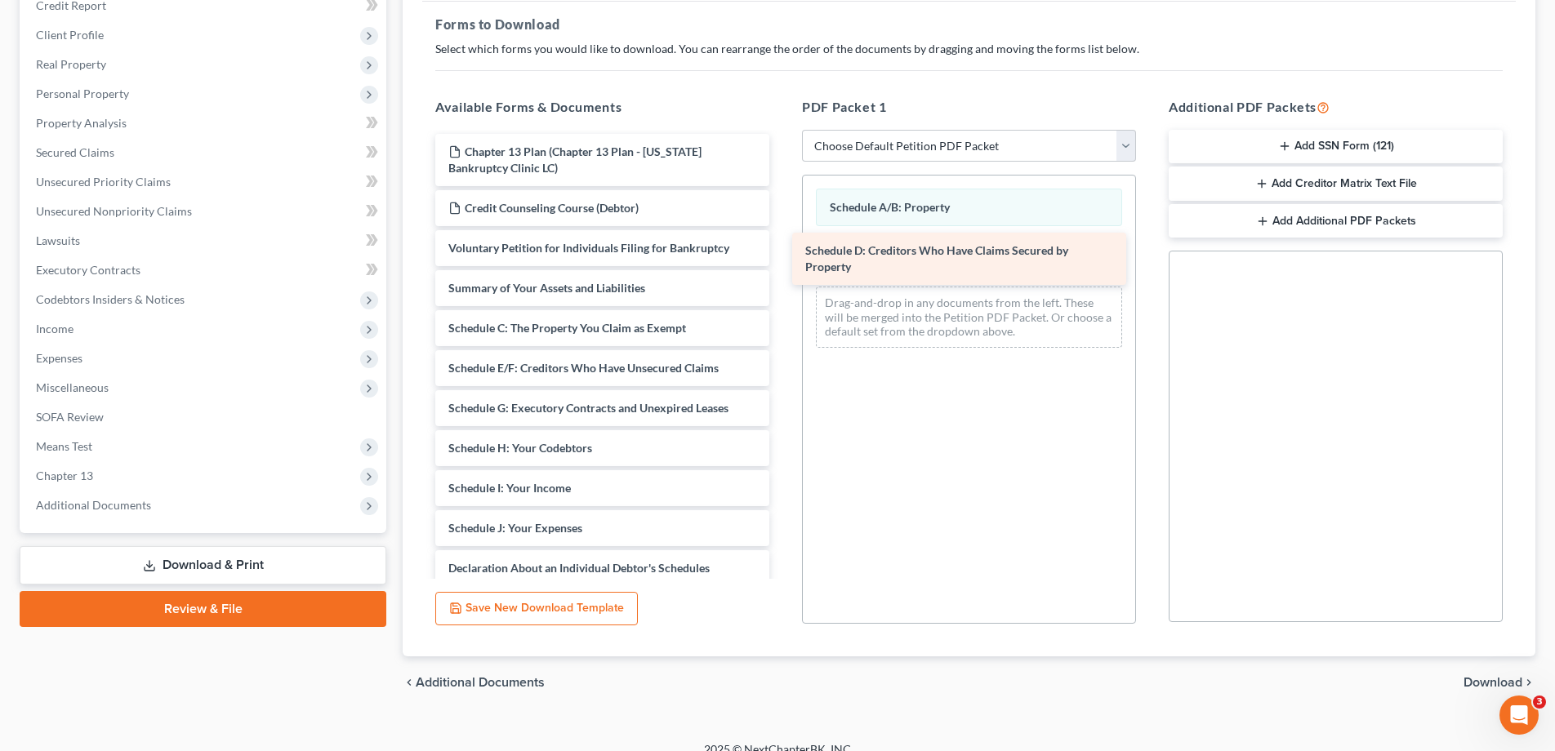
drag, startPoint x: 492, startPoint y: 374, endPoint x: 849, endPoint y: 250, distance: 377.8
click at [782, 247] on div "Schedule D: Creditors Who Have Claims Secured by Property Chapter 13 Plan (Chap…" at bounding box center [602, 496] width 360 height 725
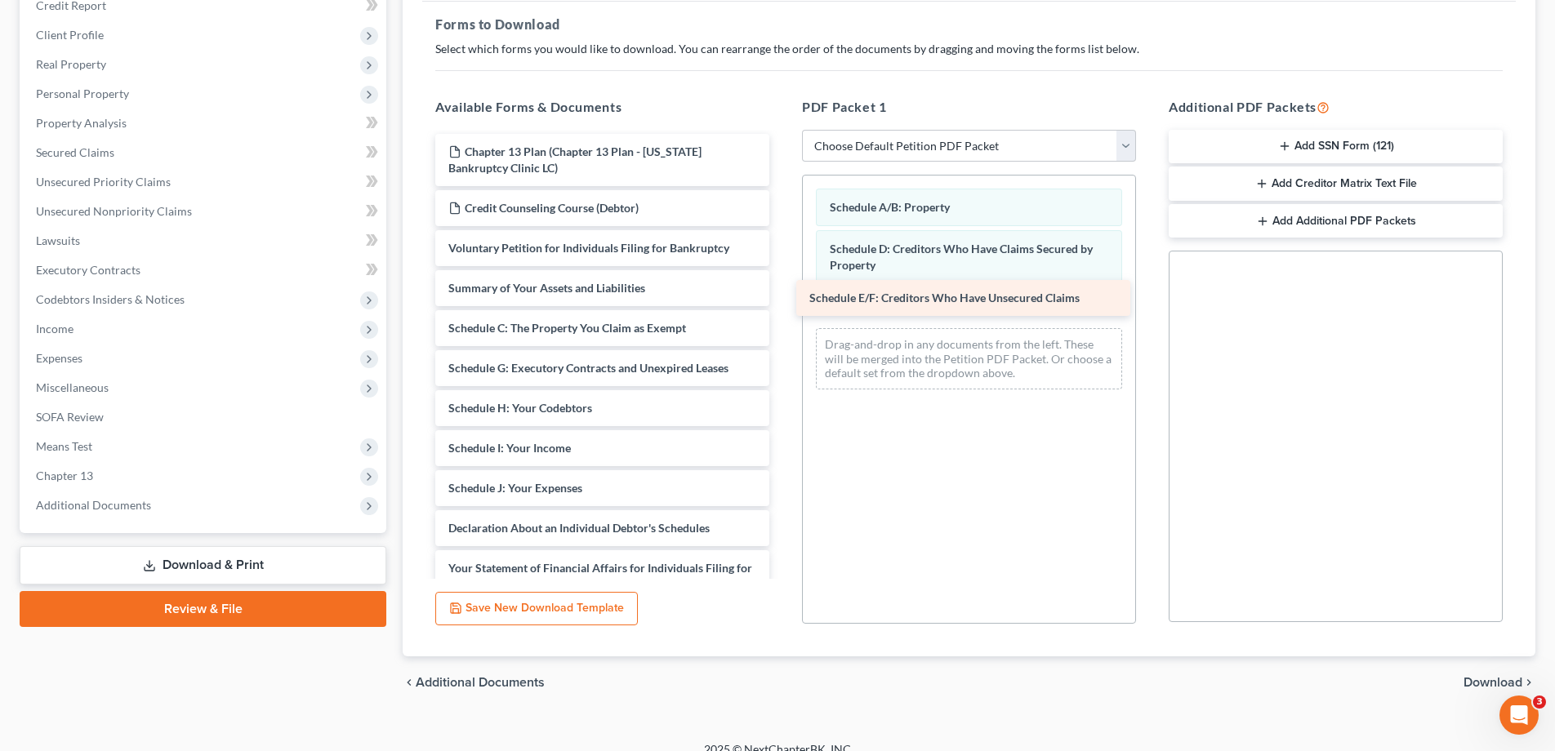
drag, startPoint x: 487, startPoint y: 365, endPoint x: 836, endPoint y: 296, distance: 356.1
click at [782, 295] on div "Schedule E/F: Creditors Who Have Unsecured Claims Chapter 13 Plan (Chapter 13 P…" at bounding box center [602, 476] width 360 height 685
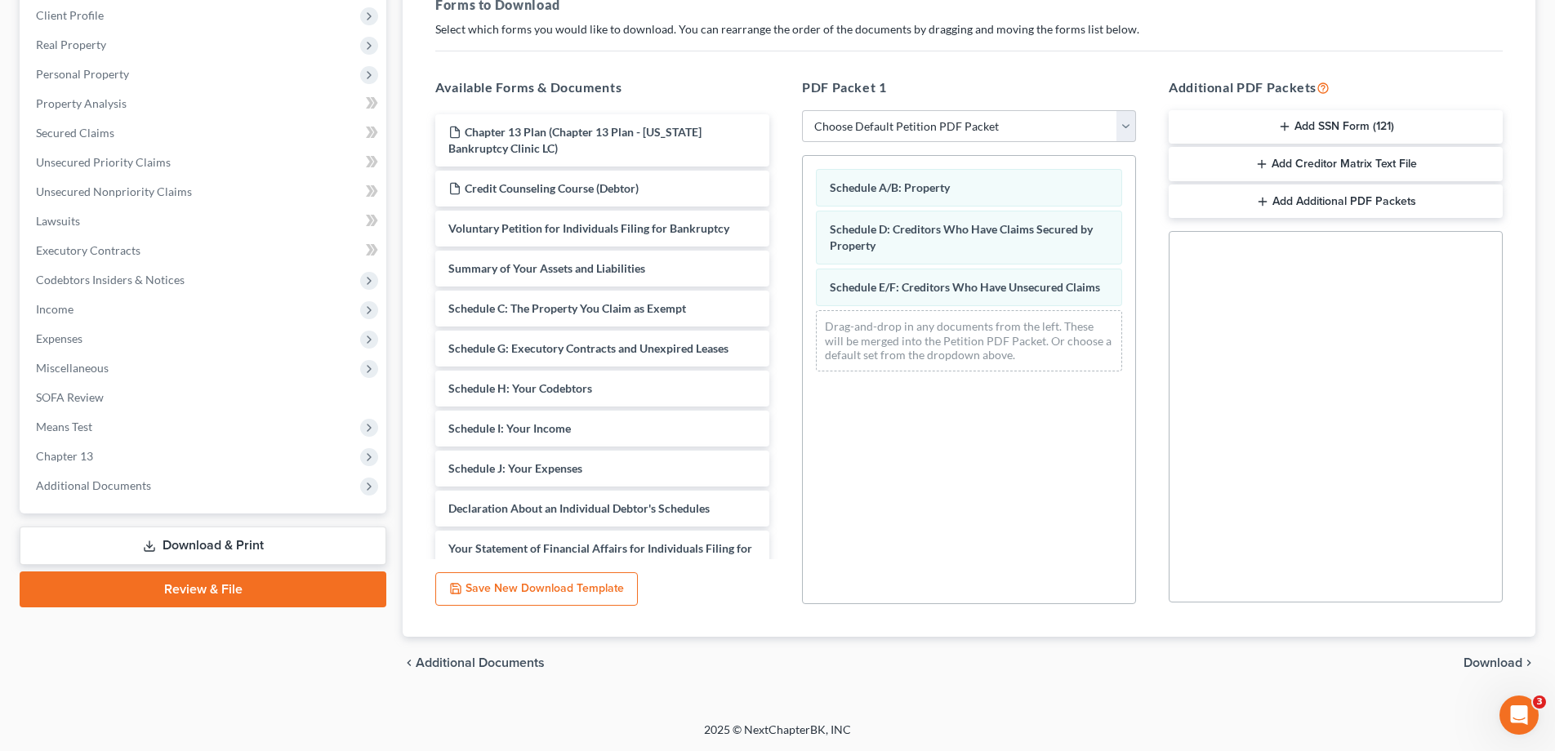
click at [1476, 664] on span "Download" at bounding box center [1492, 662] width 59 height 13
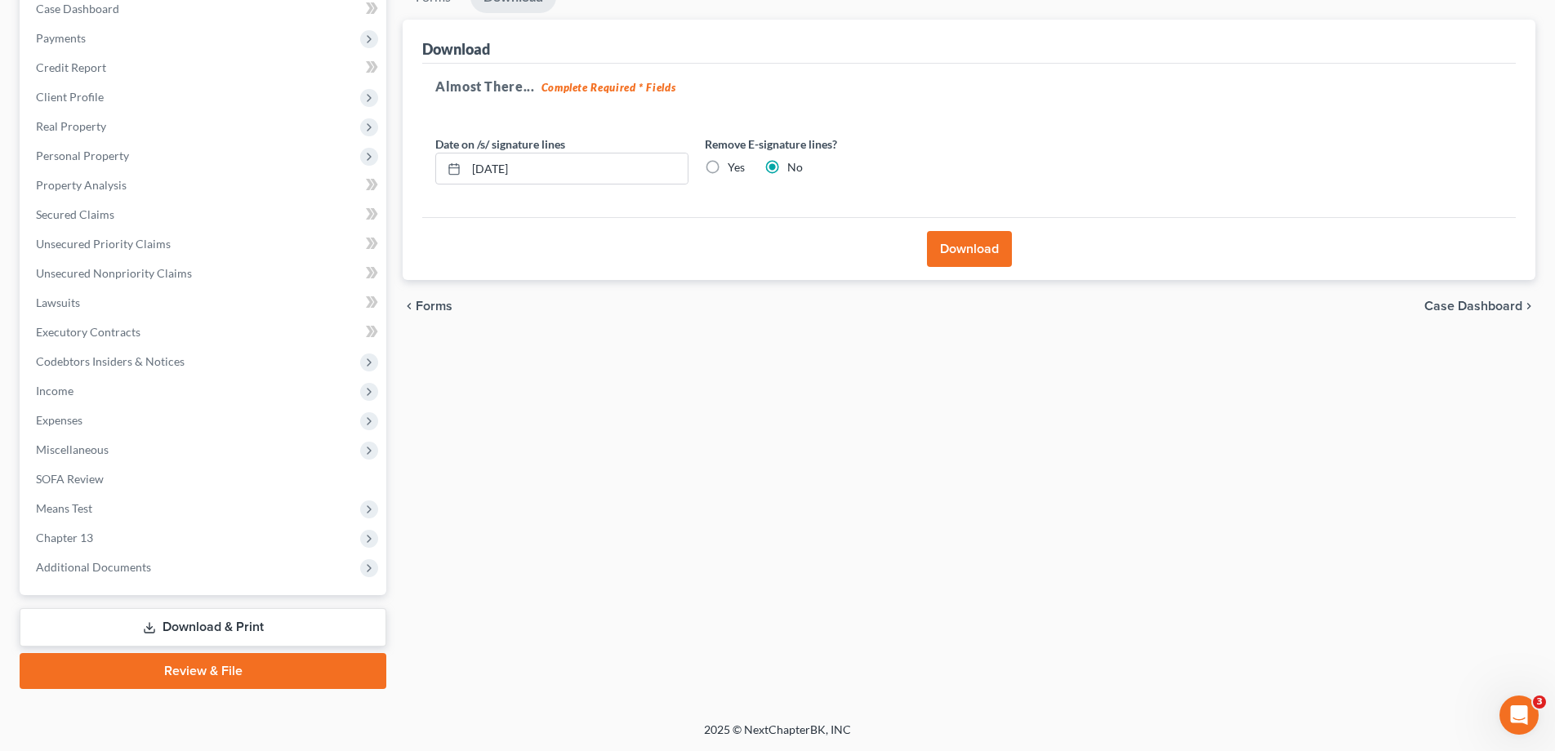
click at [987, 252] on button "Download" at bounding box center [969, 249] width 85 height 36
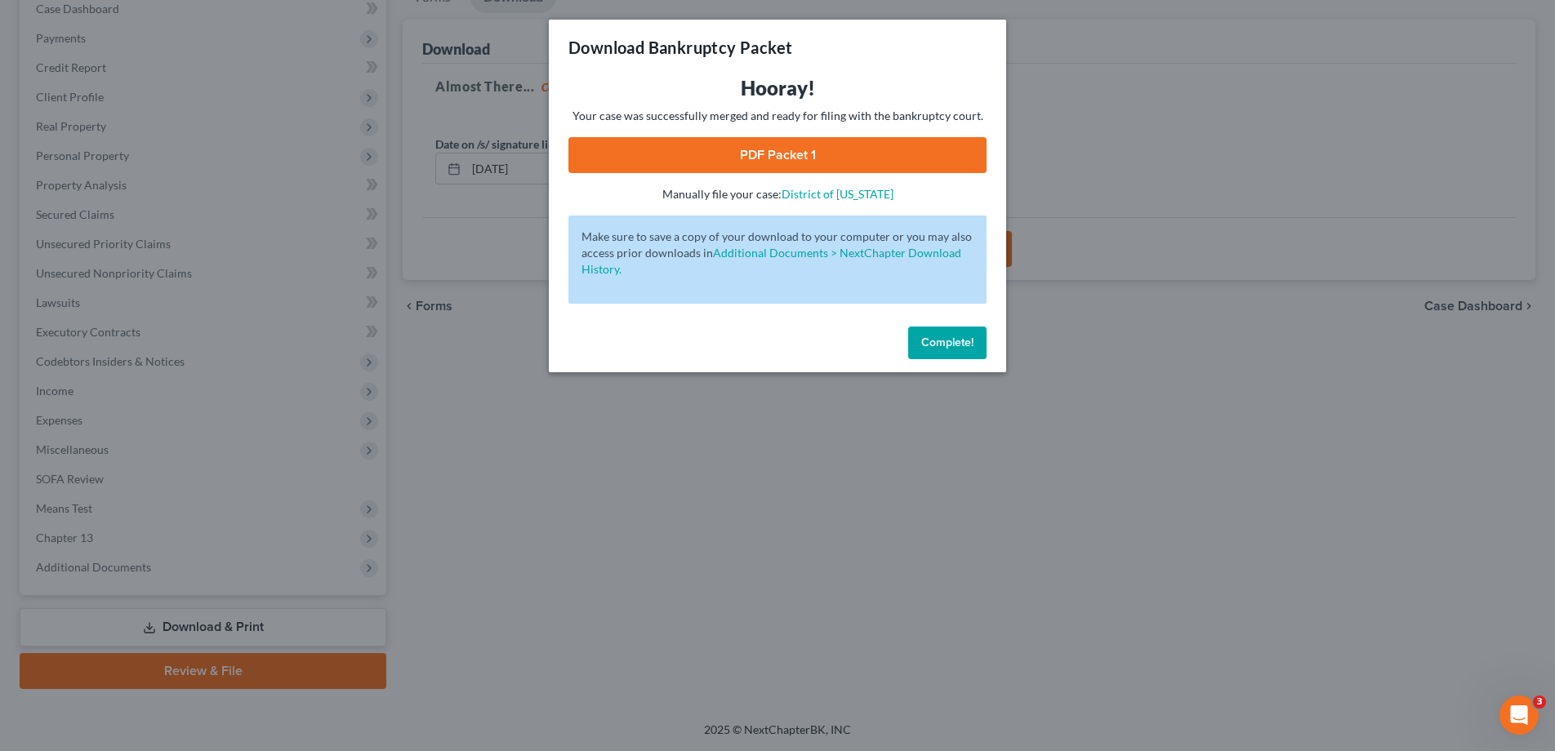
click at [748, 151] on link "PDF Packet 1" at bounding box center [777, 155] width 418 height 36
click at [941, 352] on button "Complete!" at bounding box center [947, 343] width 78 height 33
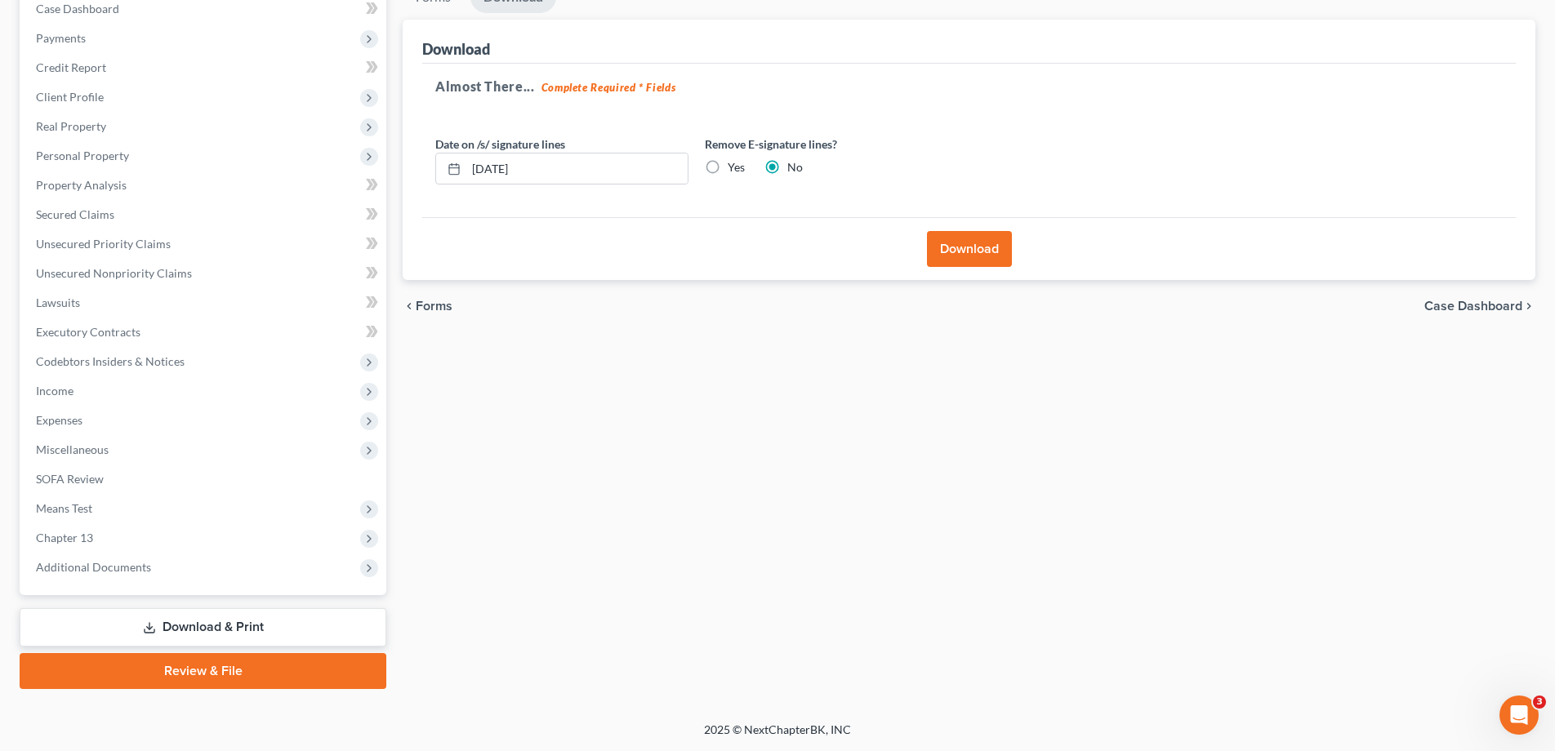
scroll to position [0, 0]
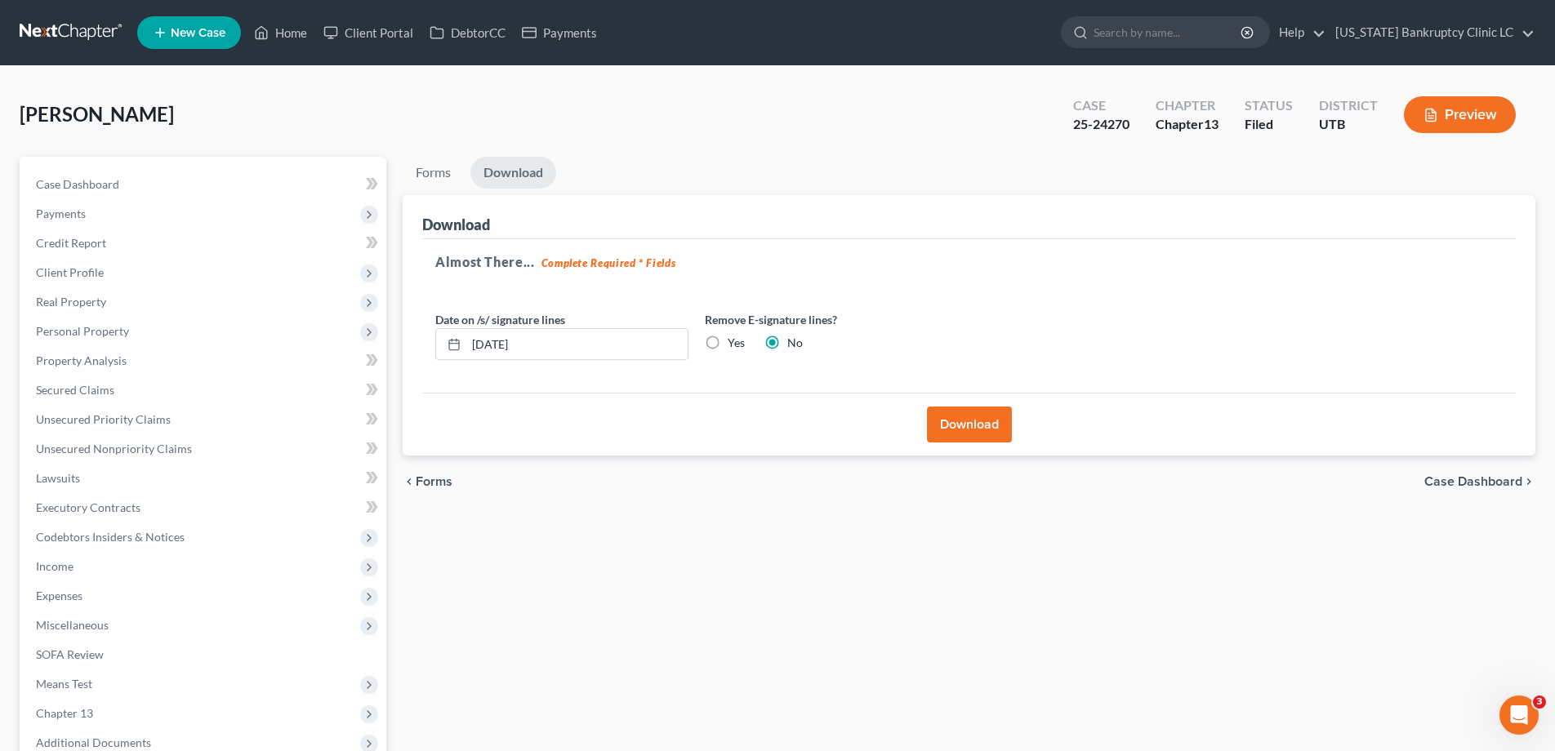
click at [83, 27] on link at bounding box center [72, 32] width 105 height 29
